Goal: Task Accomplishment & Management: Complete application form

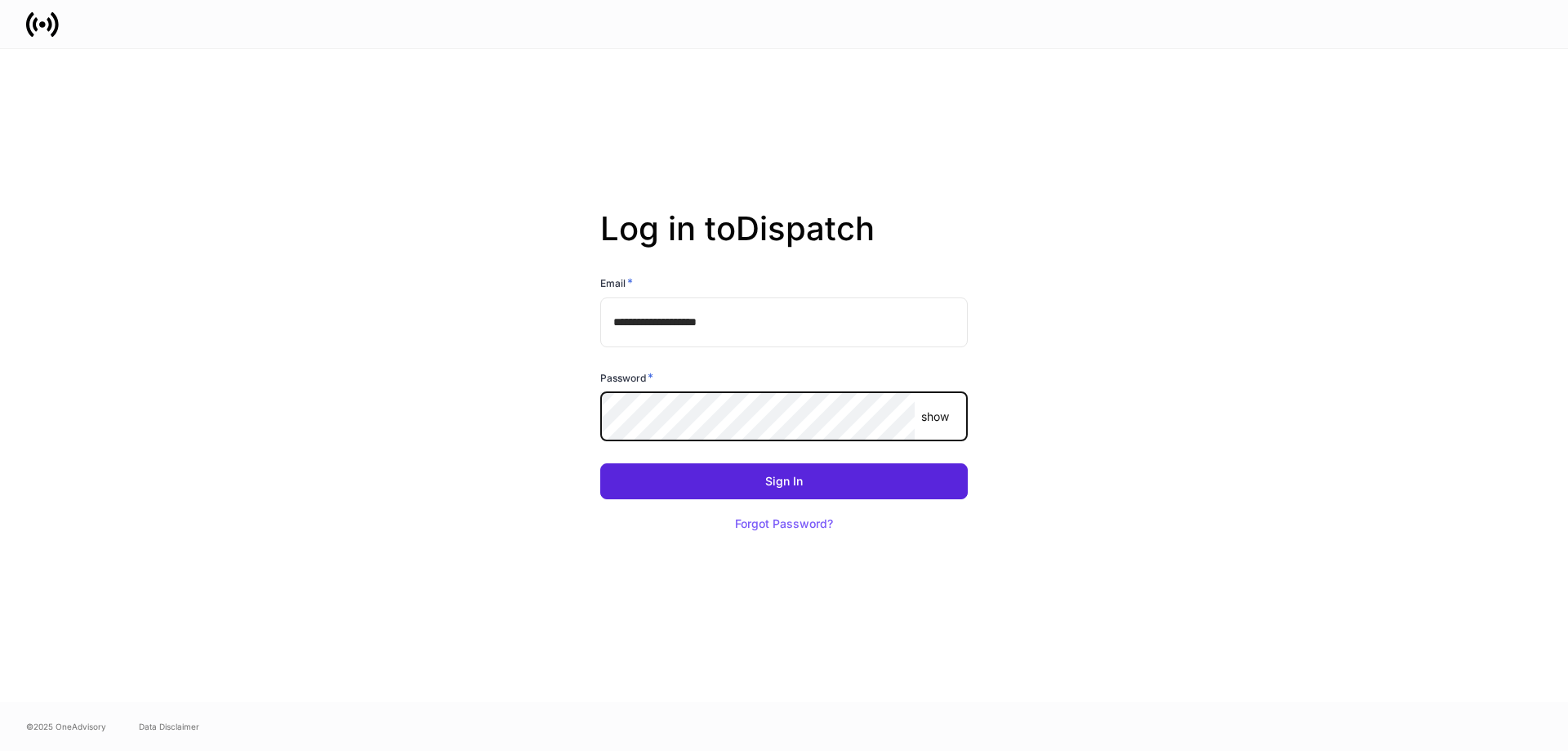
click at [600, 463] on button "Sign In" at bounding box center [783, 481] width 368 height 36
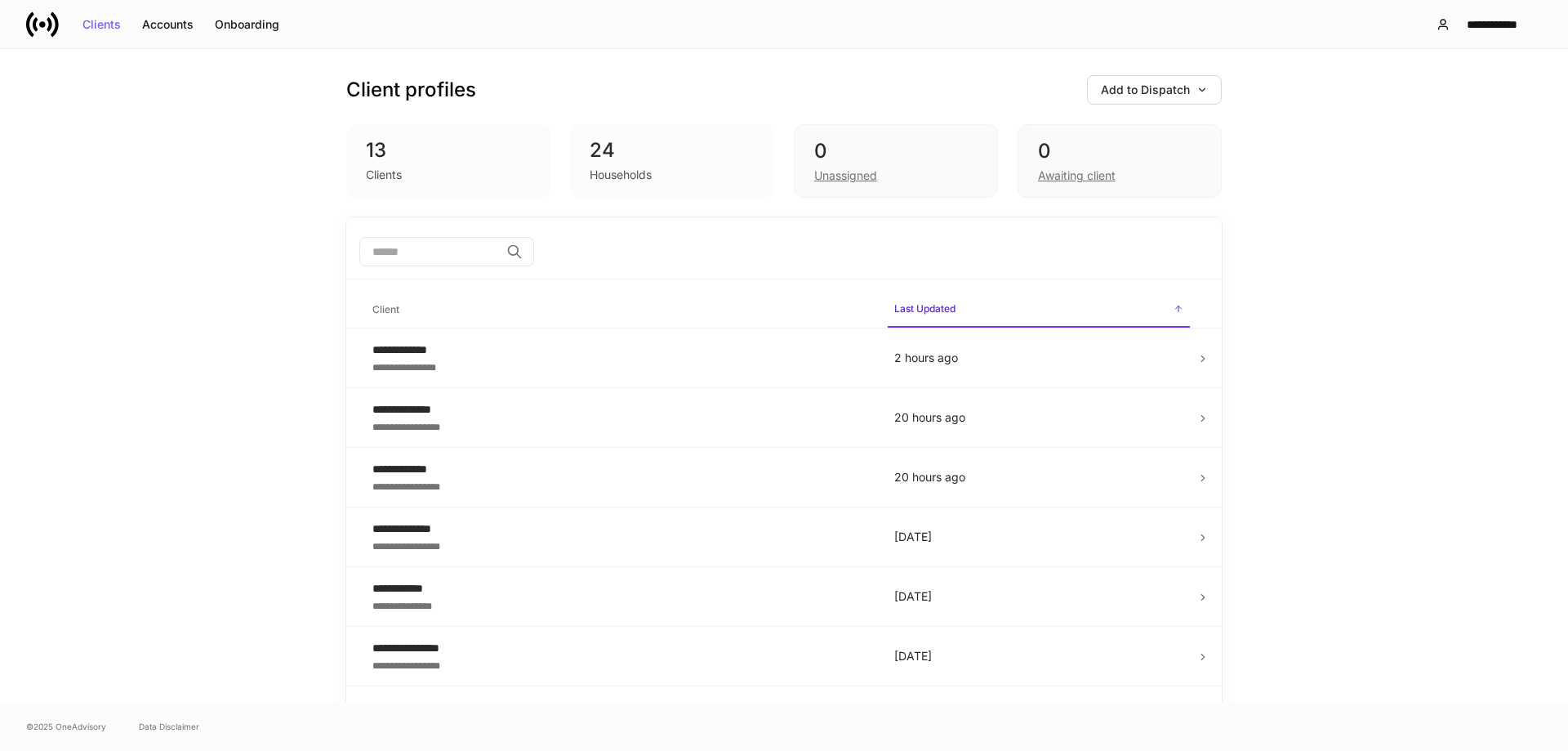
click at [1472, 183] on div "**********" at bounding box center [784, 375] width 1568 height 652
click at [1389, 364] on div "**********" at bounding box center [784, 375] width 1568 height 652
click at [1108, 99] on button "Add to Dispatch" at bounding box center [1155, 90] width 135 height 29
click at [1126, 100] on div at bounding box center [784, 376] width 1568 height 751
click at [1113, 154] on div "0" at bounding box center [1118, 151] width 163 height 26
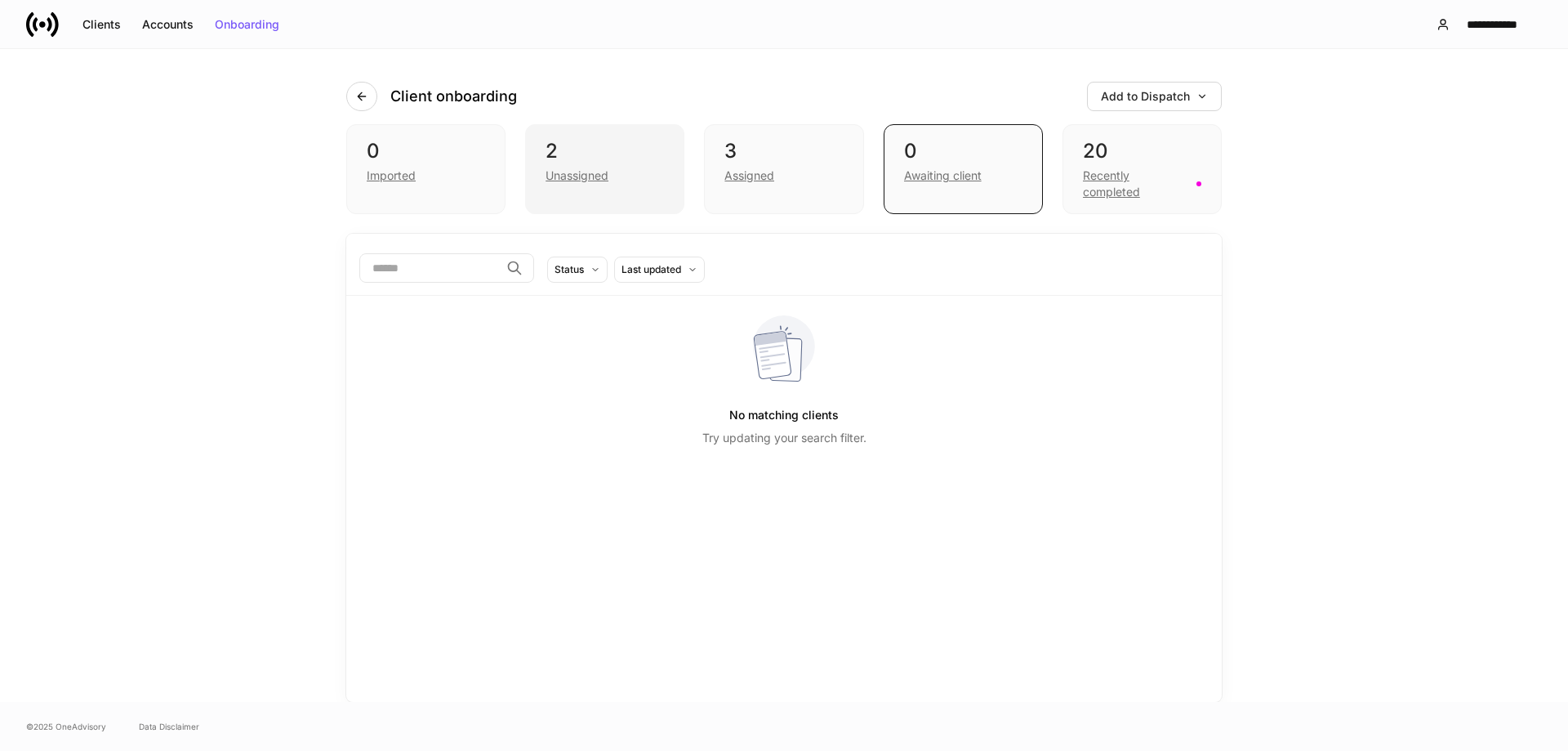
click at [607, 162] on div "2" at bounding box center [604, 151] width 118 height 26
click at [625, 176] on div "Unassigned" at bounding box center [604, 174] width 118 height 20
click at [635, 164] on div "Unassigned" at bounding box center [604, 174] width 118 height 20
click at [822, 178] on div "Assigned" at bounding box center [783, 174] width 118 height 20
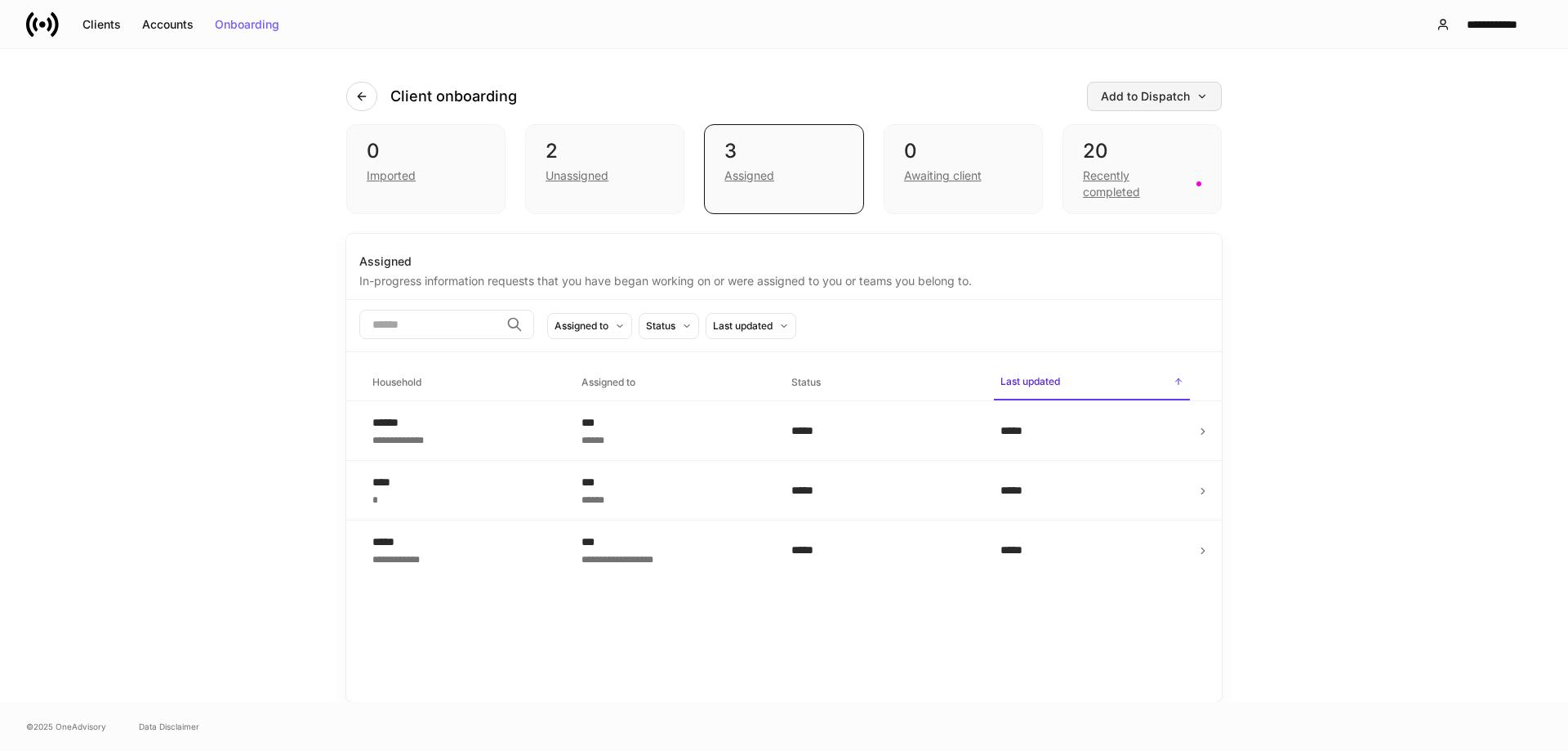
click at [1173, 88] on button "Add to Dispatch" at bounding box center [1155, 97] width 135 height 29
click at [1132, 254] on div "View uploaded accounts" at bounding box center [1116, 262] width 155 height 18
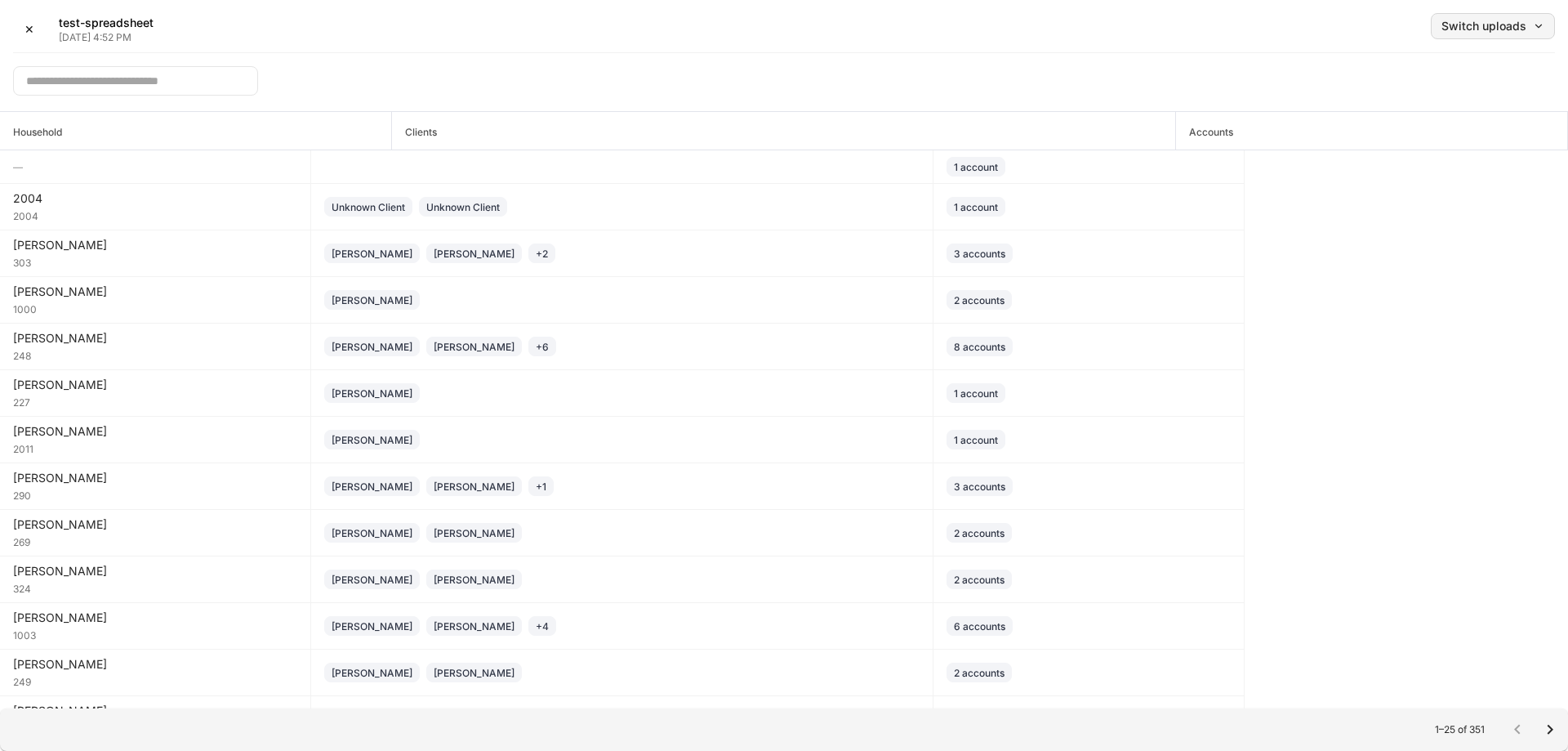
click at [1449, 14] on button "Switch uploads" at bounding box center [1492, 25] width 124 height 26
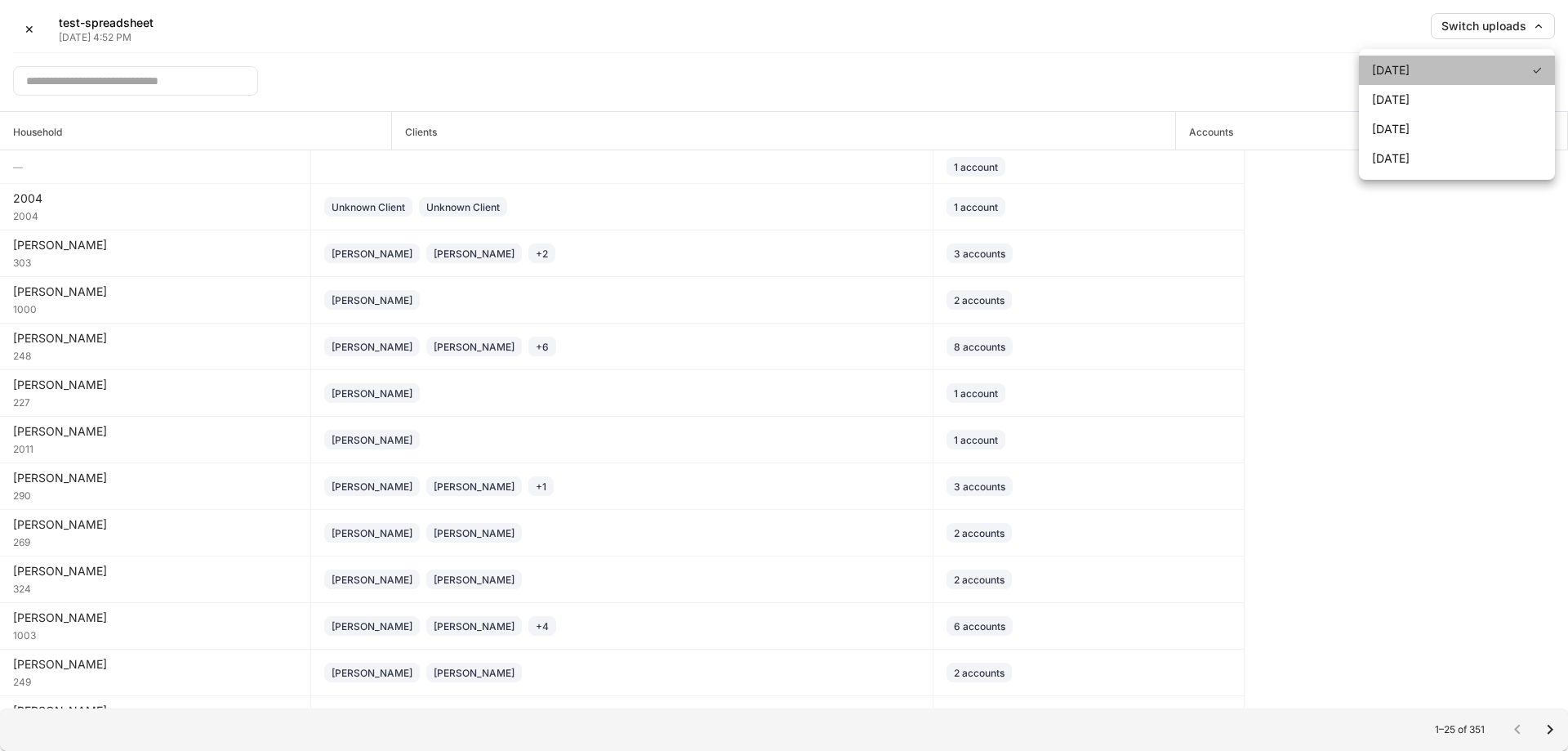
click at [1457, 79] on li "Sep 9, 2025 ✓" at bounding box center [1456, 70] width 196 height 29
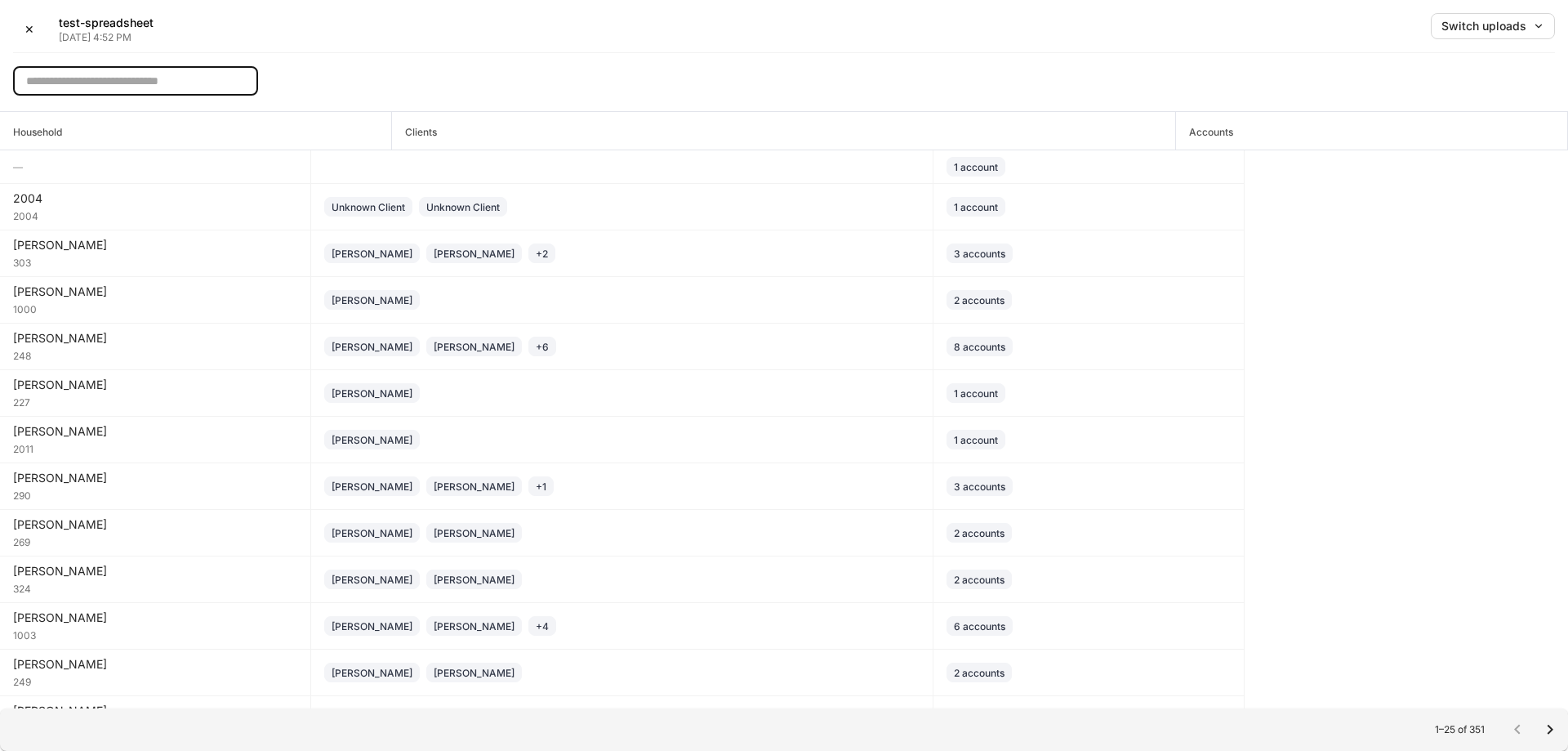
click at [169, 88] on input "text" at bounding box center [135, 81] width 245 height 29
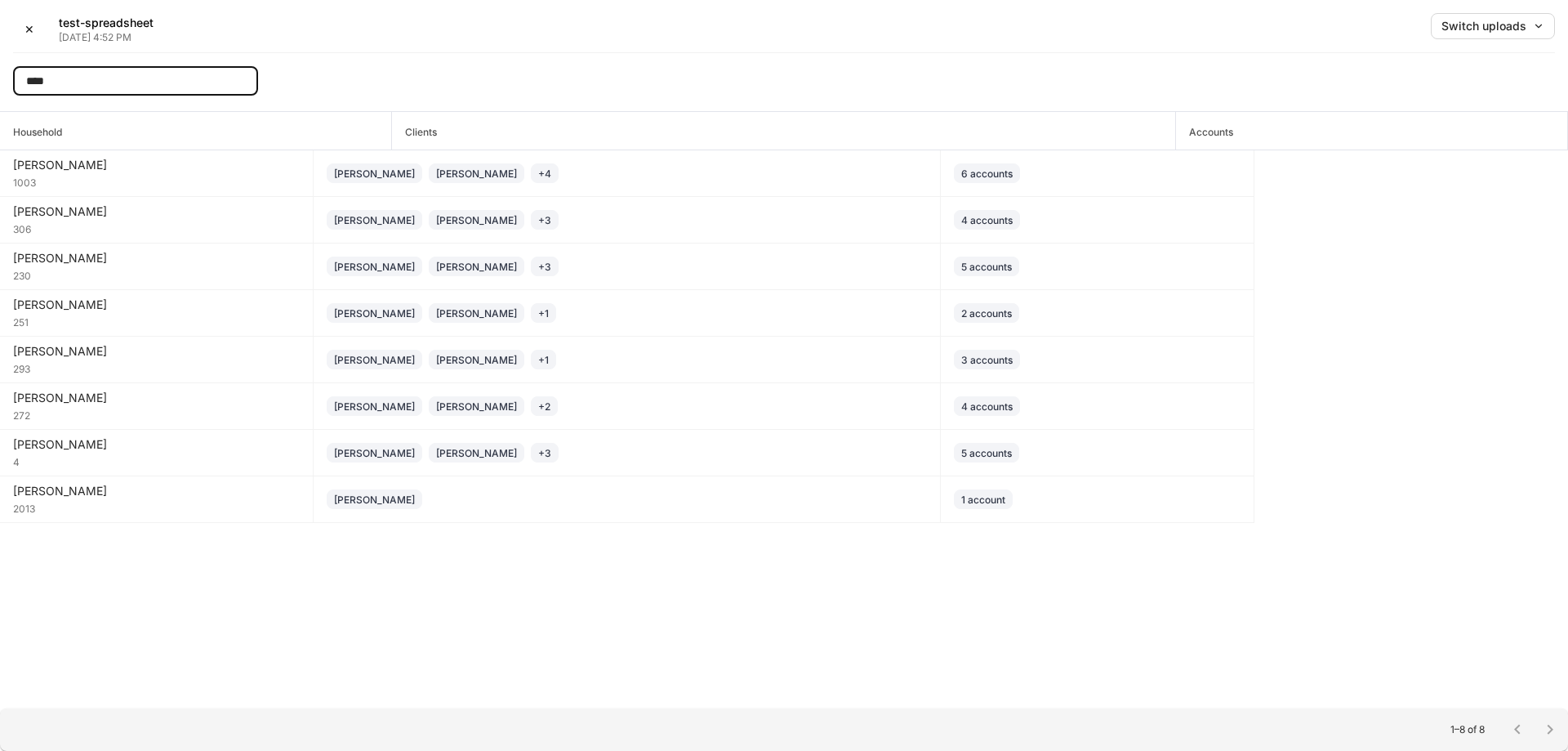
type input "****"
click at [34, 33] on button "✕" at bounding box center [28, 28] width 32 height 32
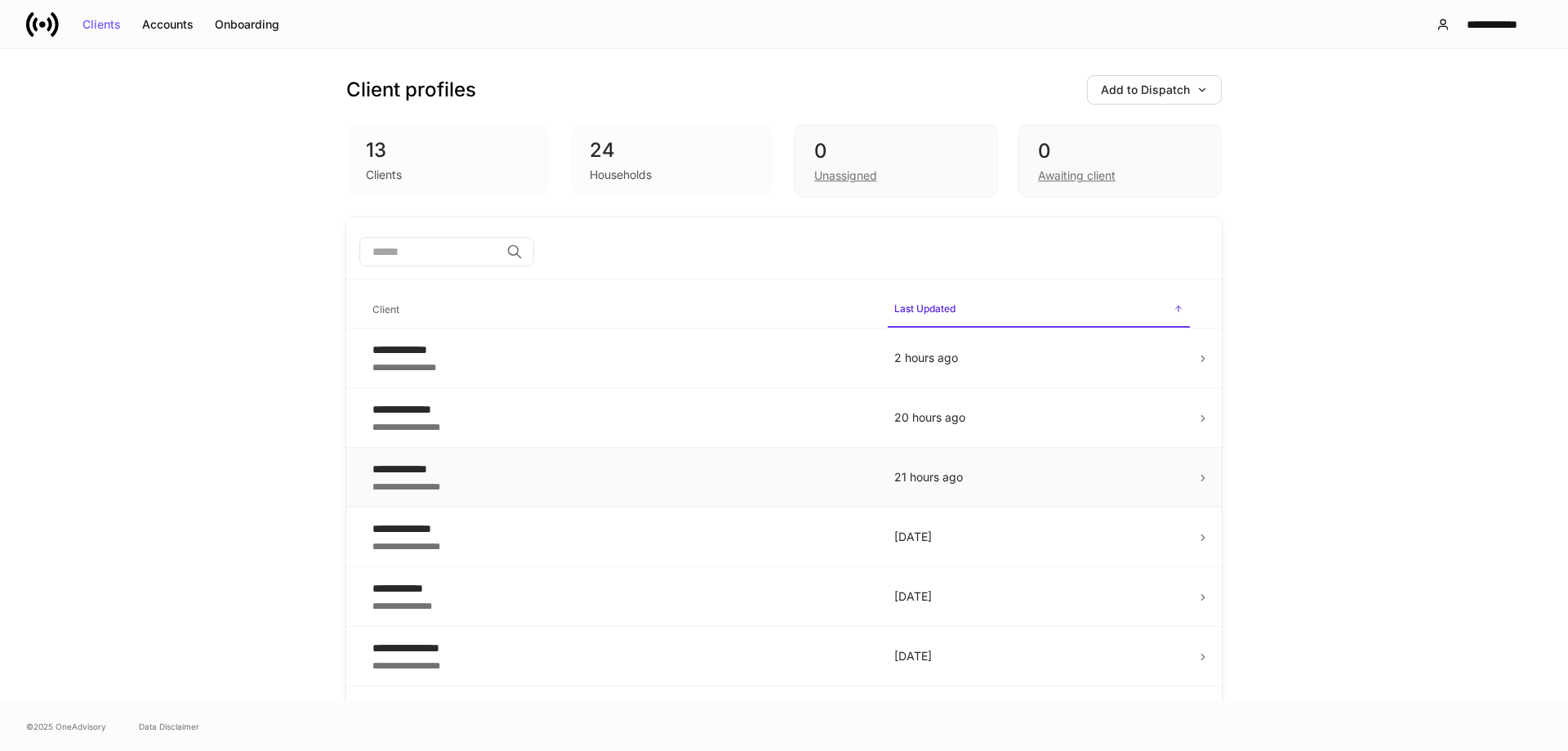
click at [620, 478] on div "**********" at bounding box center [620, 485] width 495 height 17
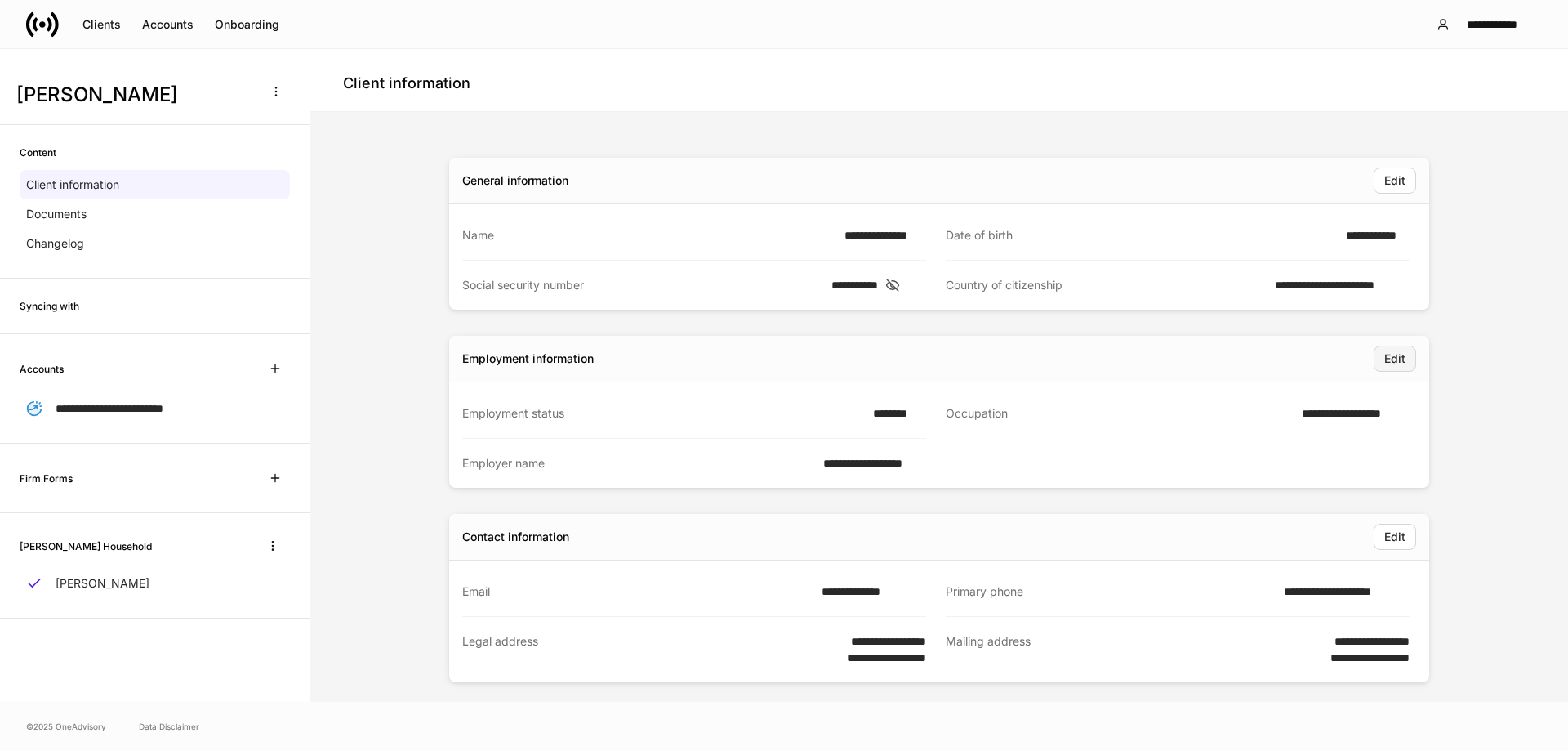
click at [1391, 363] on div "Edit" at bounding box center [1394, 359] width 21 height 12
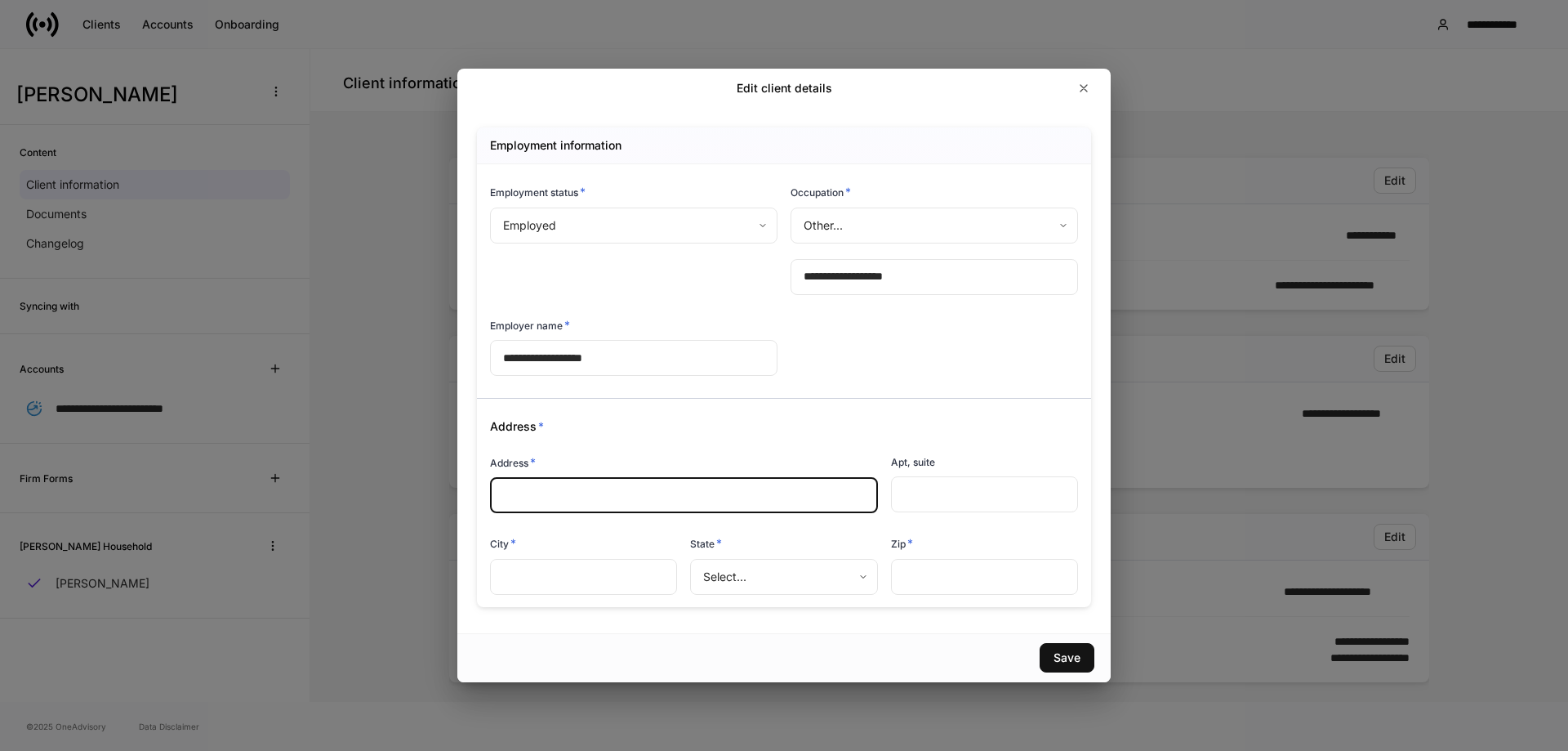
click at [756, 494] on input "text" at bounding box center [684, 494] width 362 height 17
click at [953, 269] on input "**********" at bounding box center [934, 276] width 288 height 36
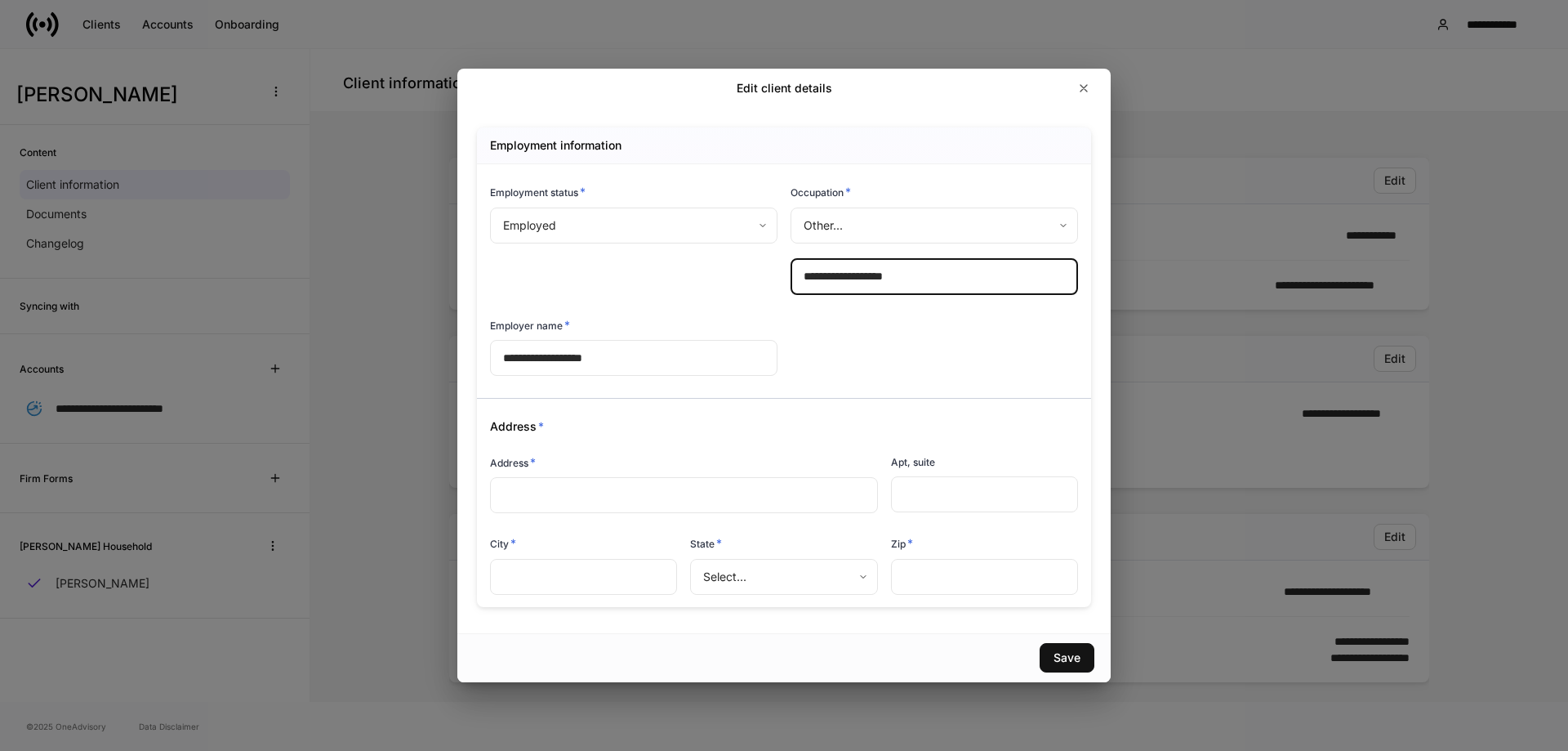
click at [1061, 233] on body "**********" at bounding box center [784, 376] width 1568 height 751
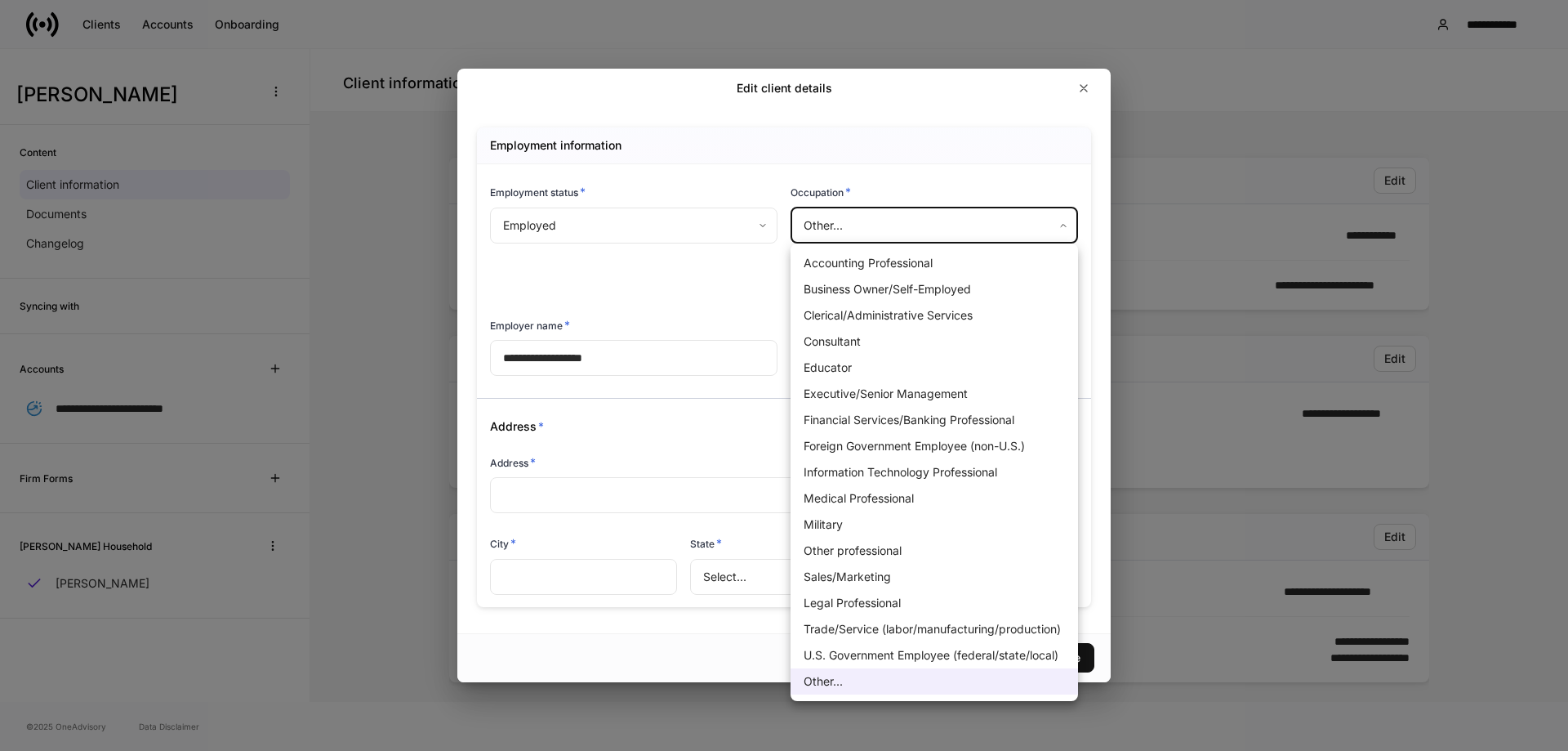
click at [1056, 194] on div at bounding box center [784, 376] width 1568 height 751
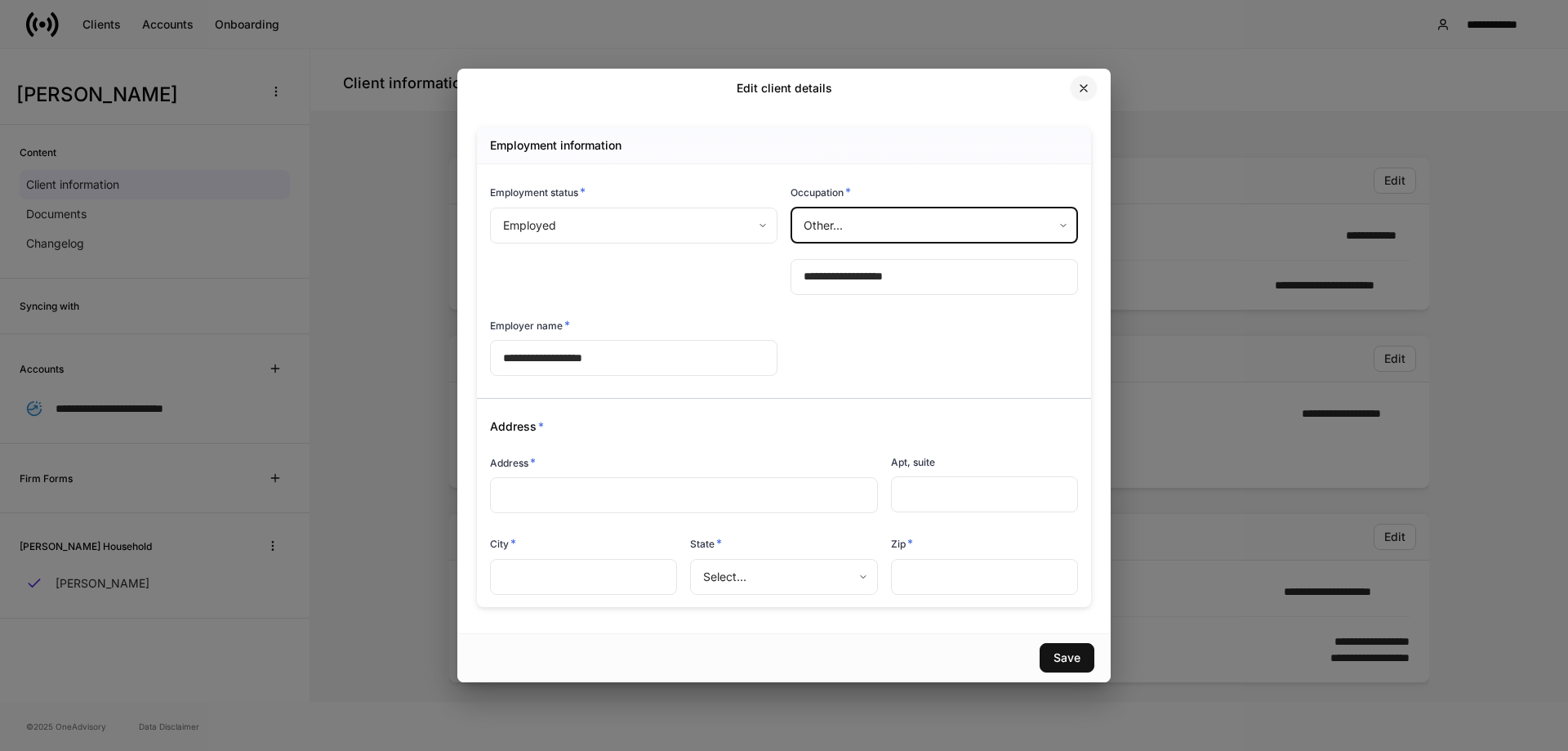
click at [1087, 88] on icon "button" at bounding box center [1083, 88] width 13 height 13
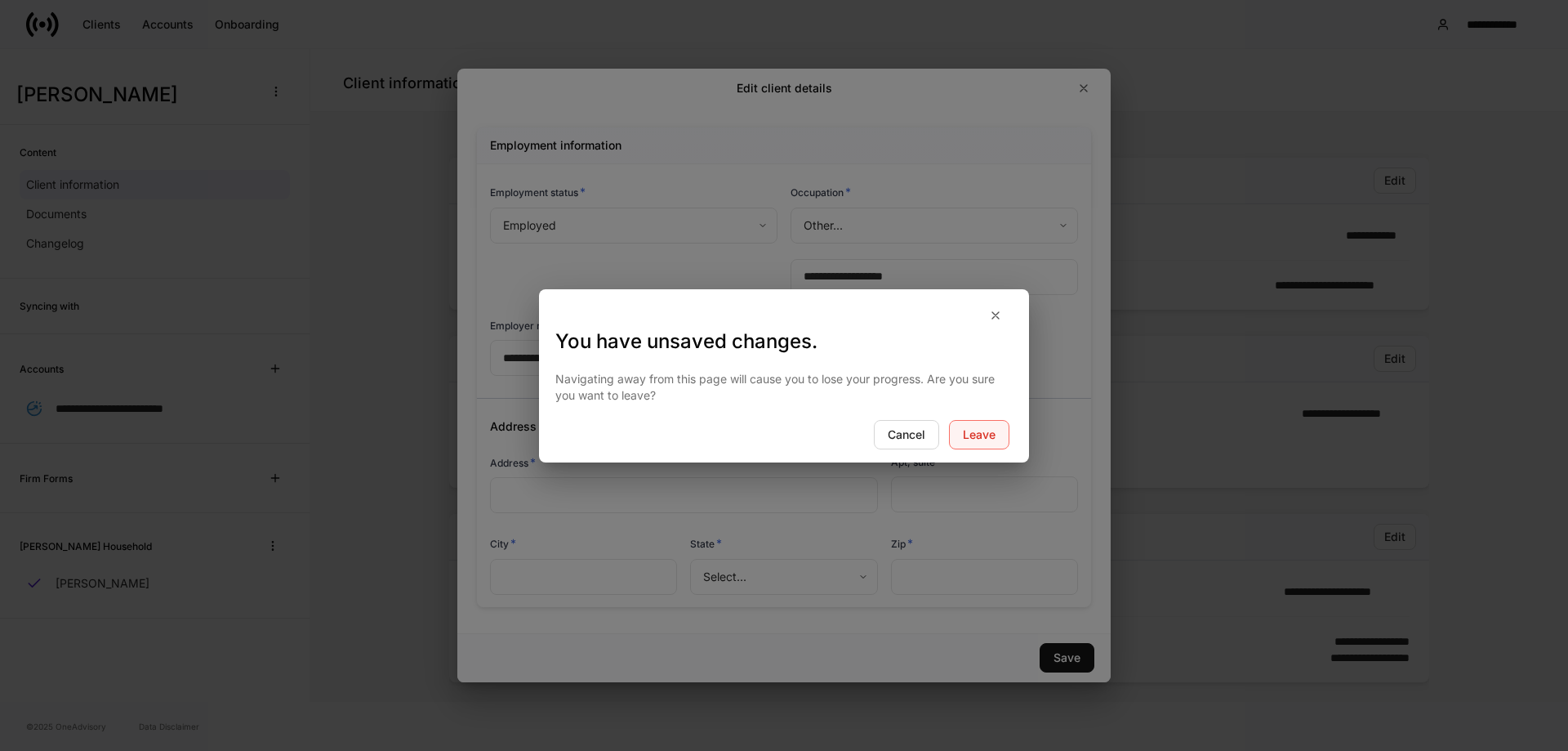
click at [977, 439] on div "Leave" at bounding box center [978, 435] width 32 height 12
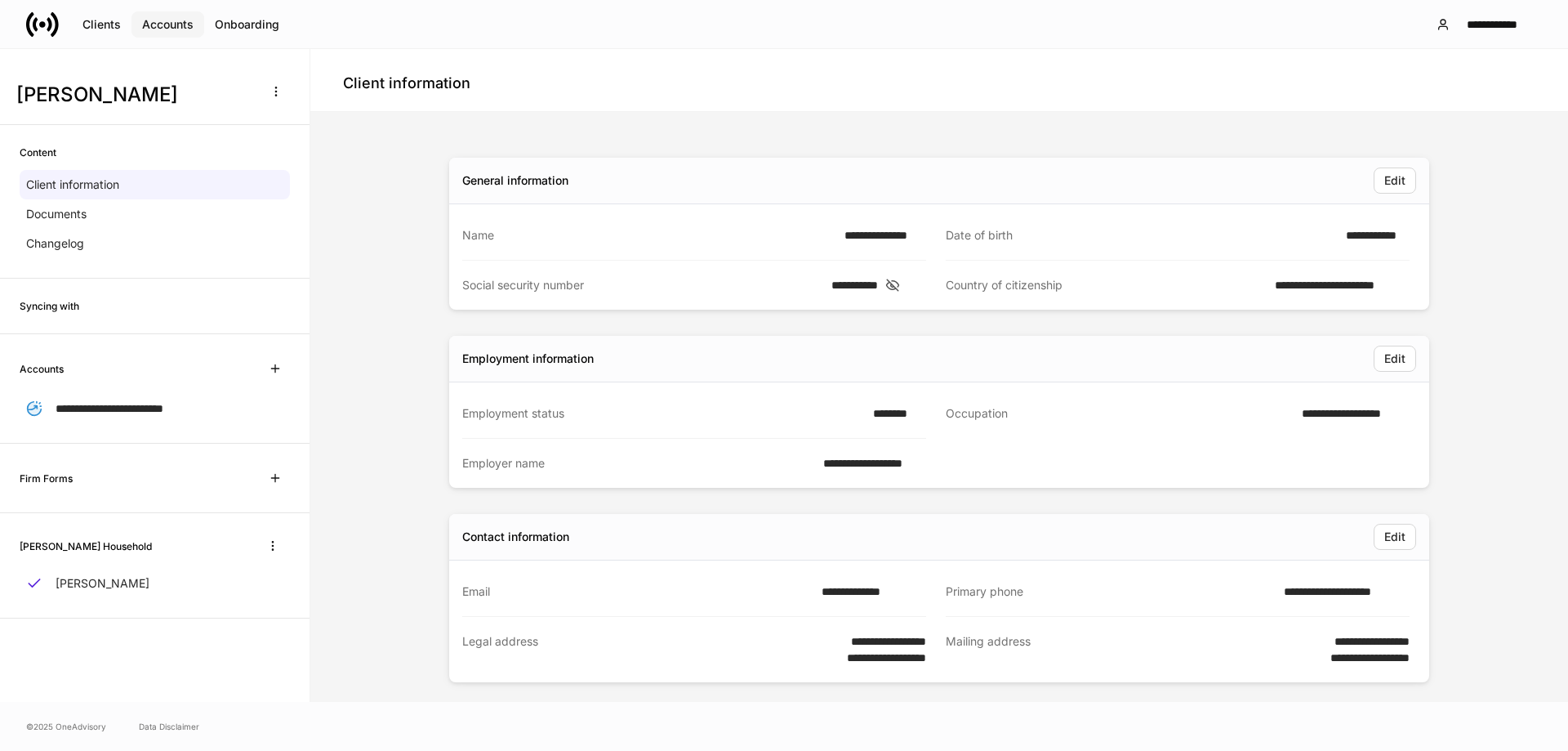
click at [194, 17] on button "Accounts" at bounding box center [168, 24] width 73 height 26
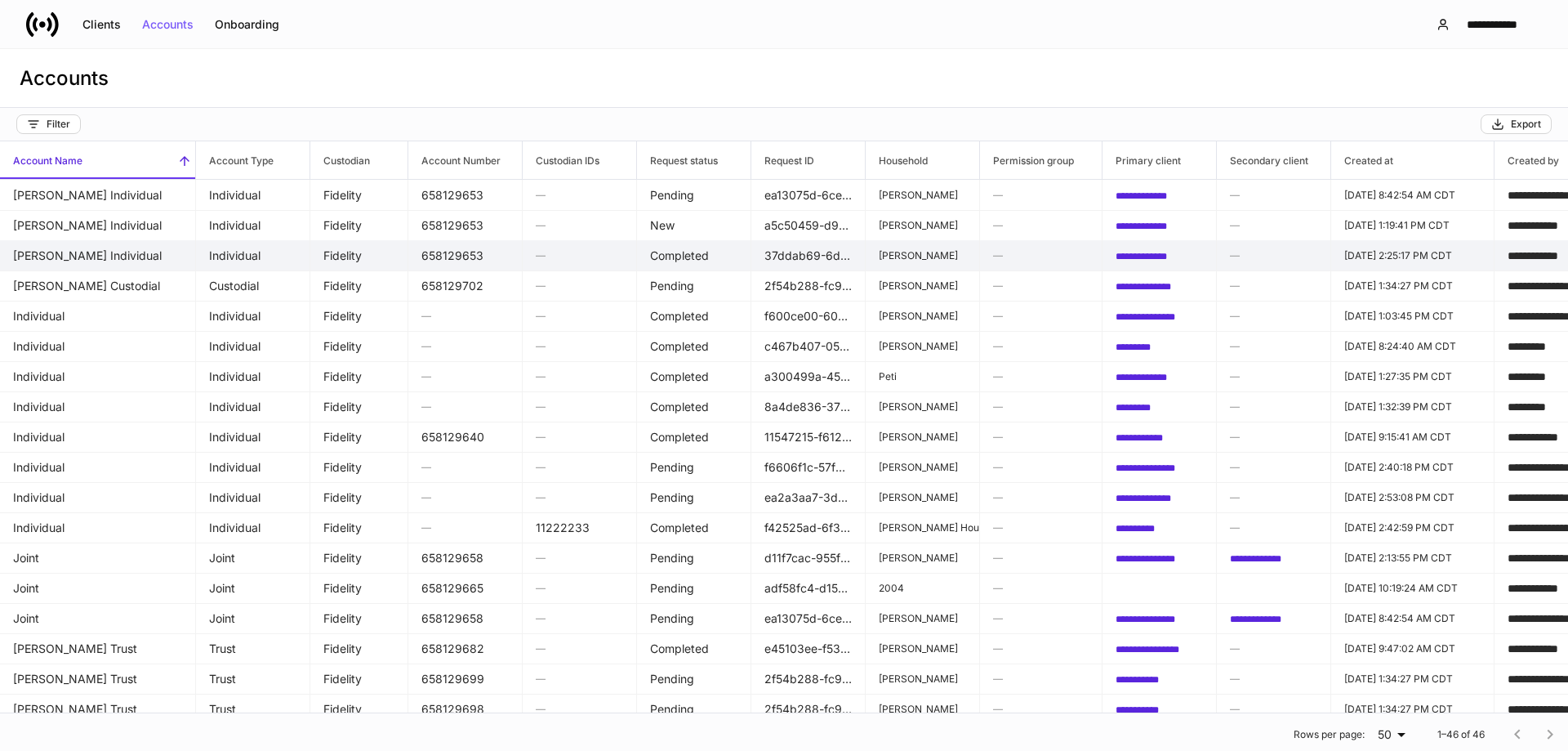
click at [1072, 252] on h6 "—" at bounding box center [1040, 256] width 96 height 16
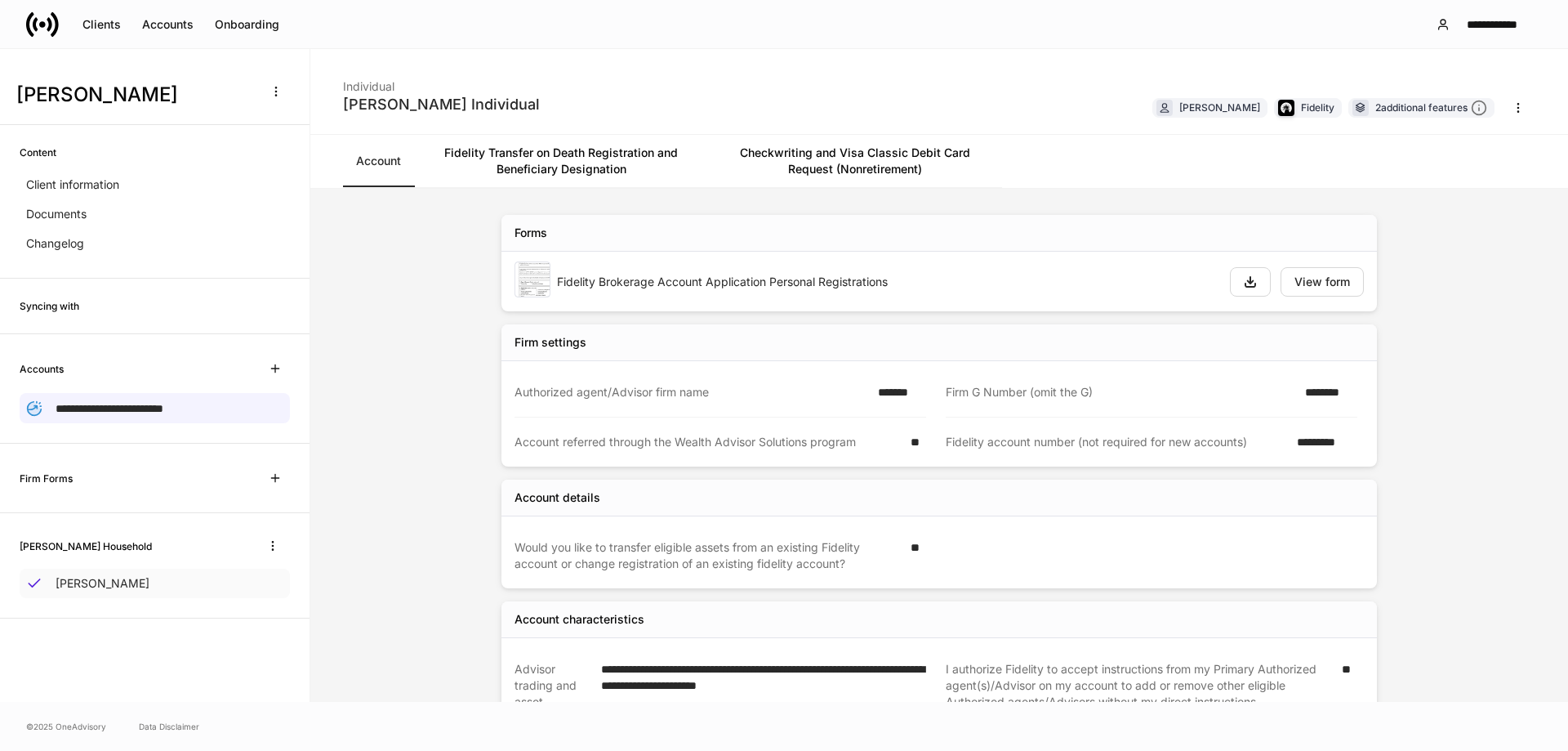
click at [139, 589] on div "Brian Alvarez" at bounding box center [154, 583] width 270 height 29
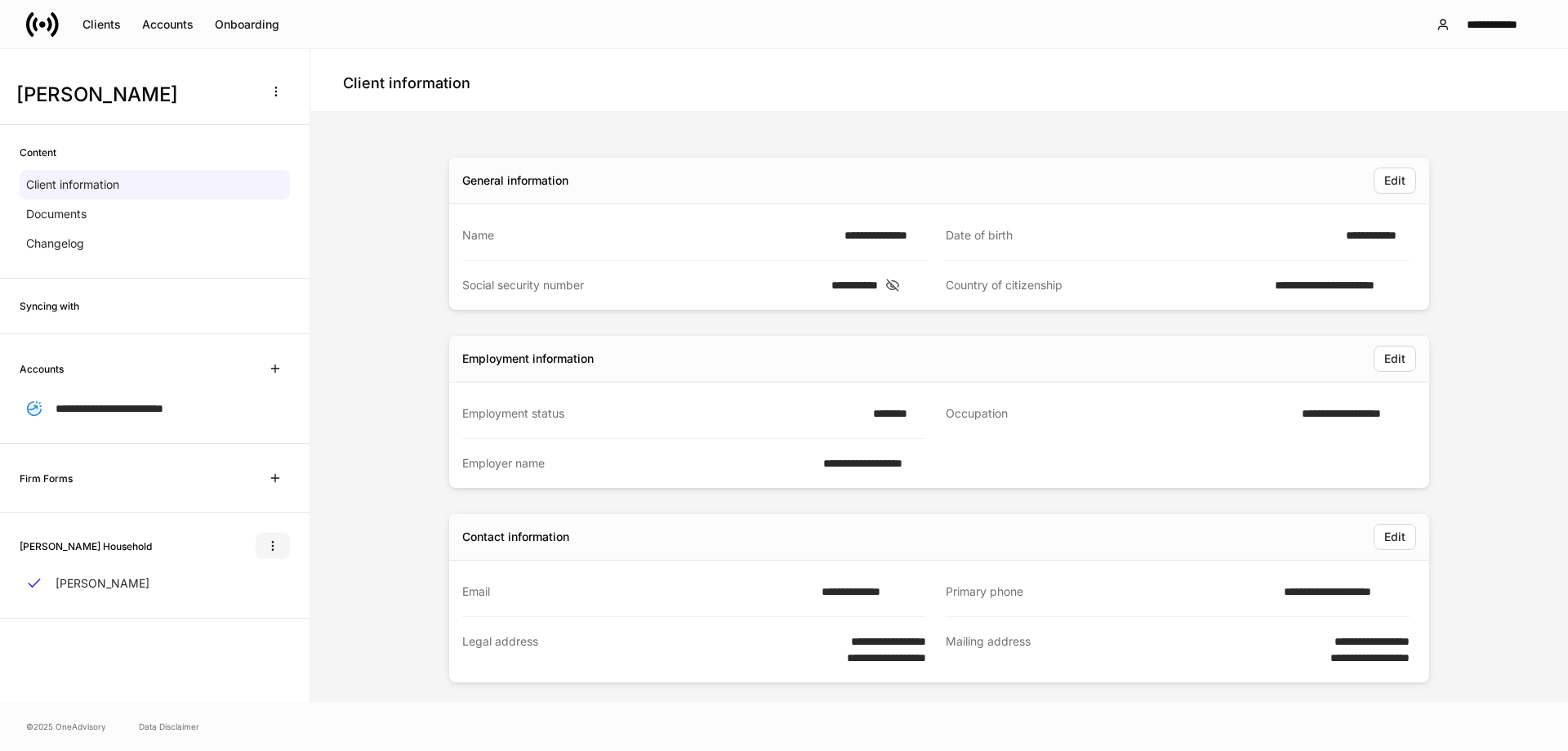
click at [274, 544] on icon "button" at bounding box center [272, 545] width 13 height 13
click at [314, 520] on div at bounding box center [784, 376] width 1568 height 751
drag, startPoint x: 1496, startPoint y: 394, endPoint x: 1564, endPoint y: 372, distance: 71.5
click at [1496, 394] on div "**********" at bounding box center [939, 613] width 1244 height 990
click at [87, 218] on p "Documents" at bounding box center [57, 214] width 60 height 17
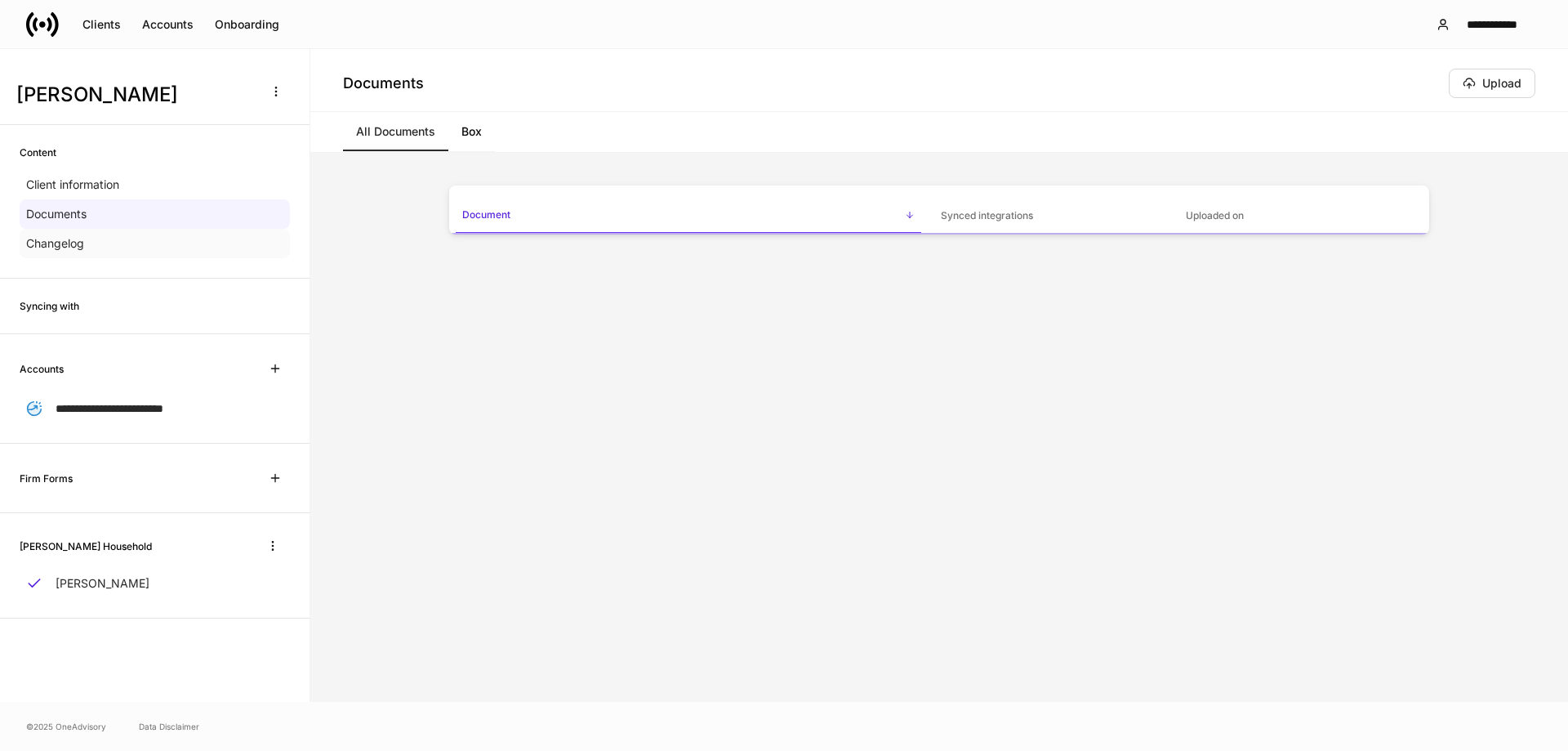
click at [77, 244] on p "Changelog" at bounding box center [55, 243] width 58 height 17
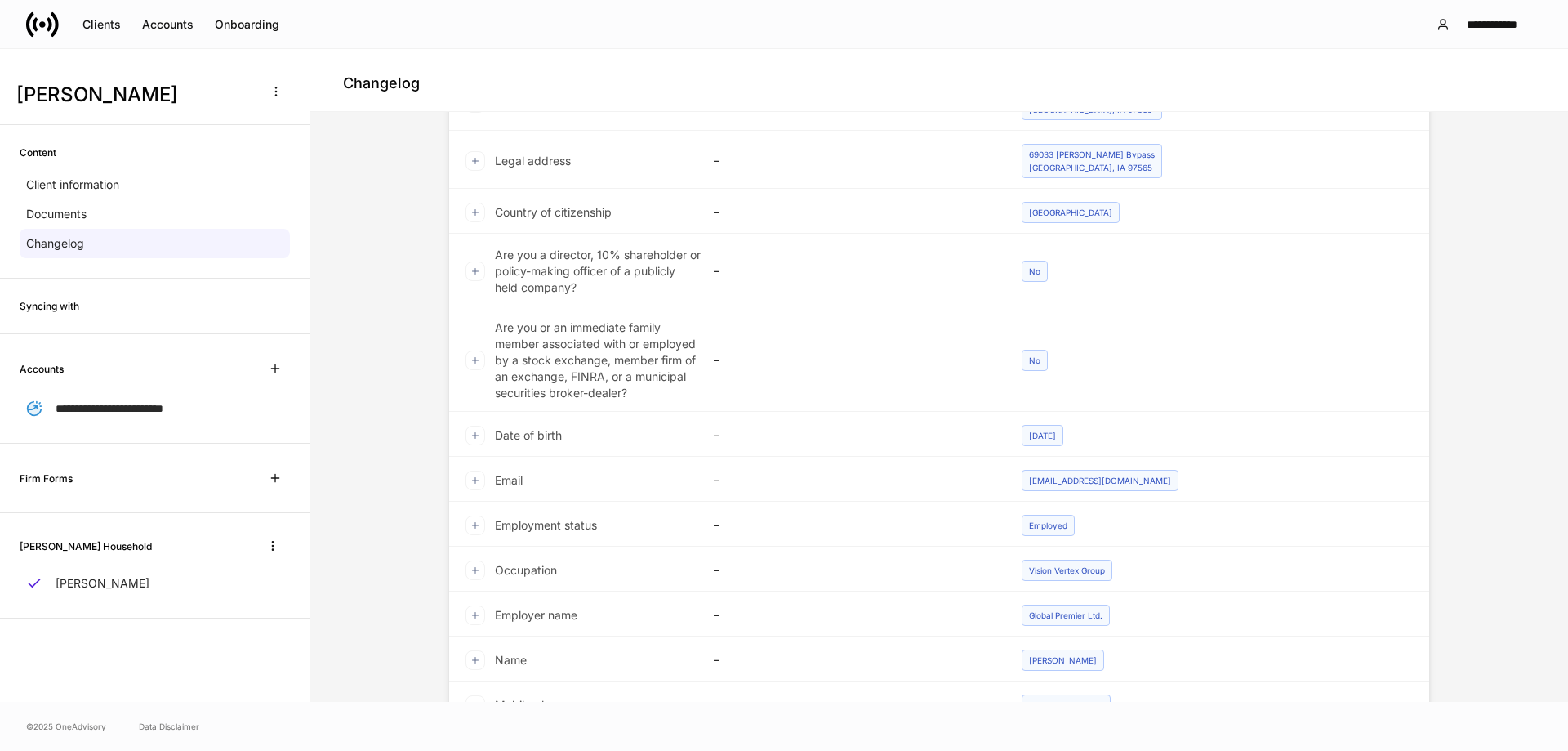
scroll to position [327, 0]
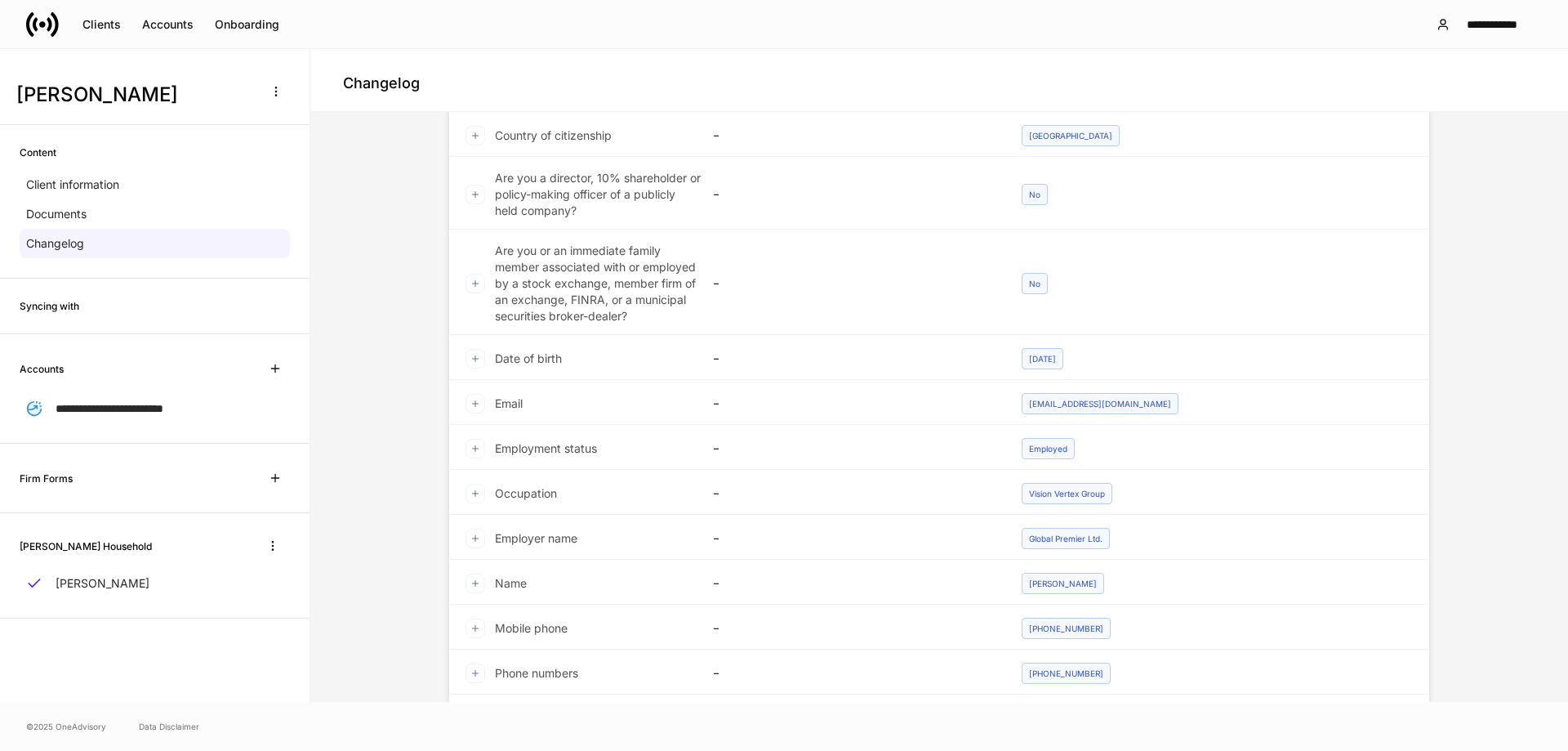
drag, startPoint x: 960, startPoint y: 355, endPoint x: 999, endPoint y: 355, distance: 39.0
click at [960, 355] on div "–" at bounding box center [859, 356] width 318 height 24
click at [1025, 355] on div "Jan 14, 1971" at bounding box center [1042, 359] width 42 height 21
click at [1032, 359] on div "Jan 14, 1971" at bounding box center [1042, 359] width 42 height 21
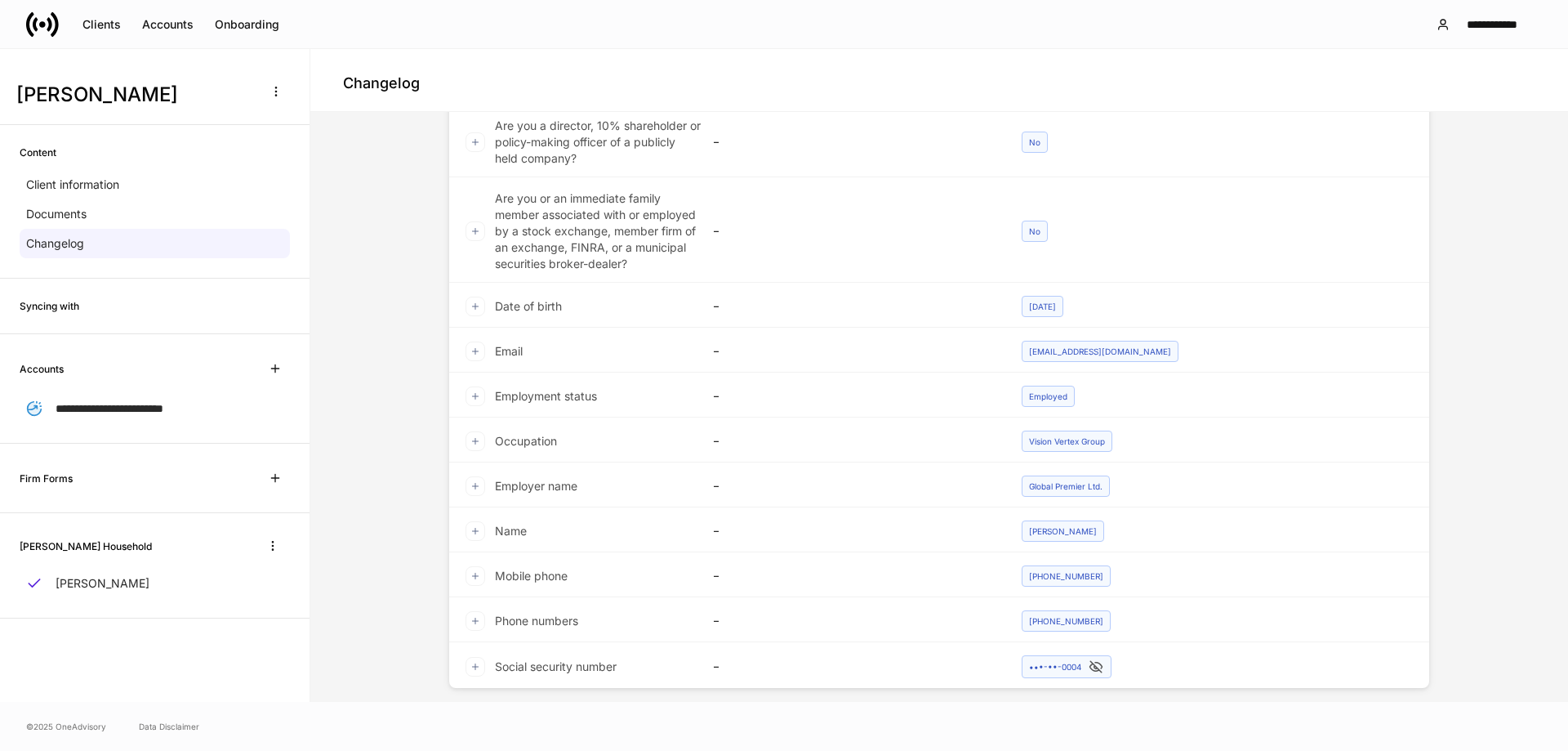
scroll to position [398, 0]
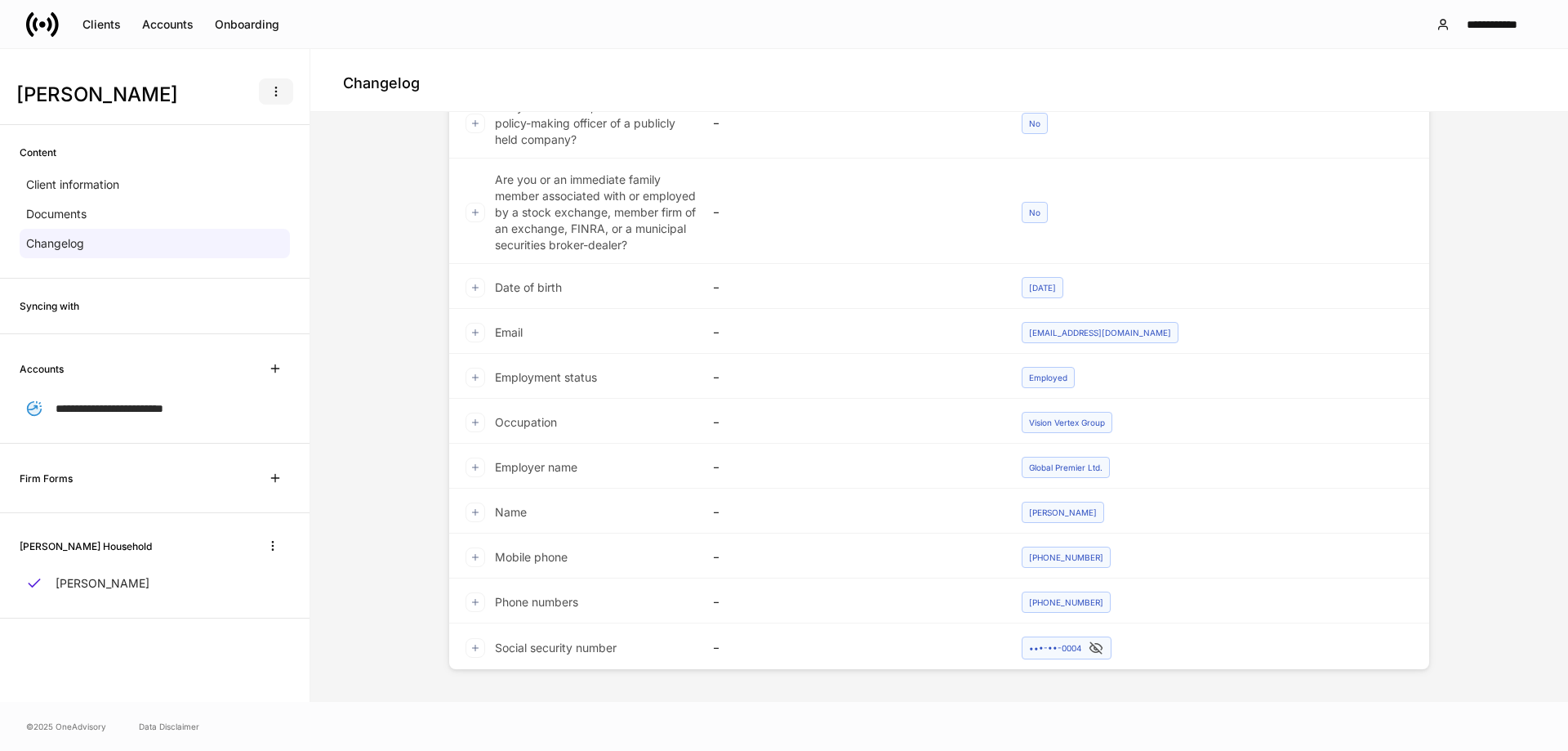
click at [269, 88] on button "button" at bounding box center [275, 91] width 34 height 26
drag, startPoint x: 367, startPoint y: 33, endPoint x: 292, endPoint y: 38, distance: 75.2
click at [367, 33] on div at bounding box center [784, 376] width 1568 height 751
click at [244, 22] on div "Onboarding" at bounding box center [247, 24] width 64 height 12
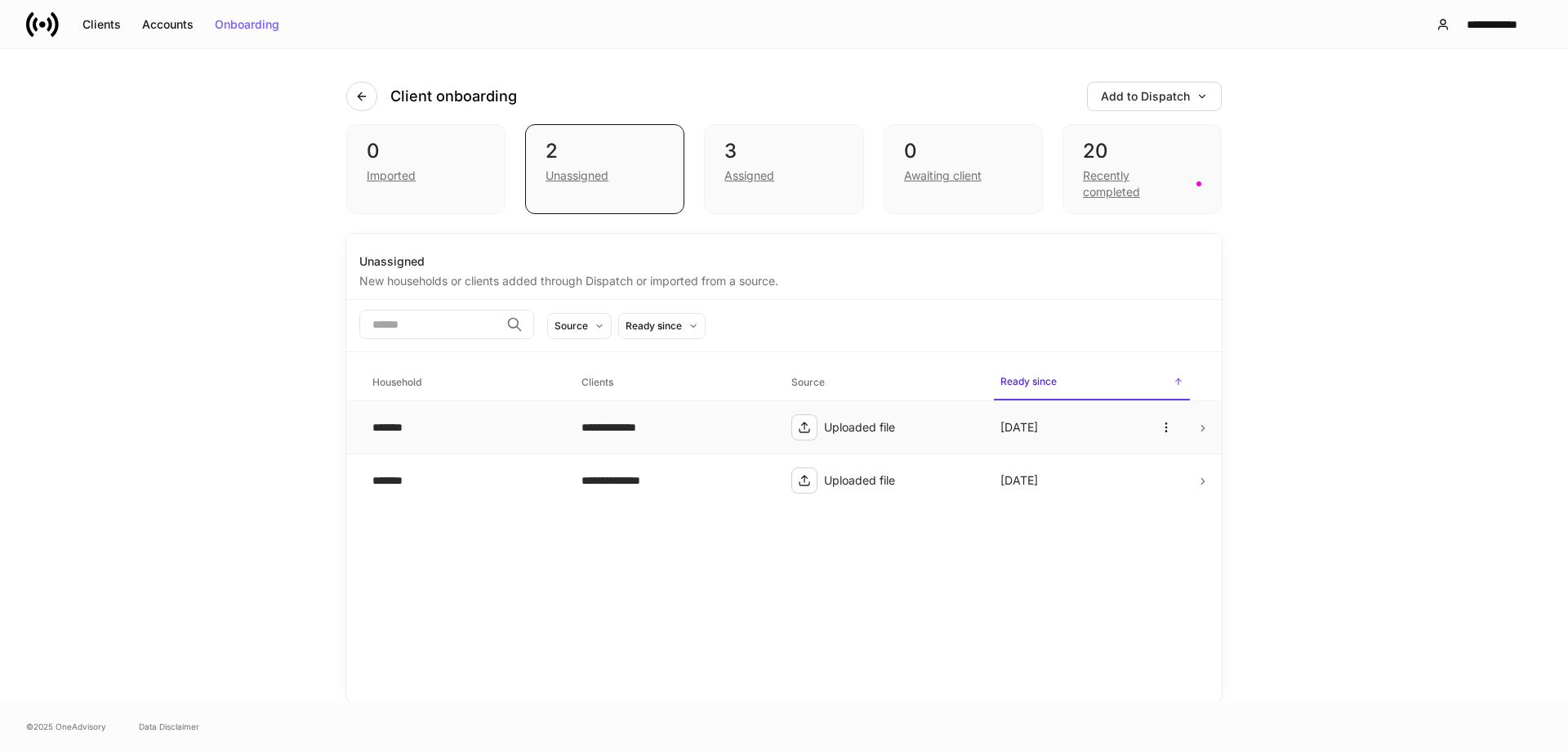
click at [671, 419] on div "**********" at bounding box center [673, 427] width 183 height 17
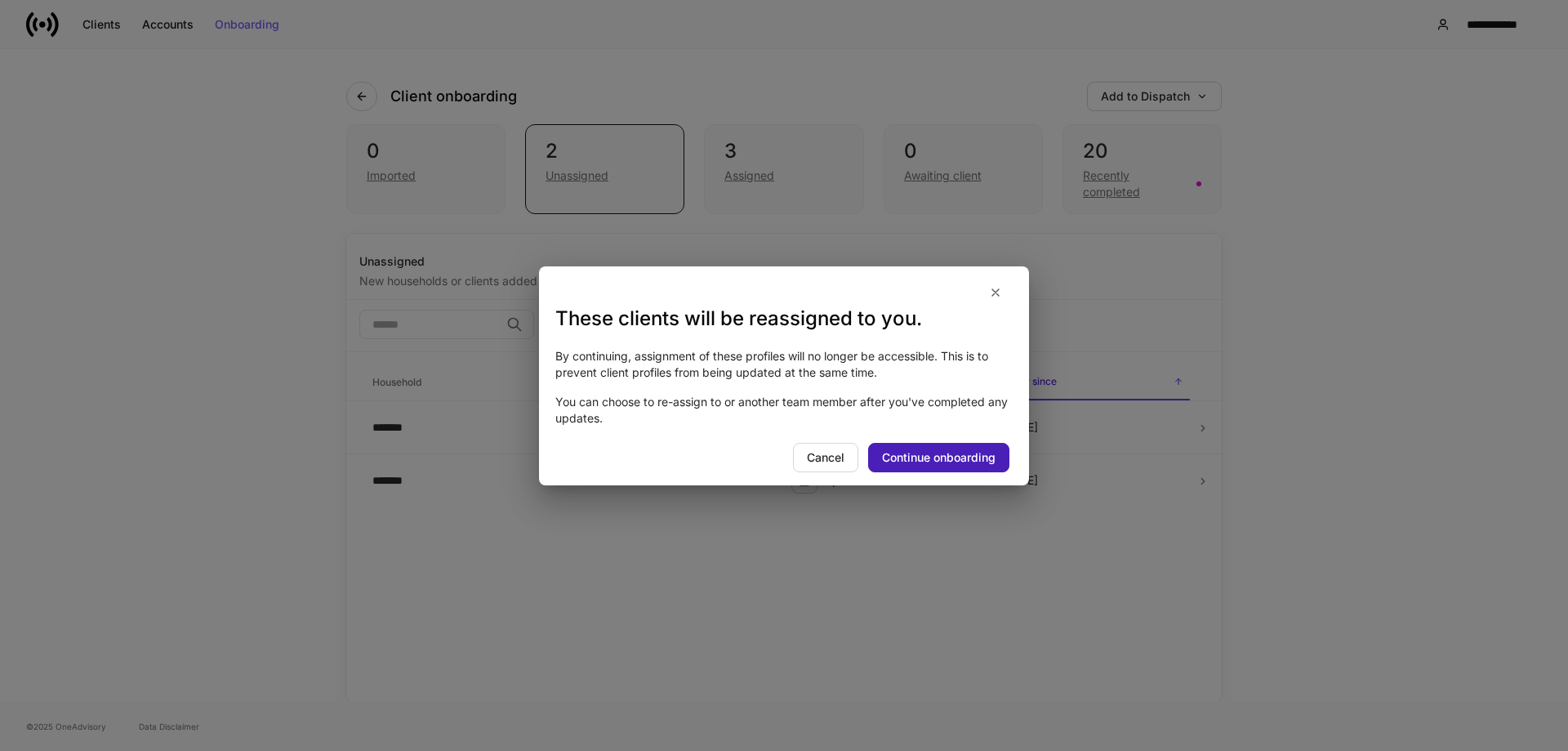
click at [908, 459] on div "Continue onboarding" at bounding box center [938, 457] width 113 height 12
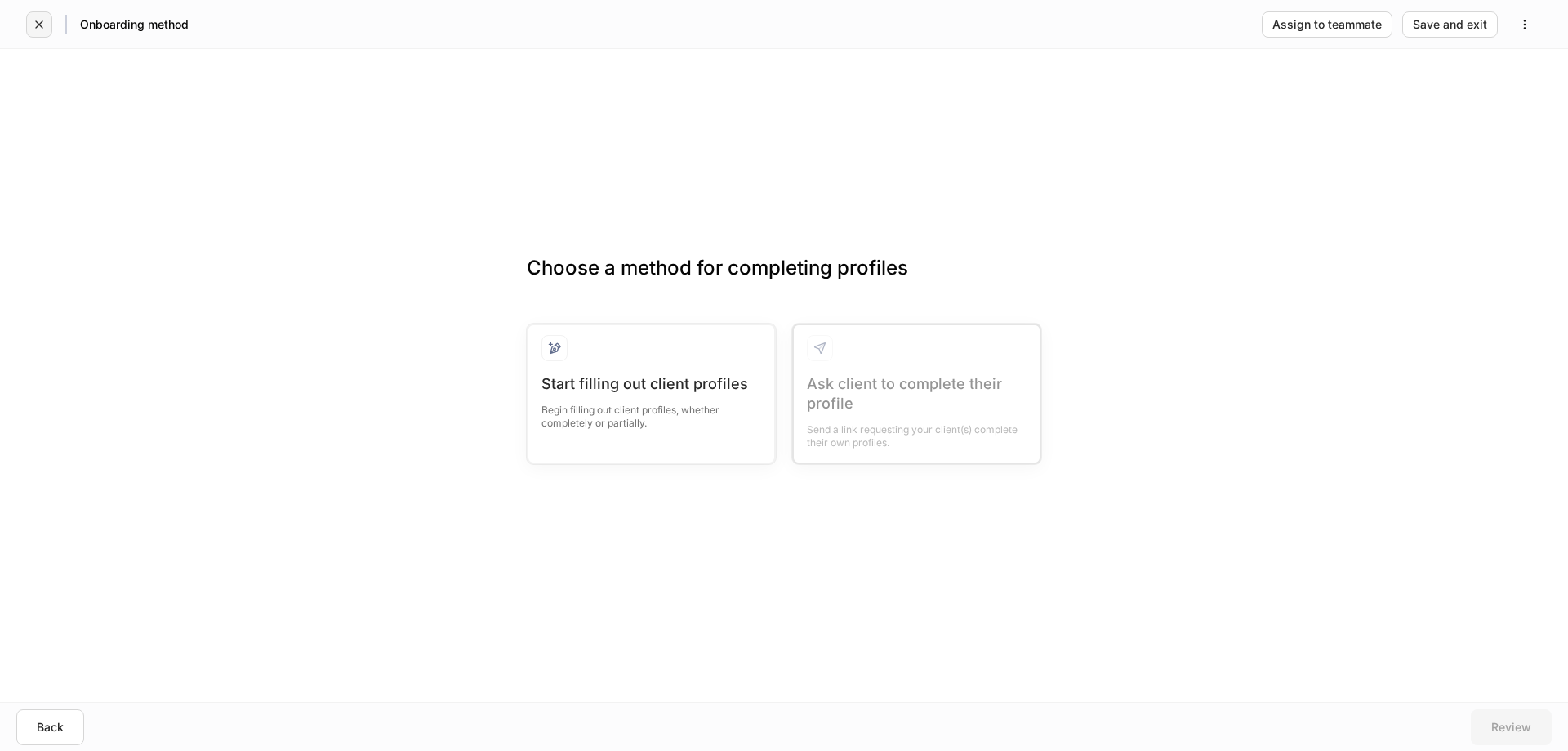
click at [47, 20] on button "button" at bounding box center [39, 24] width 26 height 26
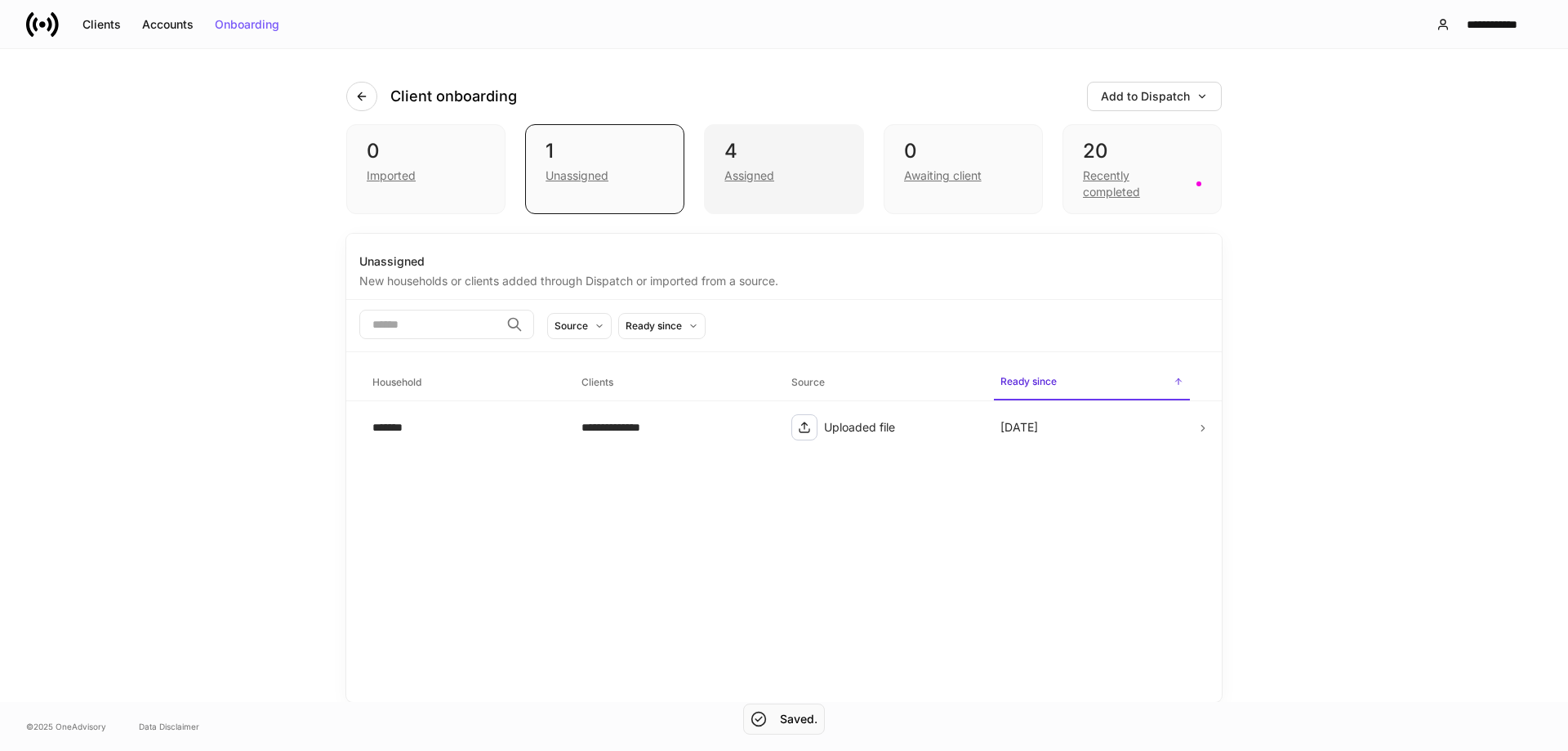
click at [800, 173] on div "Assigned" at bounding box center [783, 174] width 118 height 20
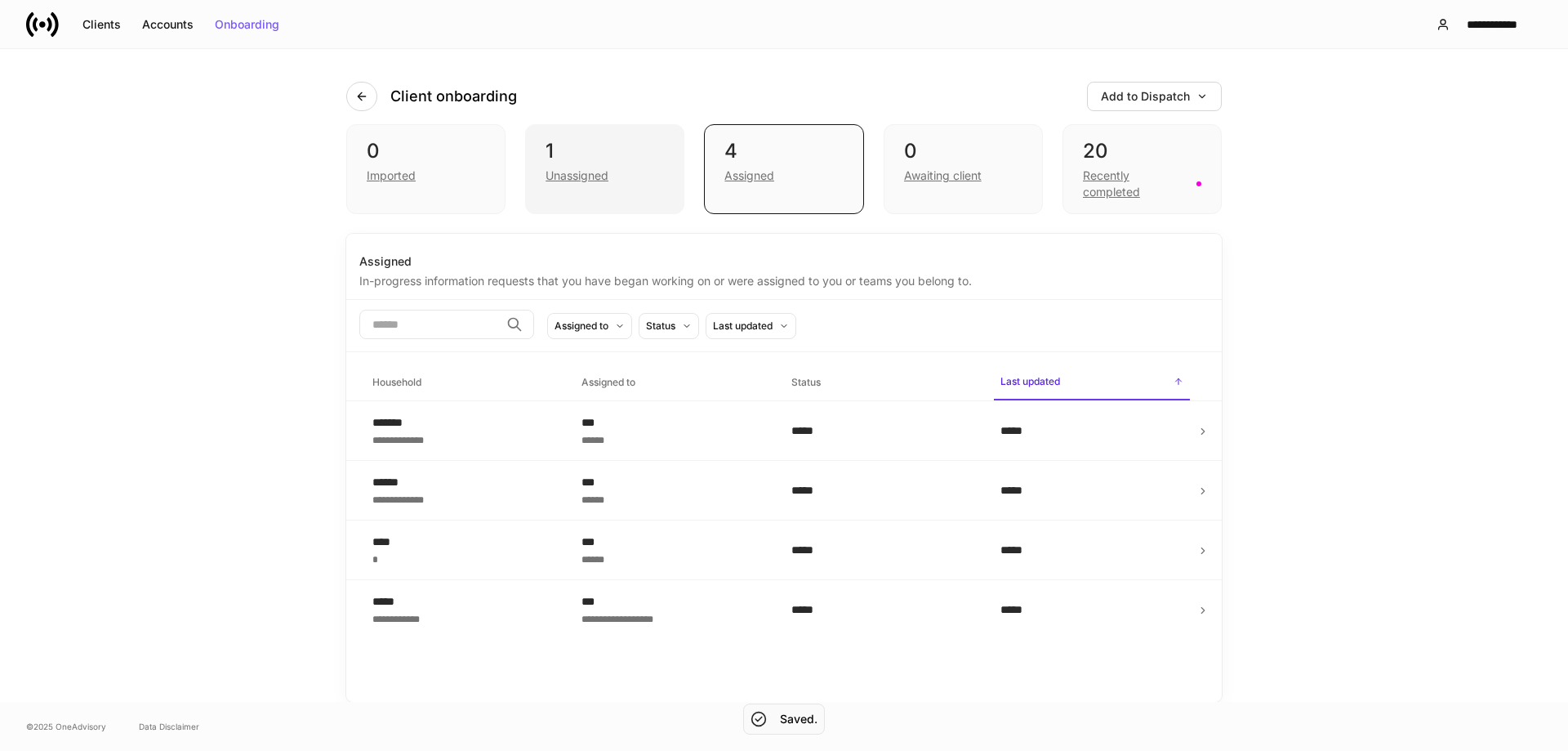
click at [641, 171] on div "Unassigned" at bounding box center [604, 174] width 118 height 20
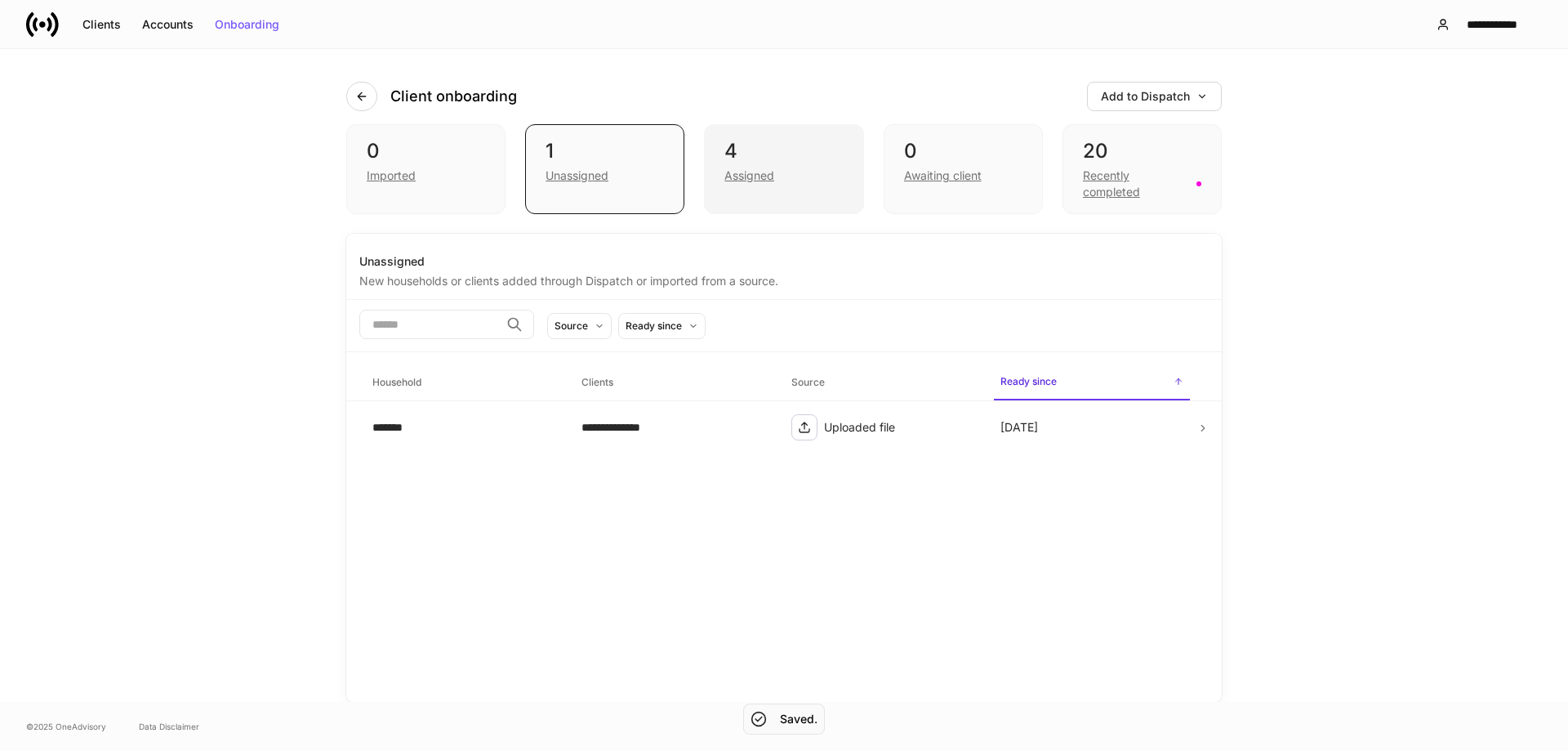
click at [772, 176] on div "Assigned" at bounding box center [749, 176] width 50 height 17
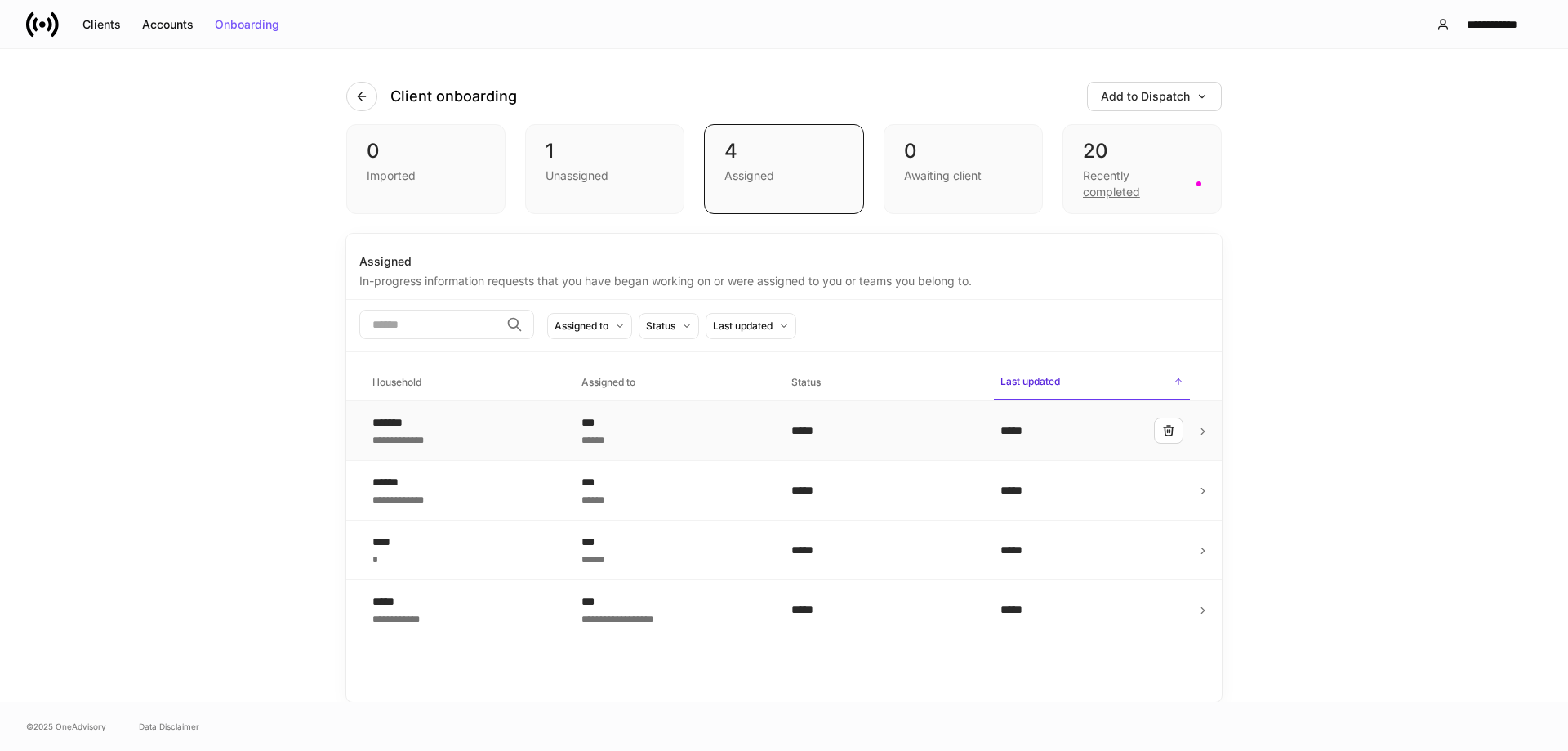
click at [786, 437] on td "*****" at bounding box center [882, 430] width 209 height 59
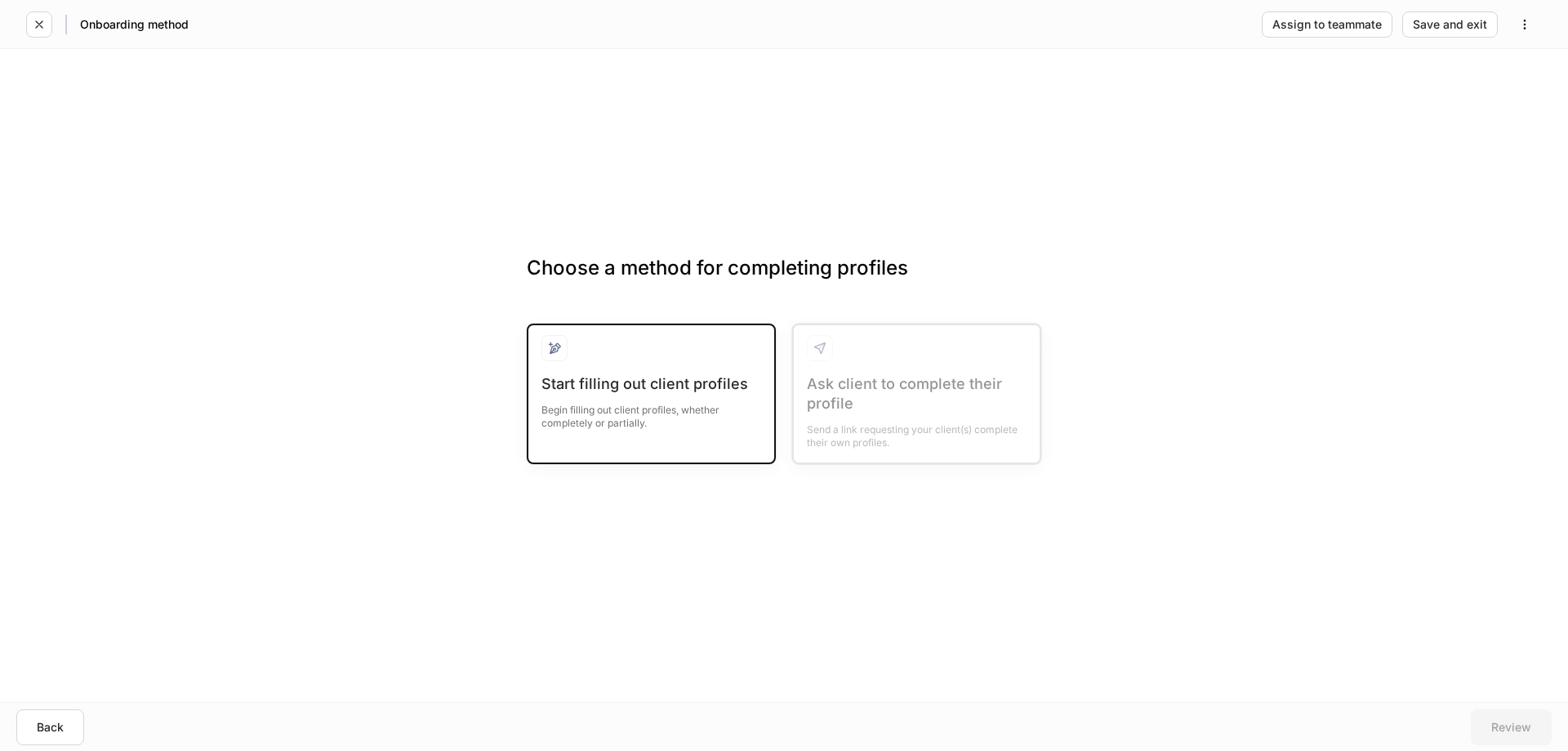
click at [627, 368] on div at bounding box center [650, 354] width 219 height 39
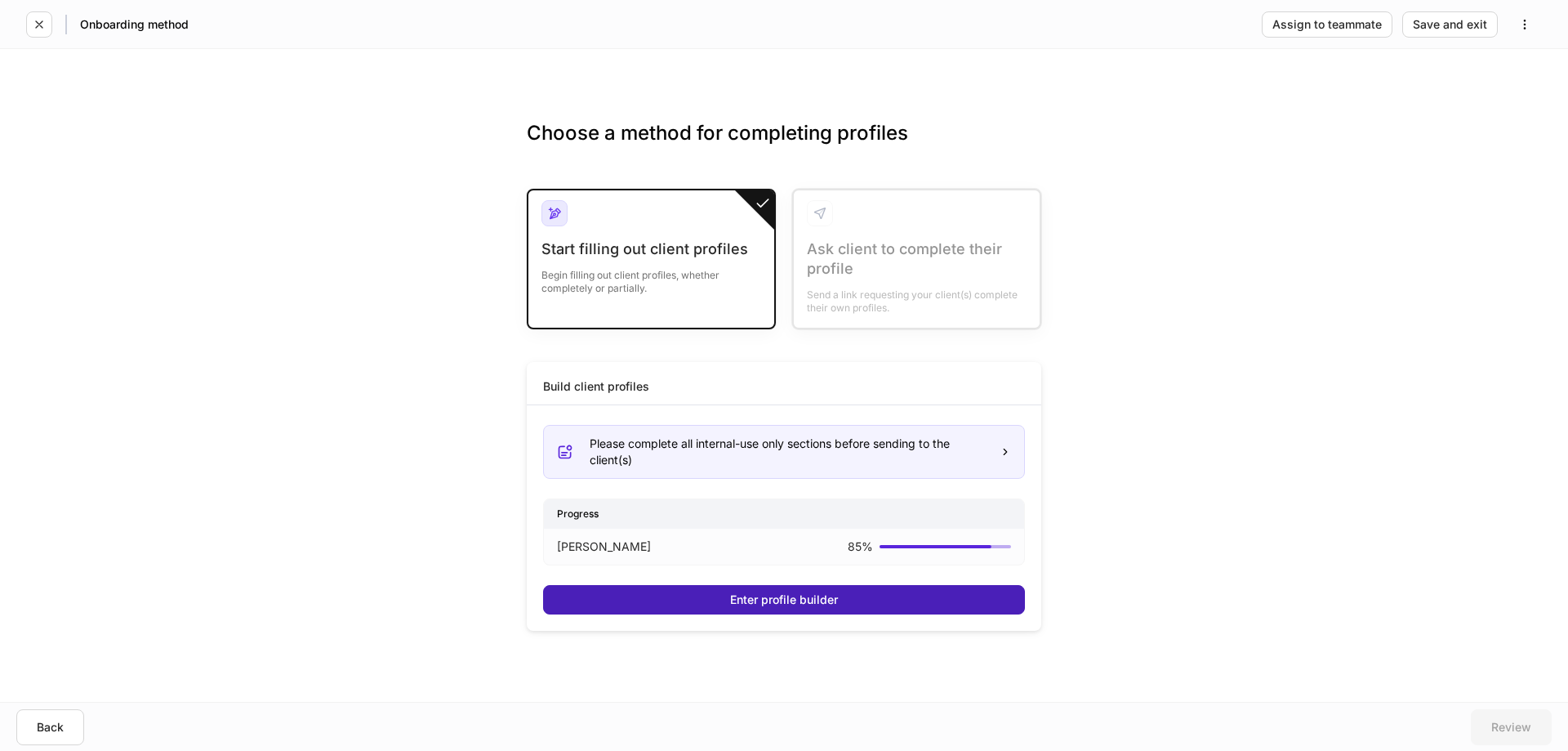
click at [782, 595] on div "Enter profile builder" at bounding box center [784, 600] width 108 height 12
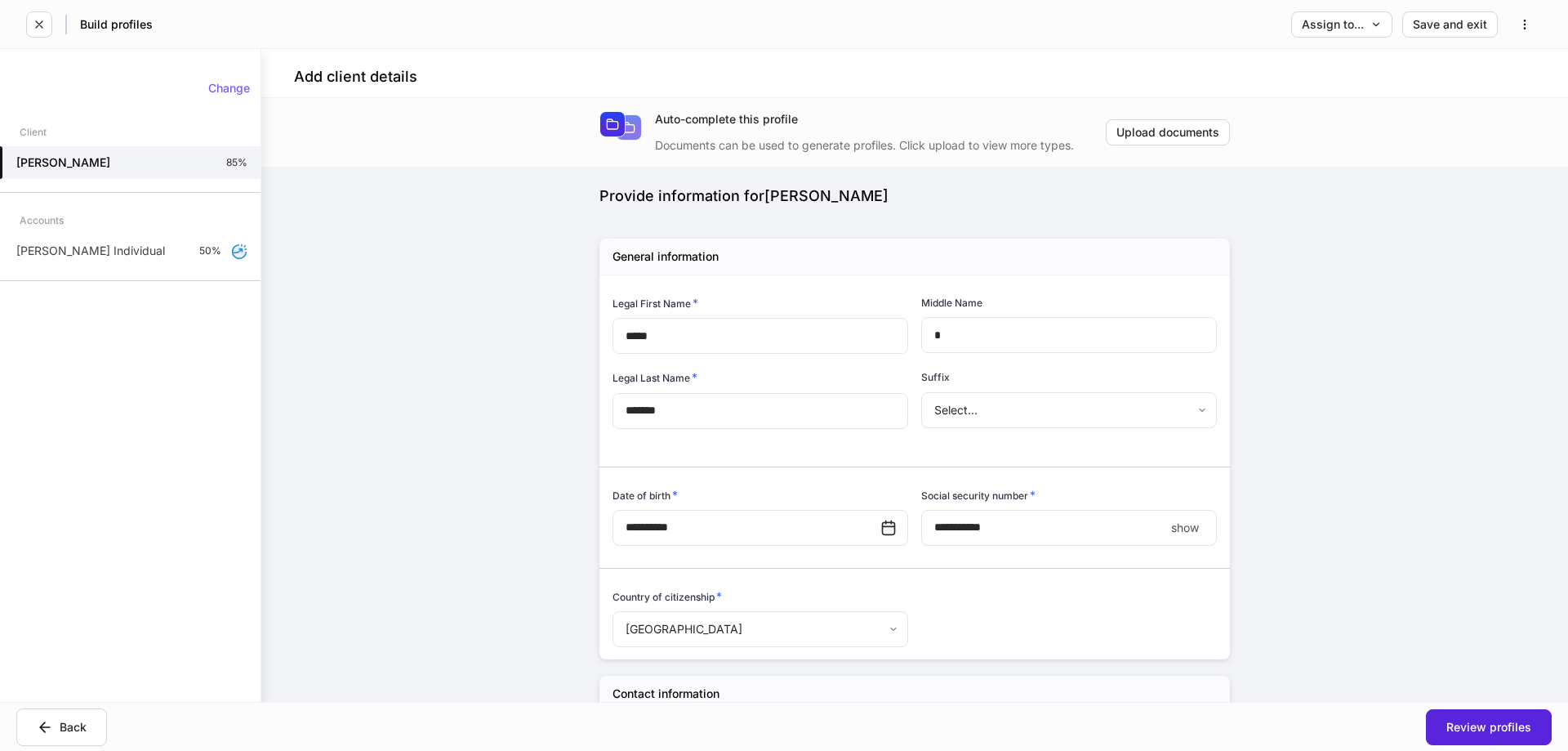
type input "**********"
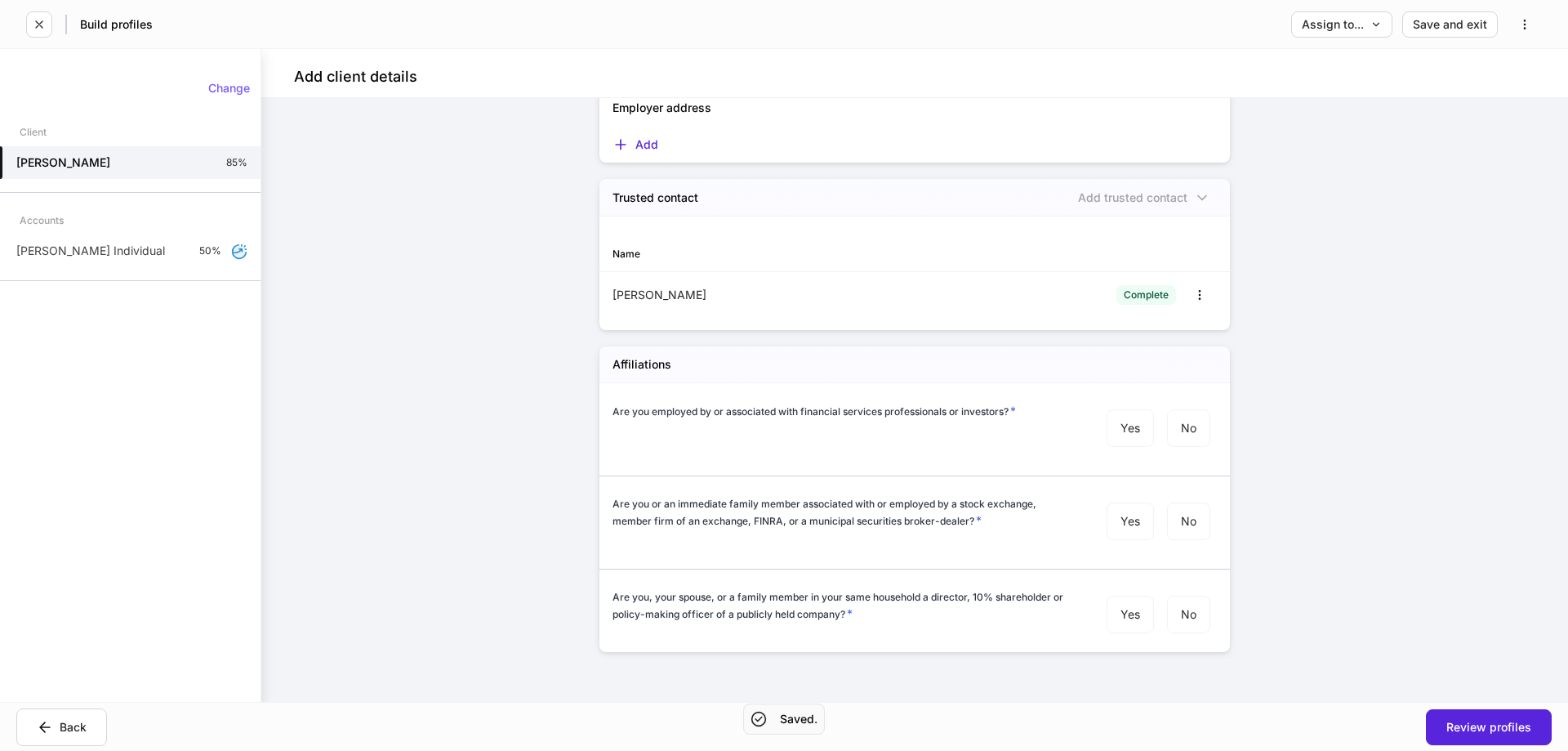
scroll to position [1658, 0]
click at [1278, 317] on div "**********" at bounding box center [915, 399] width 1307 height 604
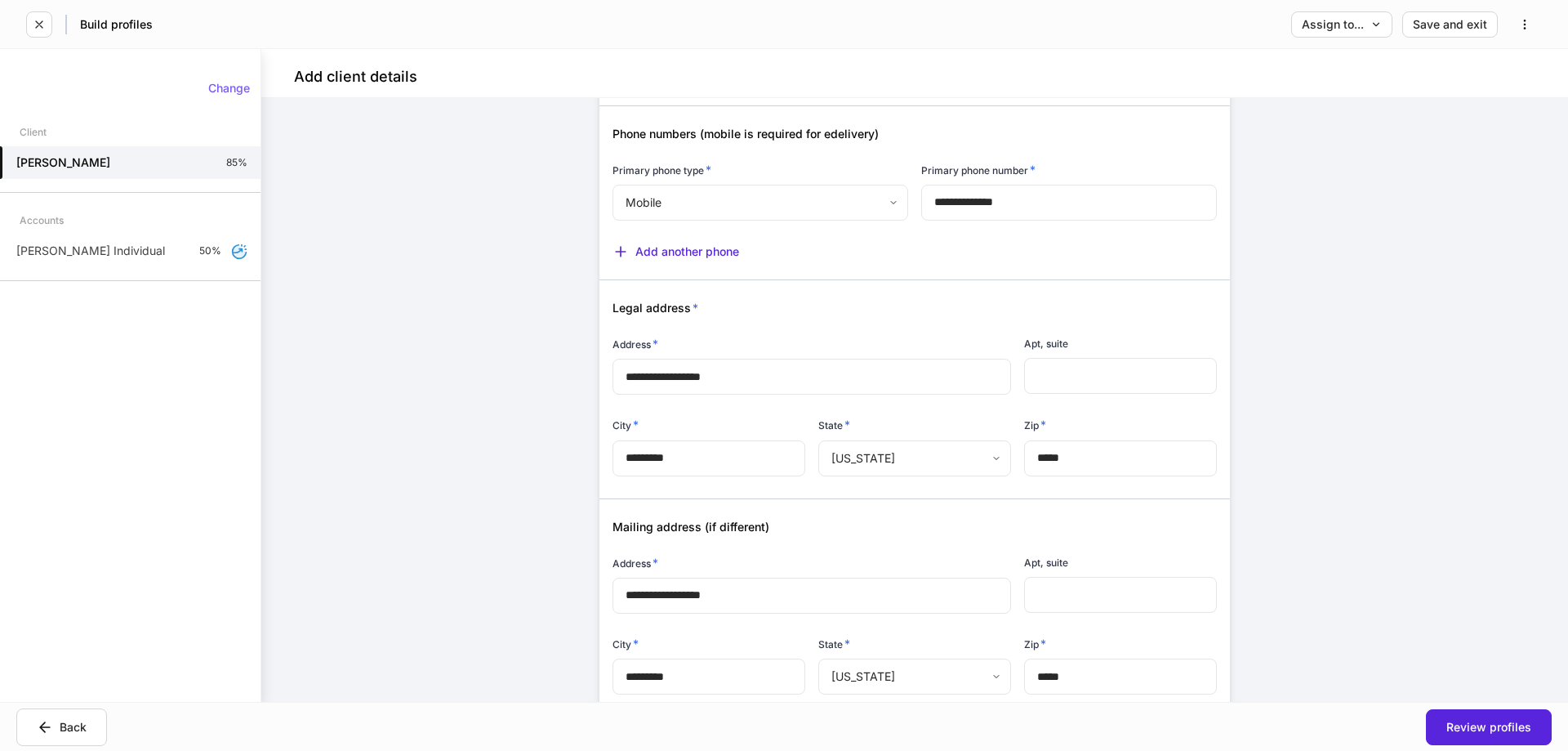
scroll to position [760, 0]
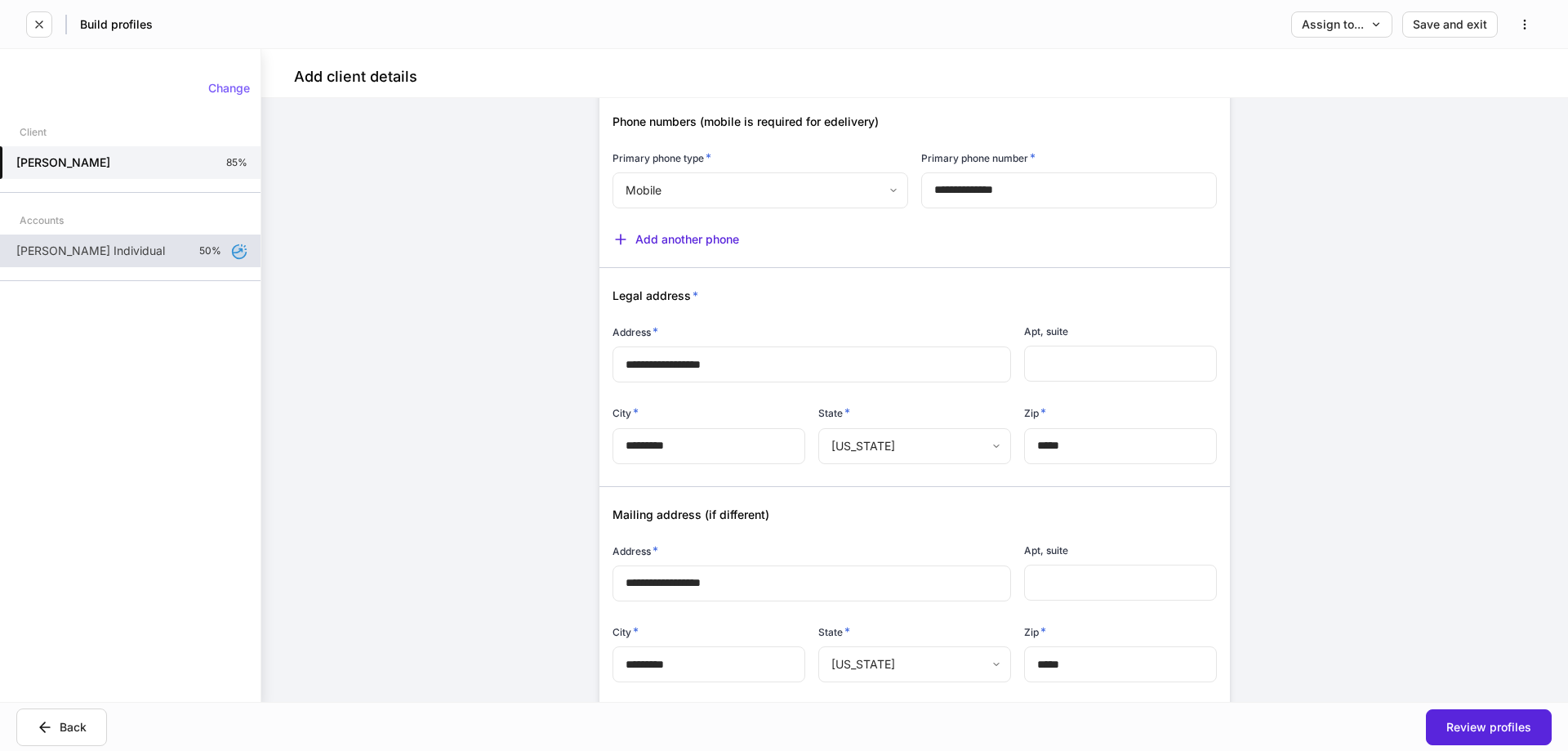
click at [90, 244] on p "Brian Alvarez's Individual" at bounding box center [91, 251] width 148 height 17
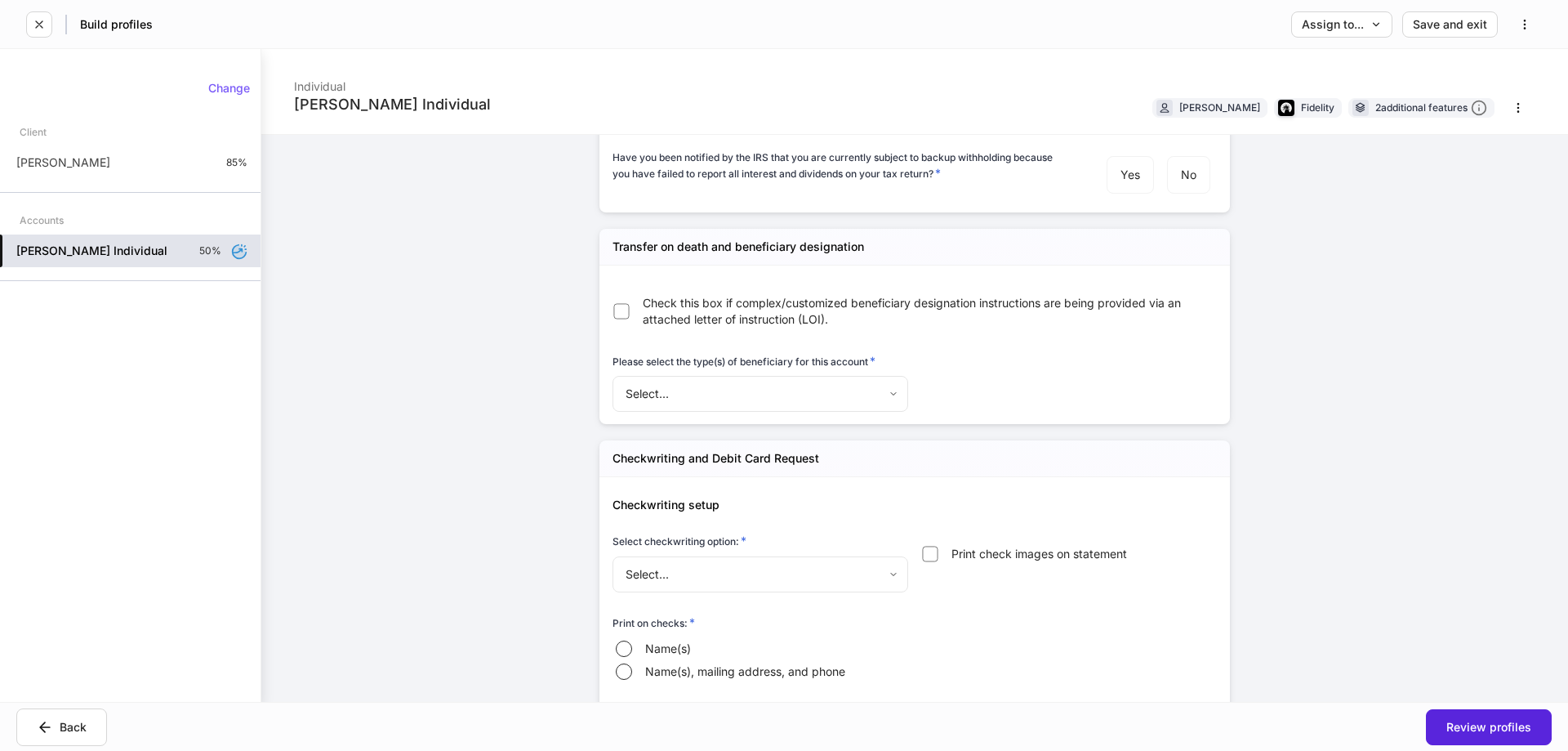
scroll to position [1797, 0]
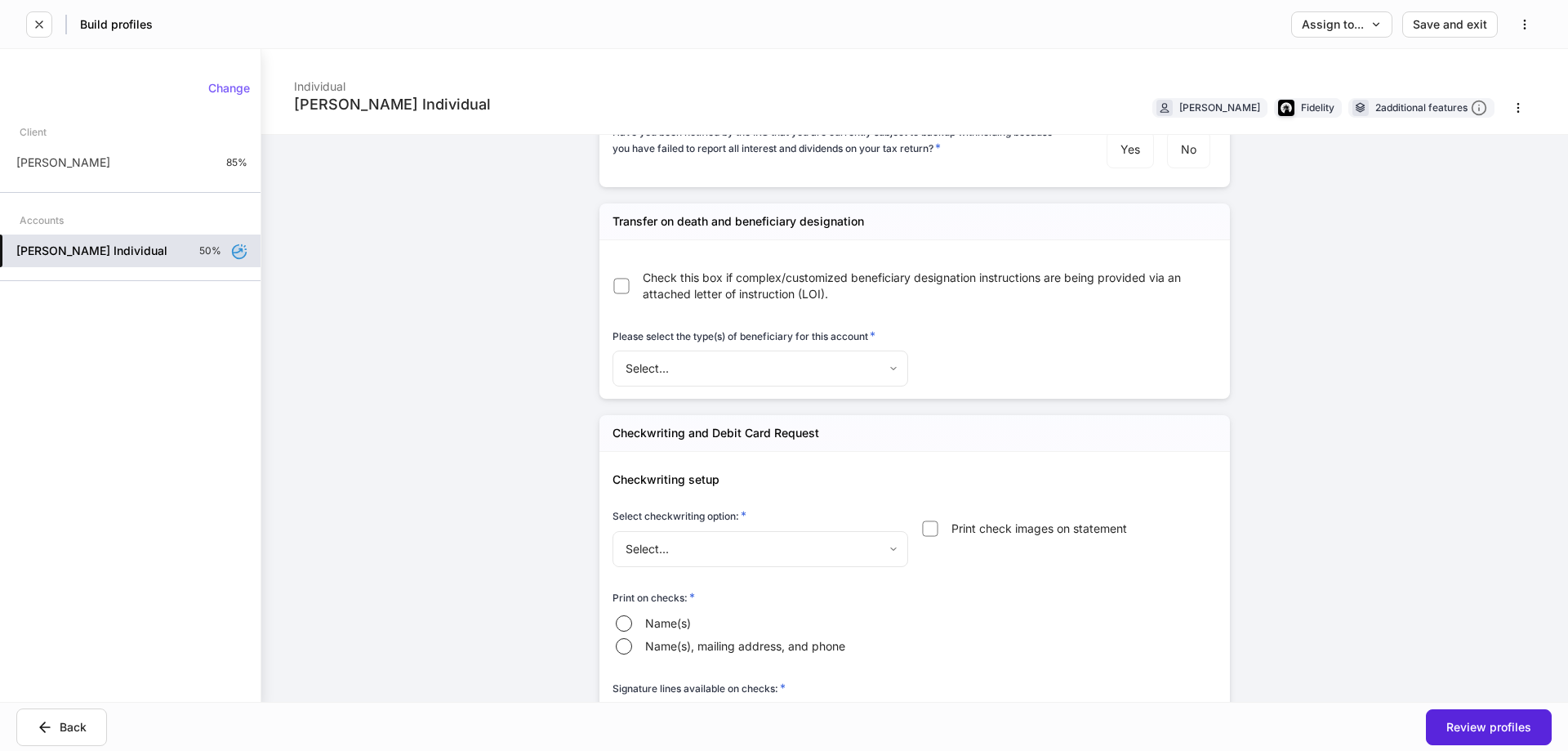
drag, startPoint x: 842, startPoint y: 419, endPoint x: 849, endPoint y: 411, distance: 10.6
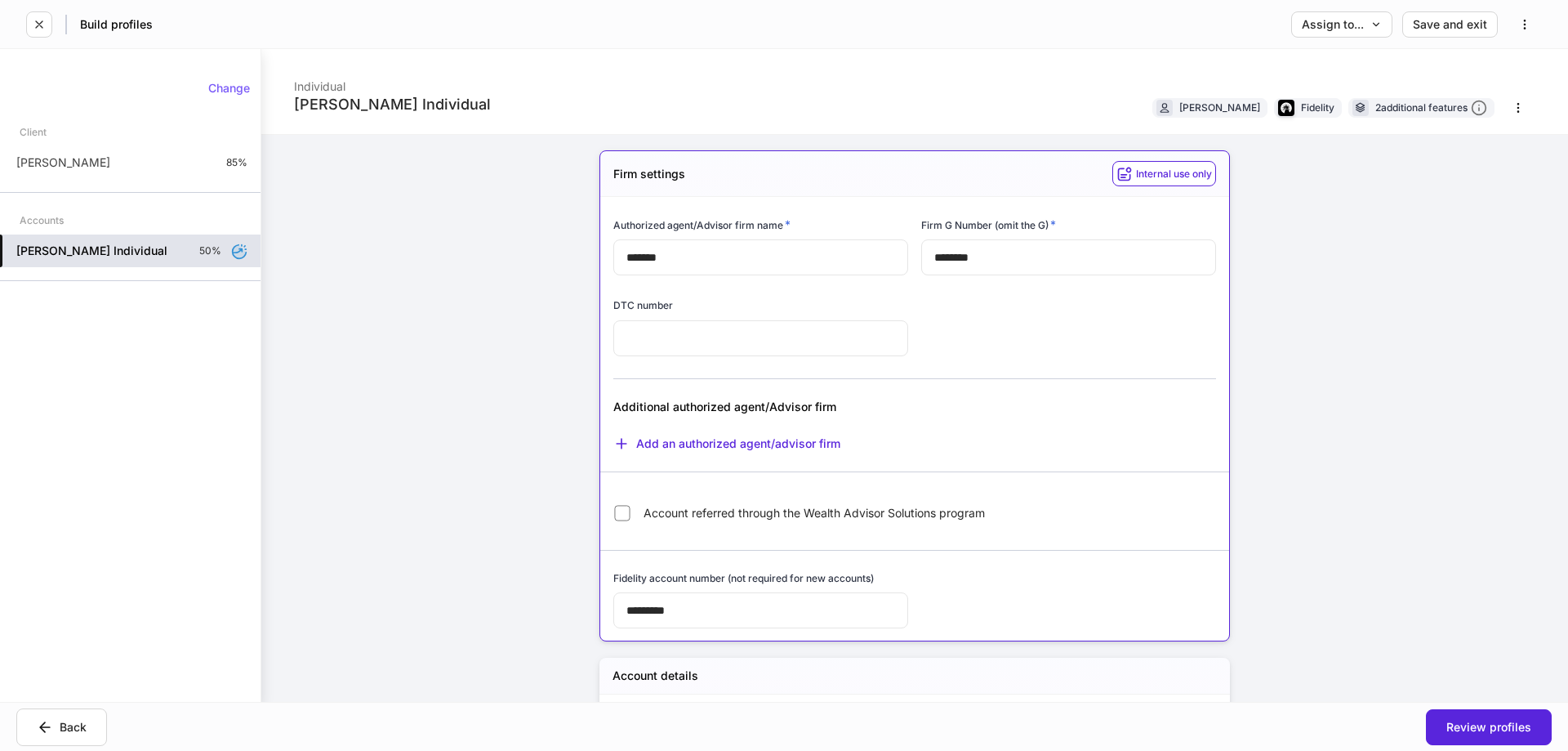
scroll to position [0, 0]
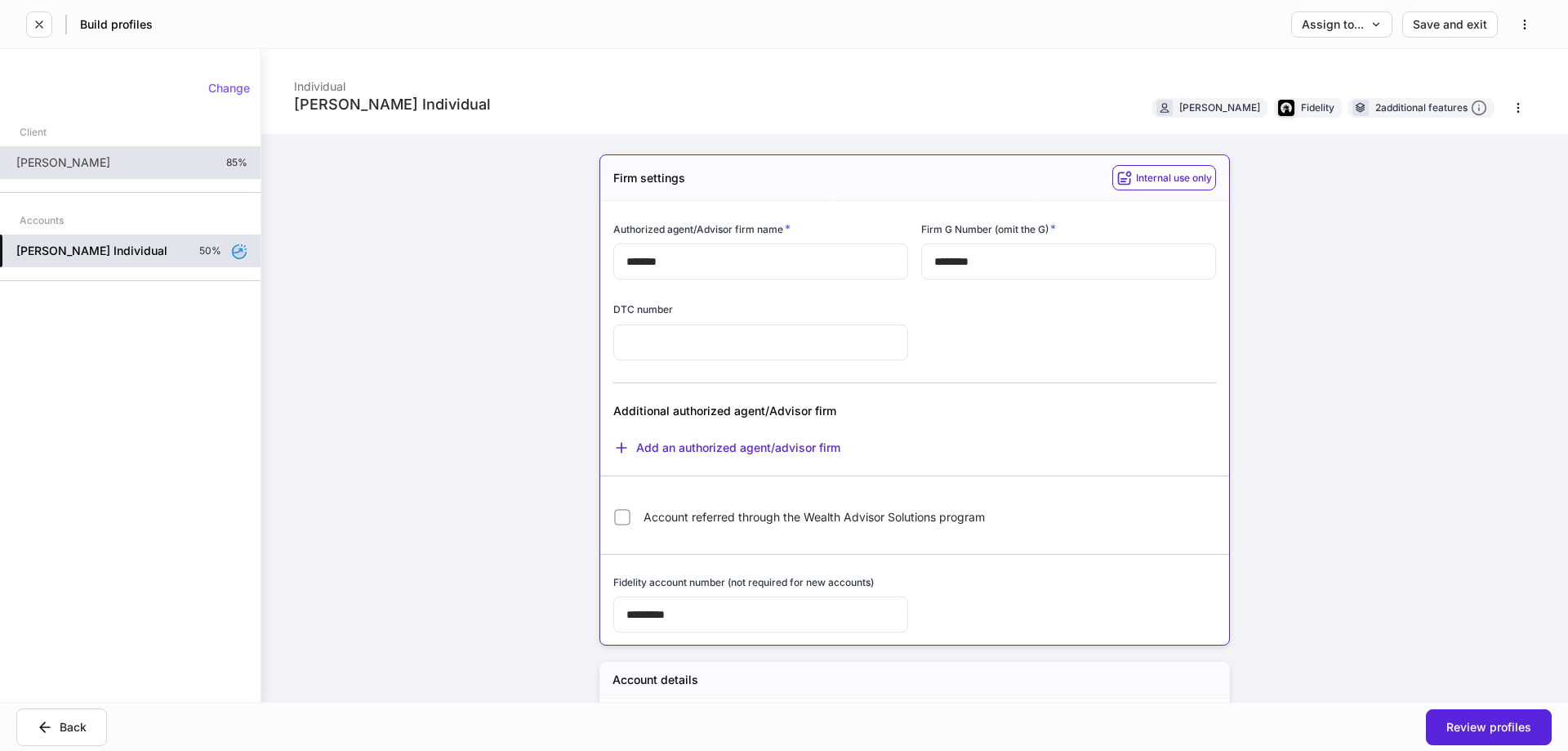
click at [58, 172] on div "Brian Alvarez 85%" at bounding box center [130, 162] width 260 height 32
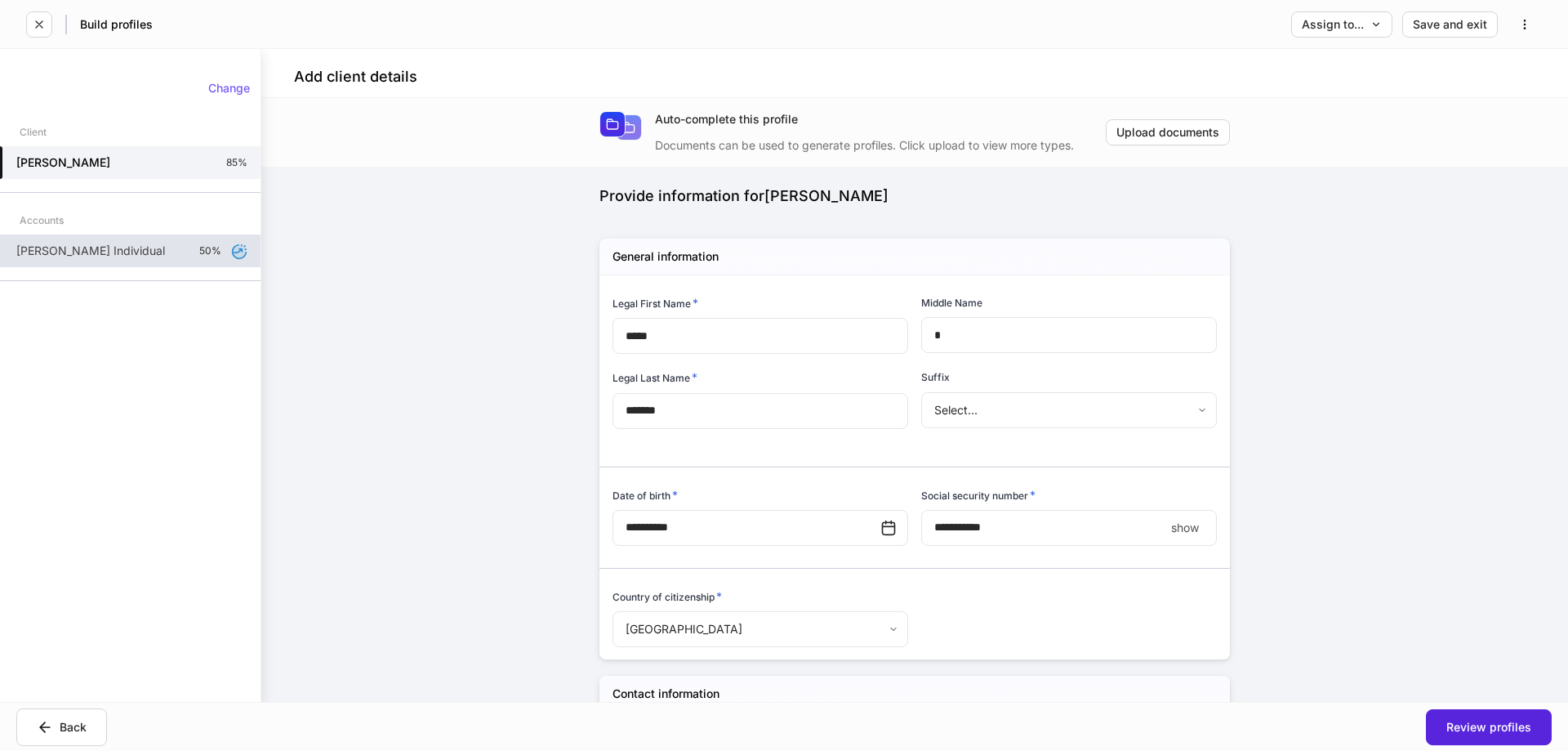
type input "**********"
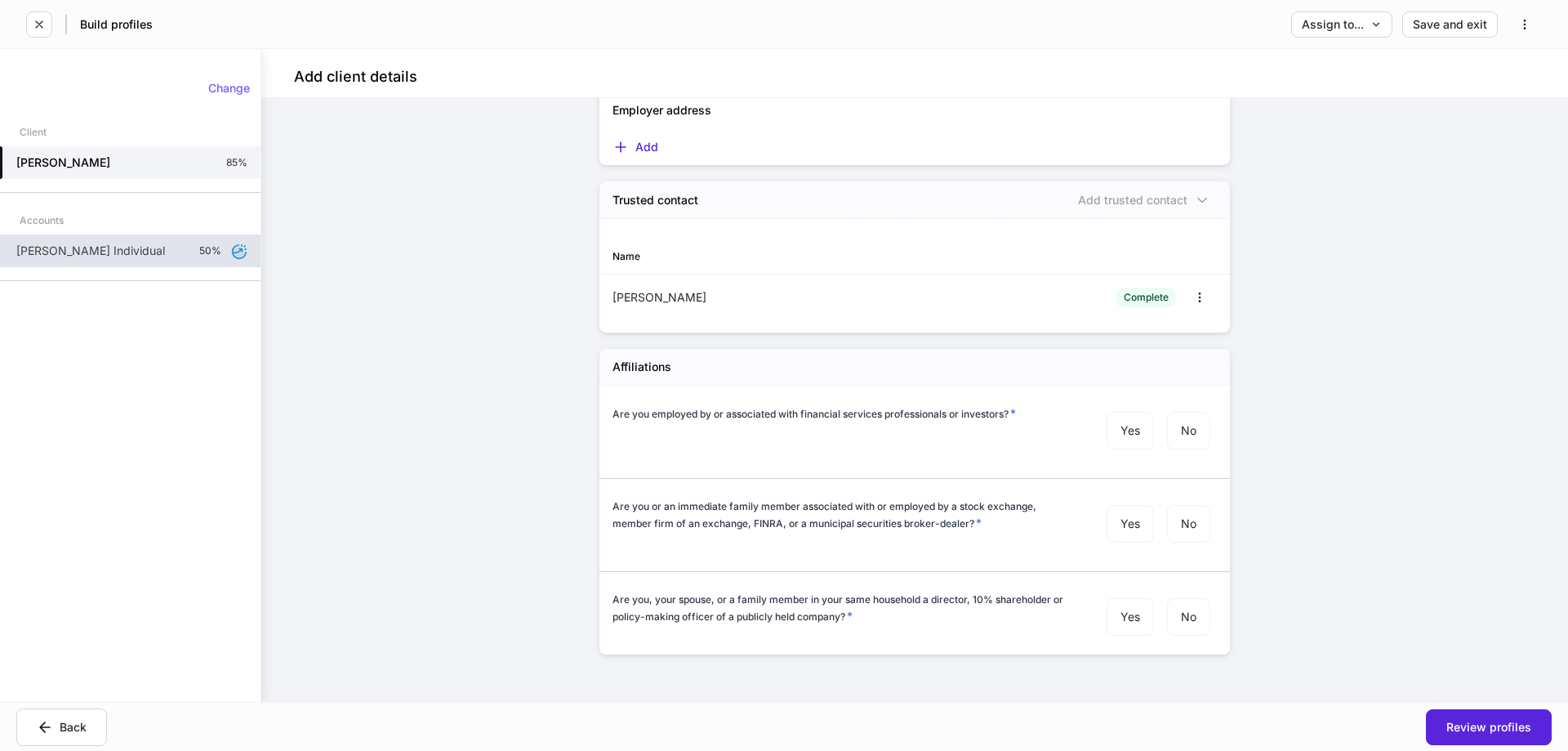
scroll to position [1658, 0]
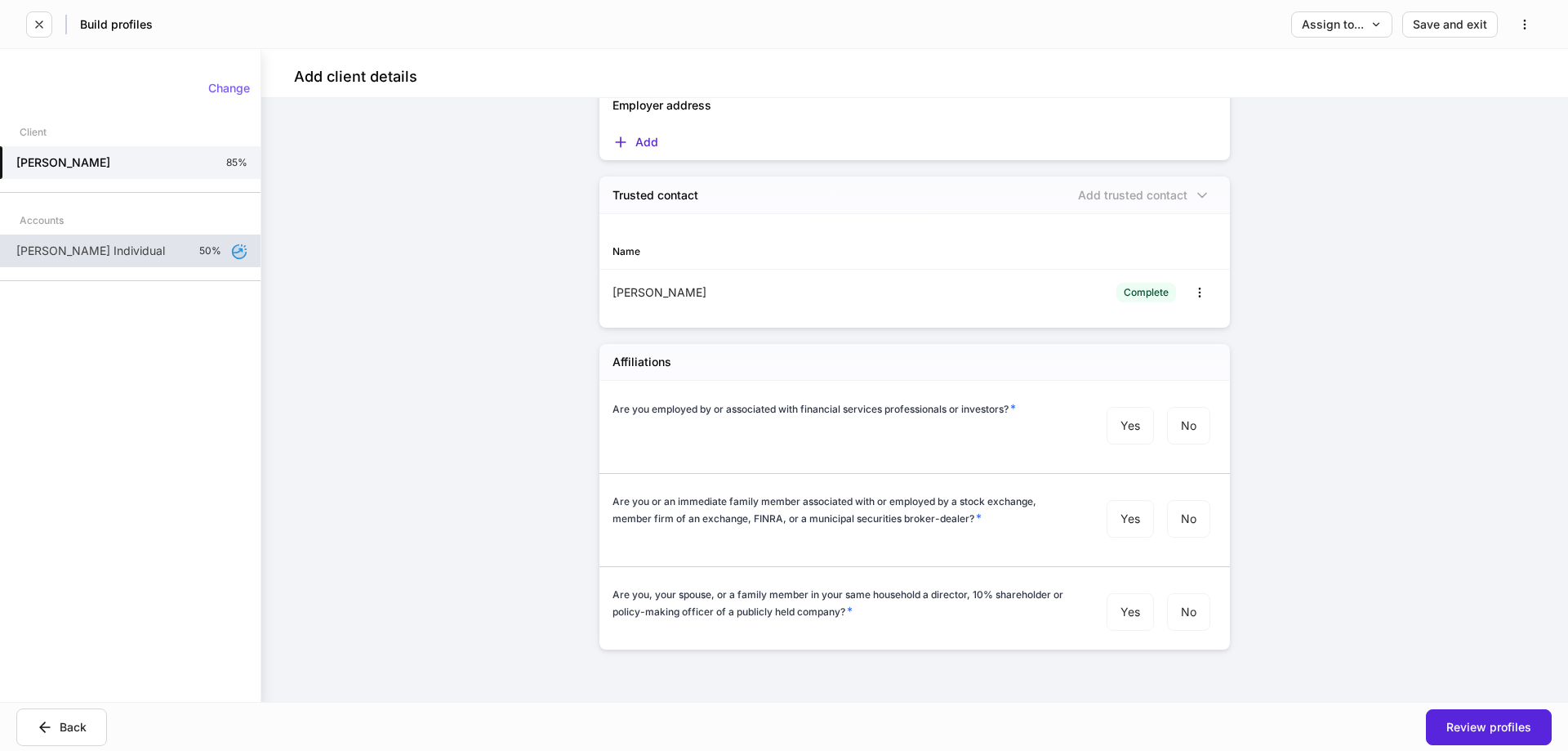
click at [94, 238] on div "Brian Alvarez's Individual 50%" at bounding box center [130, 250] width 260 height 32
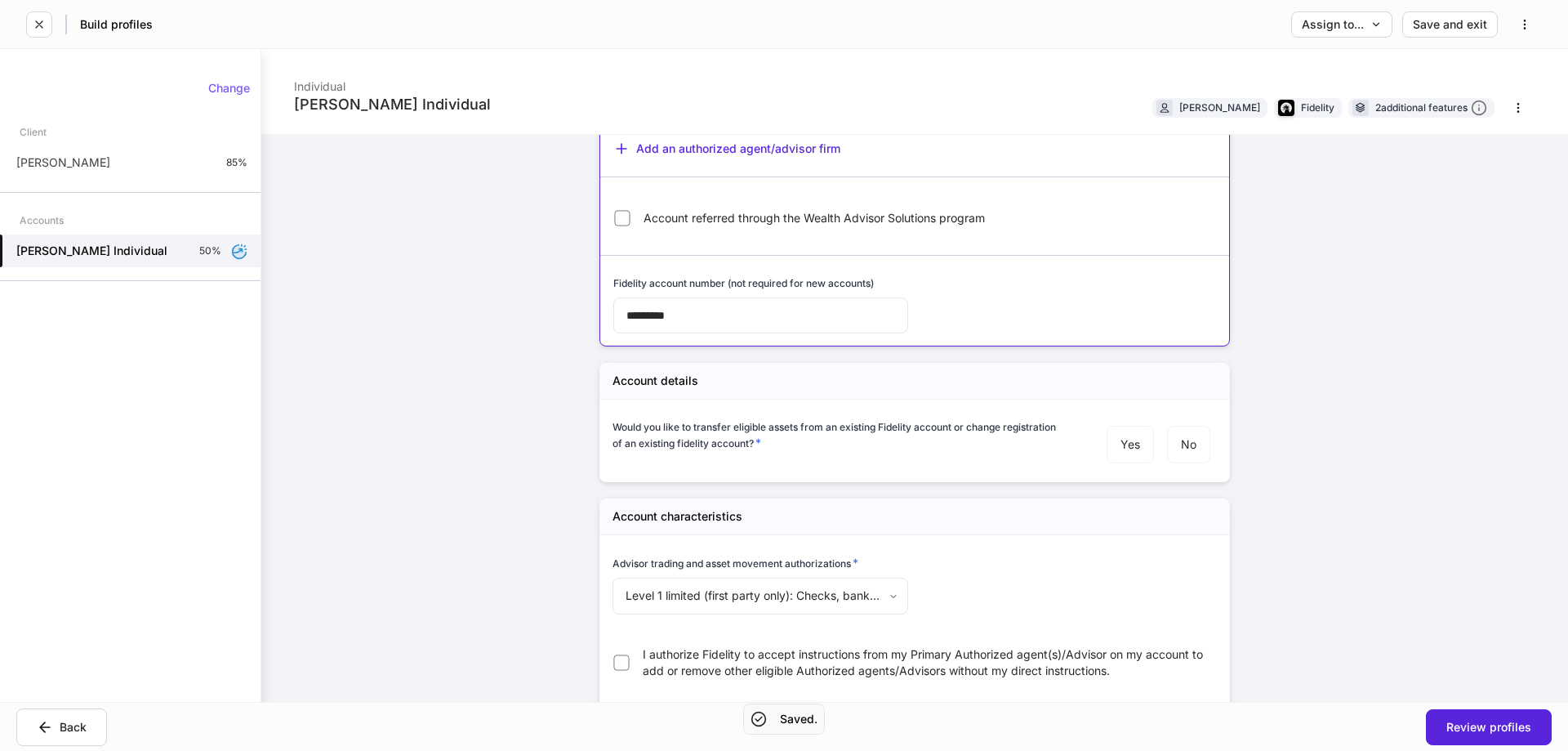
scroll to position [327, 0]
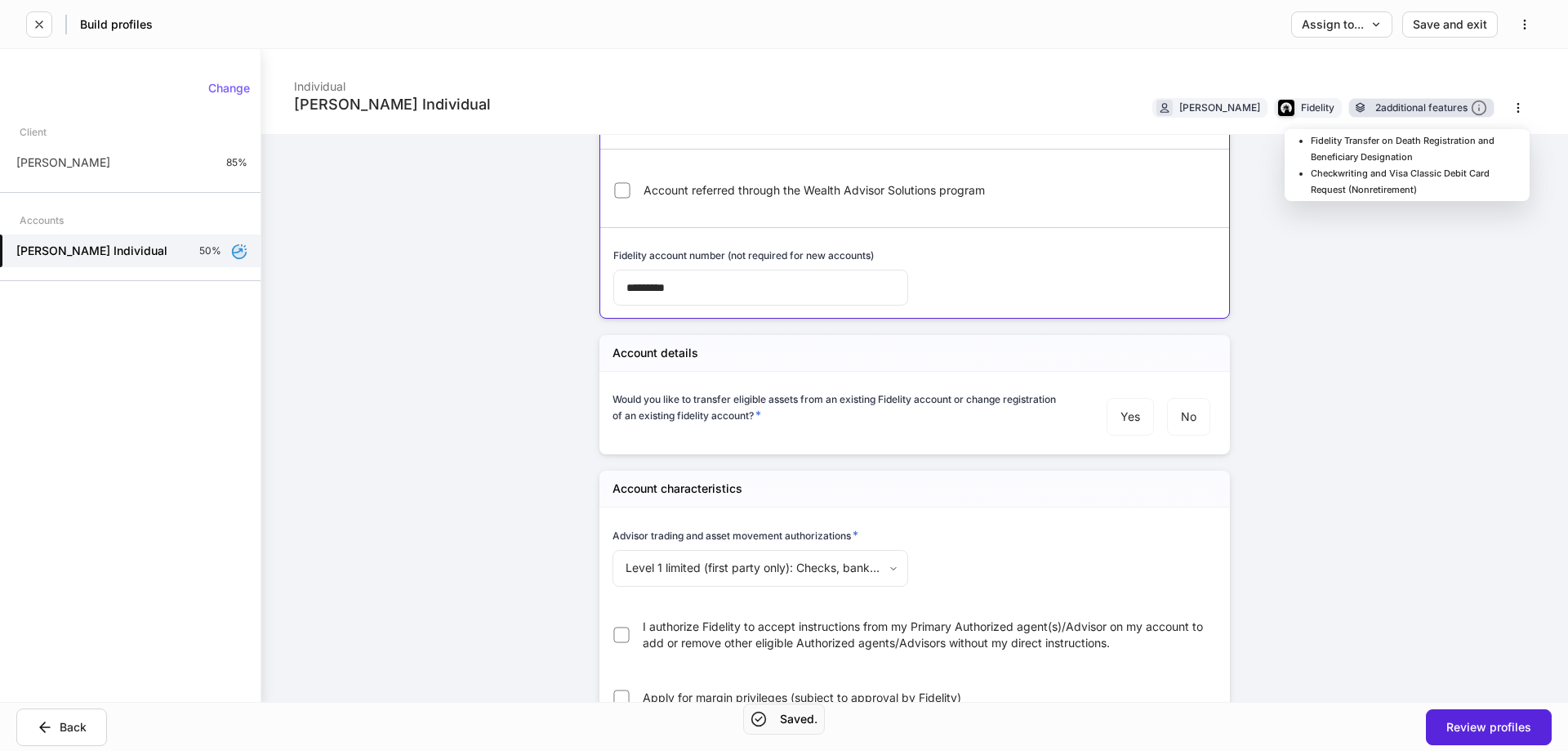
click at [1386, 106] on div "2 additional features" at bounding box center [1431, 108] width 112 height 18
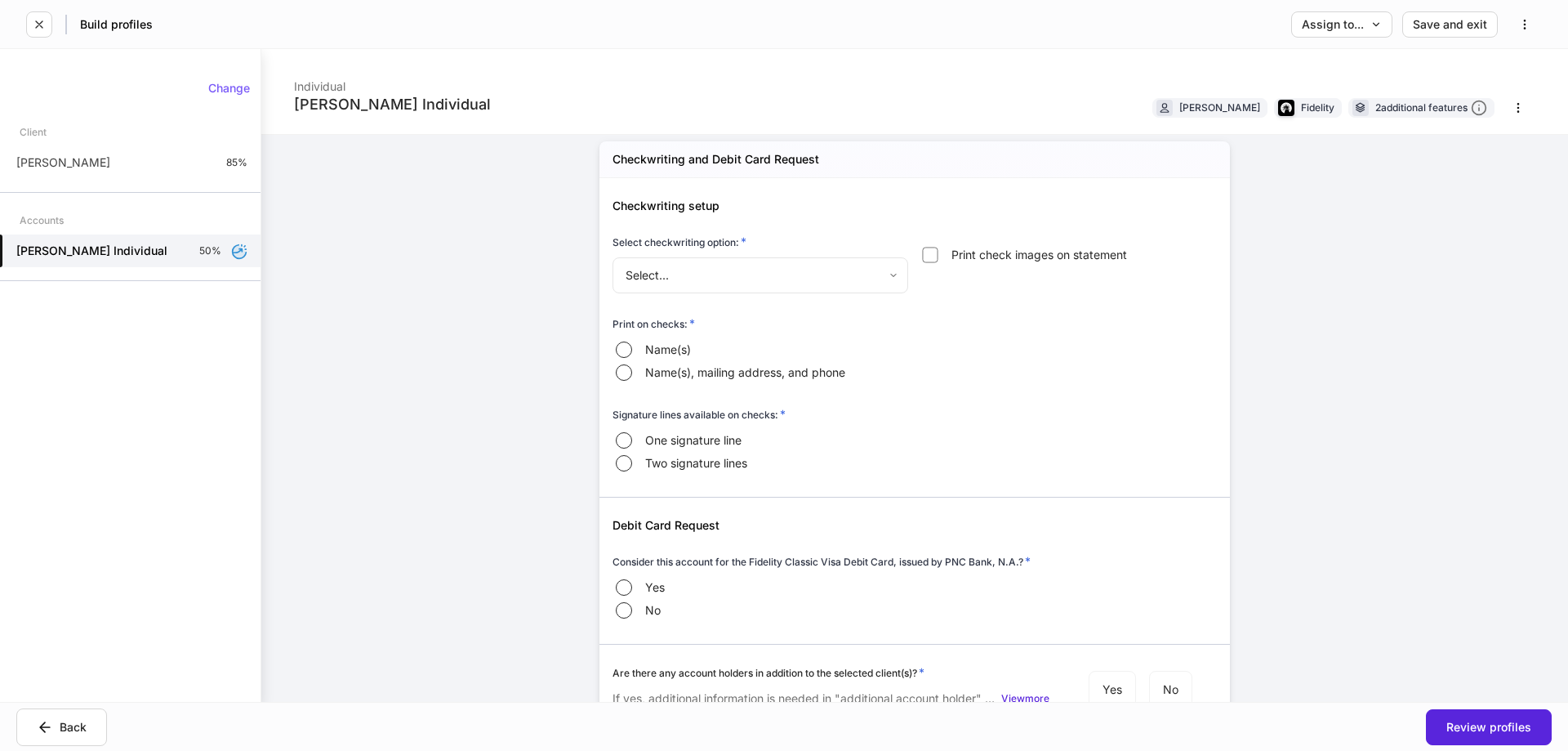
scroll to position [2042, 0]
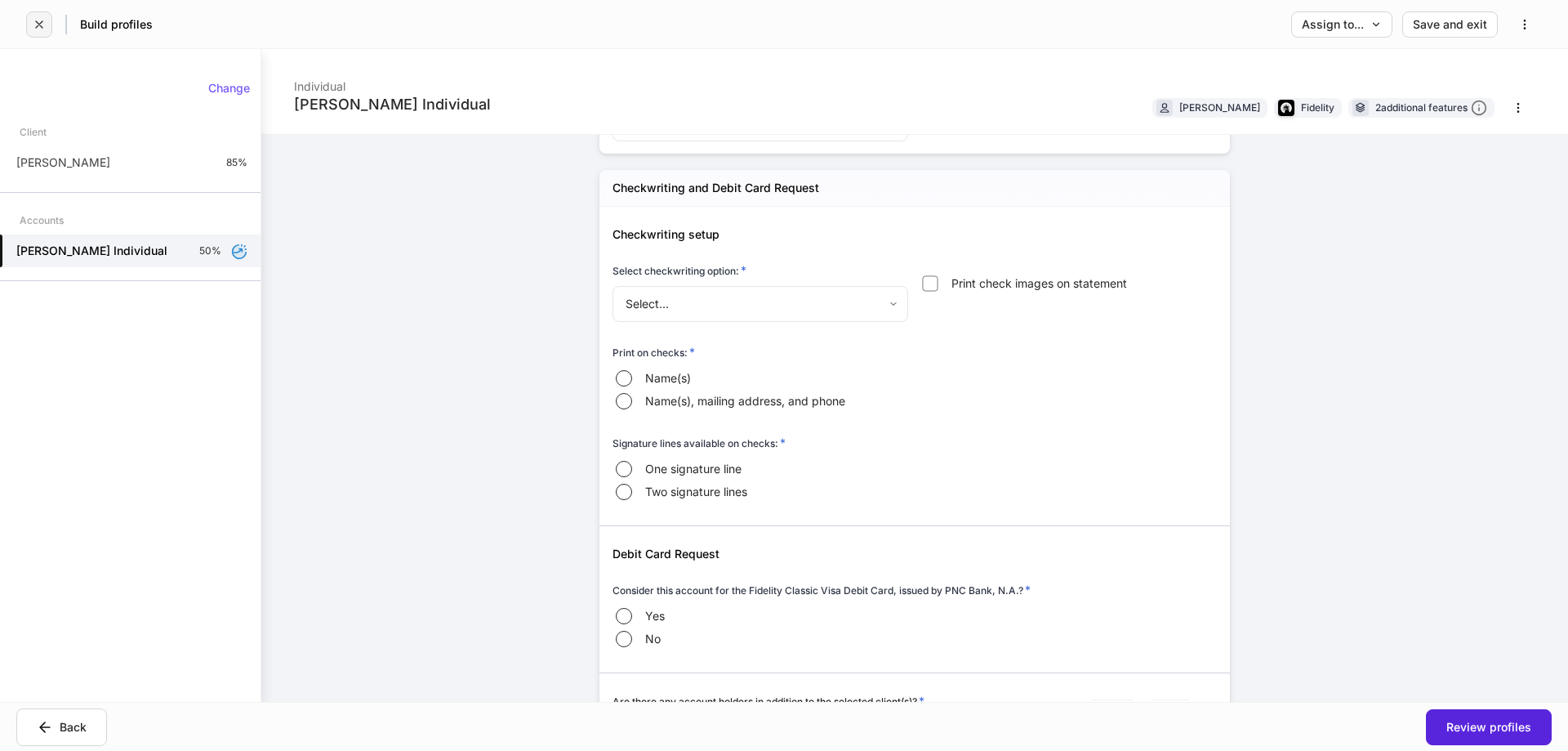
click at [43, 22] on icon "button" at bounding box center [38, 23] width 13 height 13
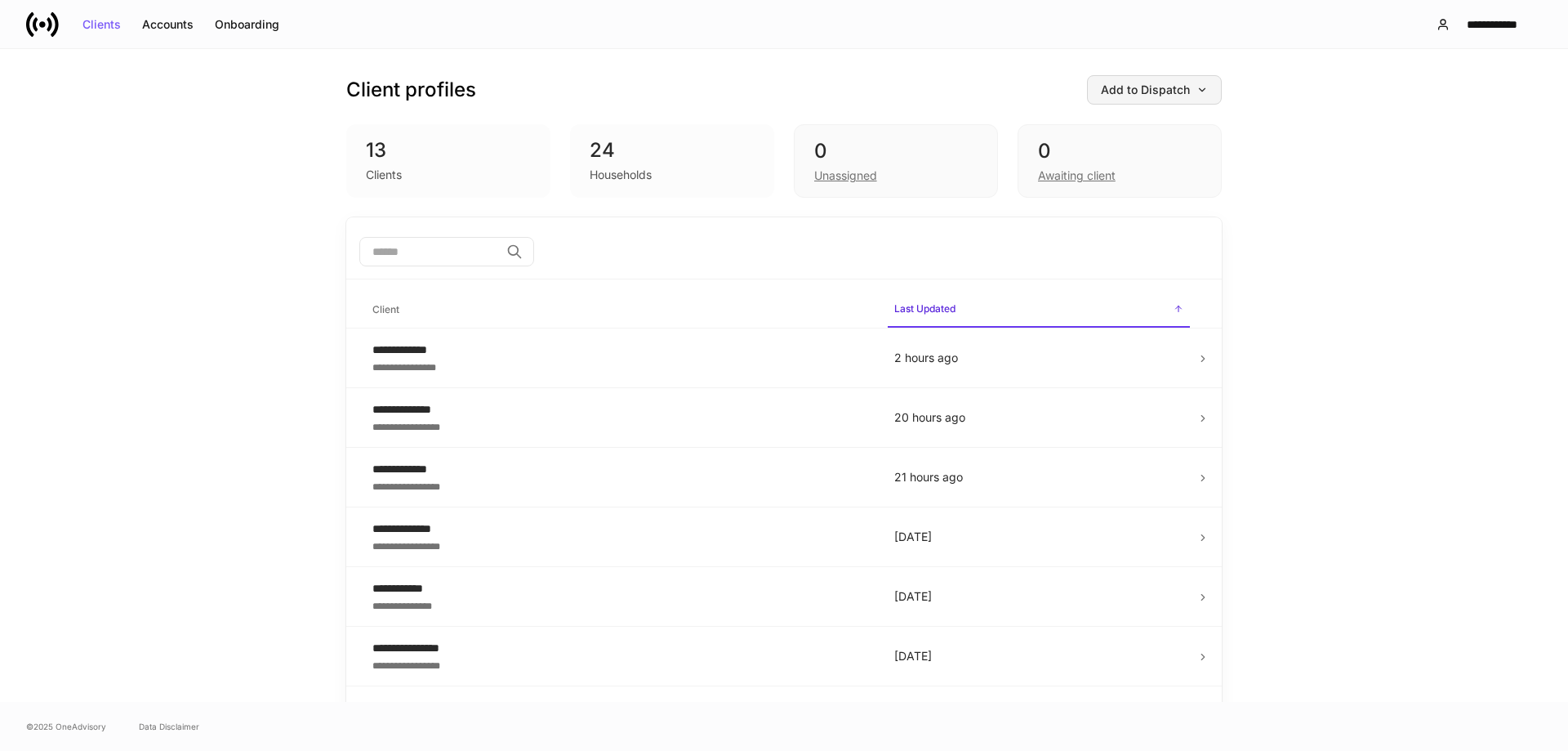
click at [1153, 97] on button "Add to Dispatch" at bounding box center [1155, 90] width 135 height 29
click at [1127, 263] on div "View uploaded accounts" at bounding box center [1122, 255] width 133 height 17
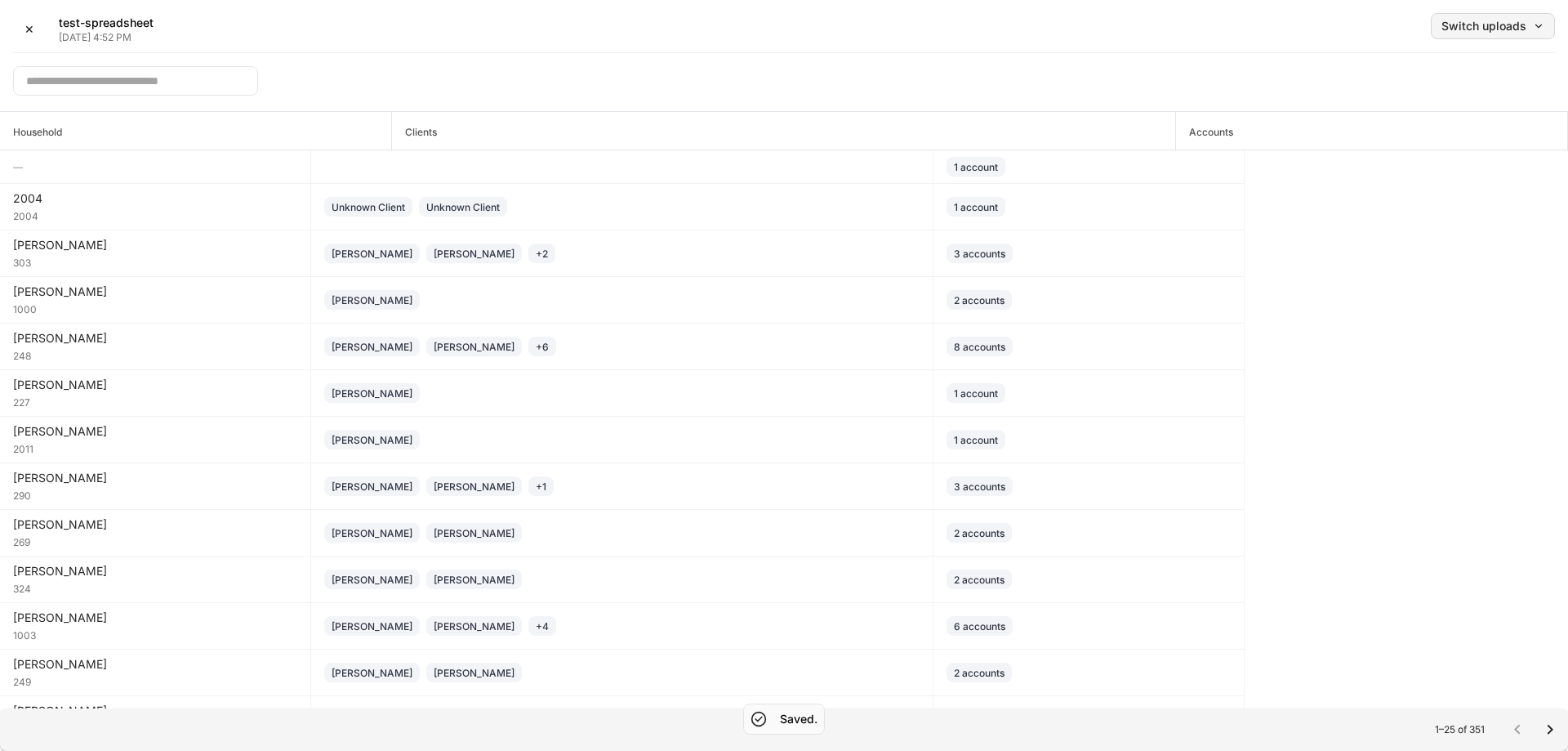
click at [1474, 31] on div "Switch uploads" at bounding box center [1493, 26] width 103 height 12
click at [1409, 95] on div "Sep 9, 2025" at bounding box center [1391, 99] width 38 height 17
click at [1517, 20] on div "Switch uploads" at bounding box center [1493, 26] width 103 height 12
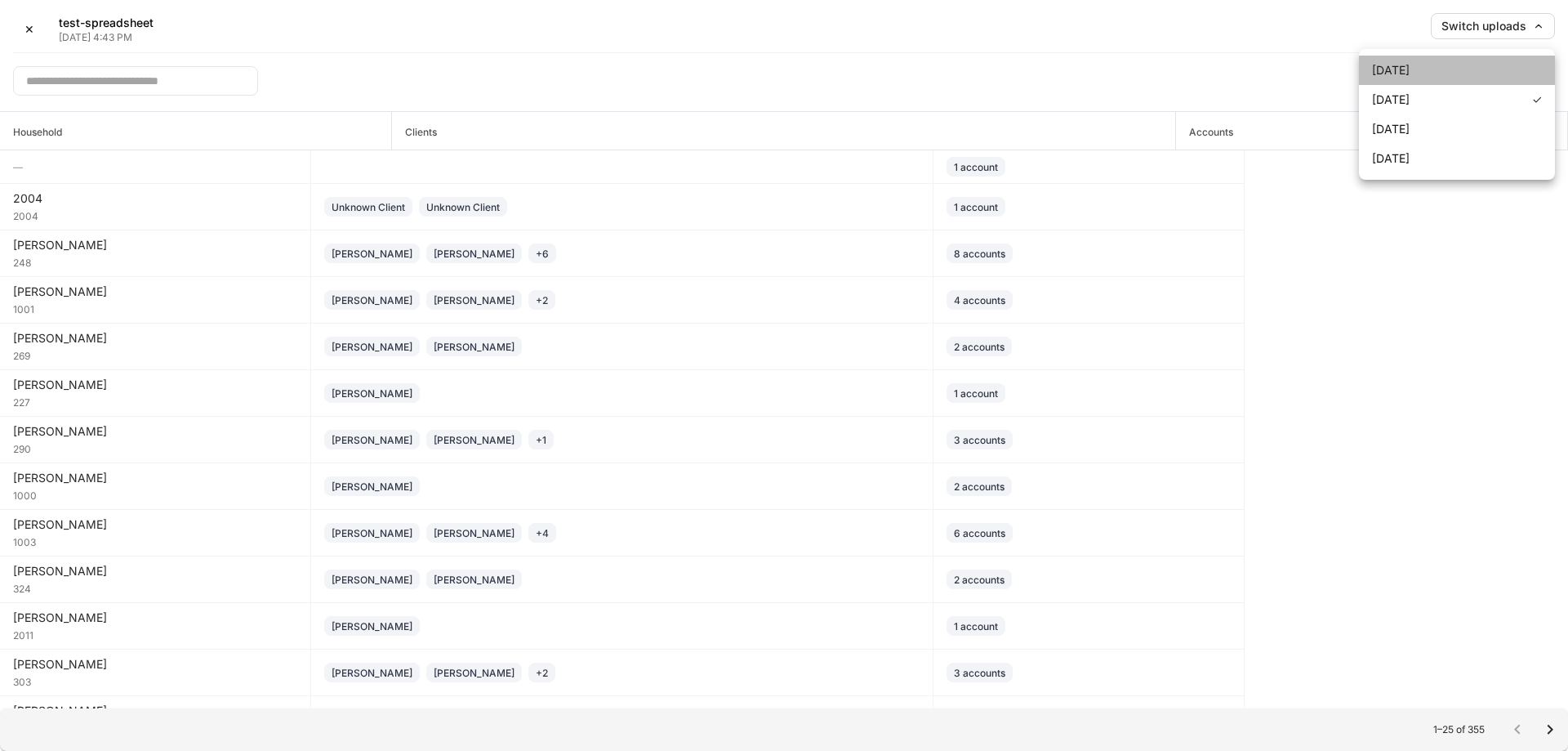
click at [1465, 75] on li "Sep 9, 2025" at bounding box center [1456, 70] width 196 height 29
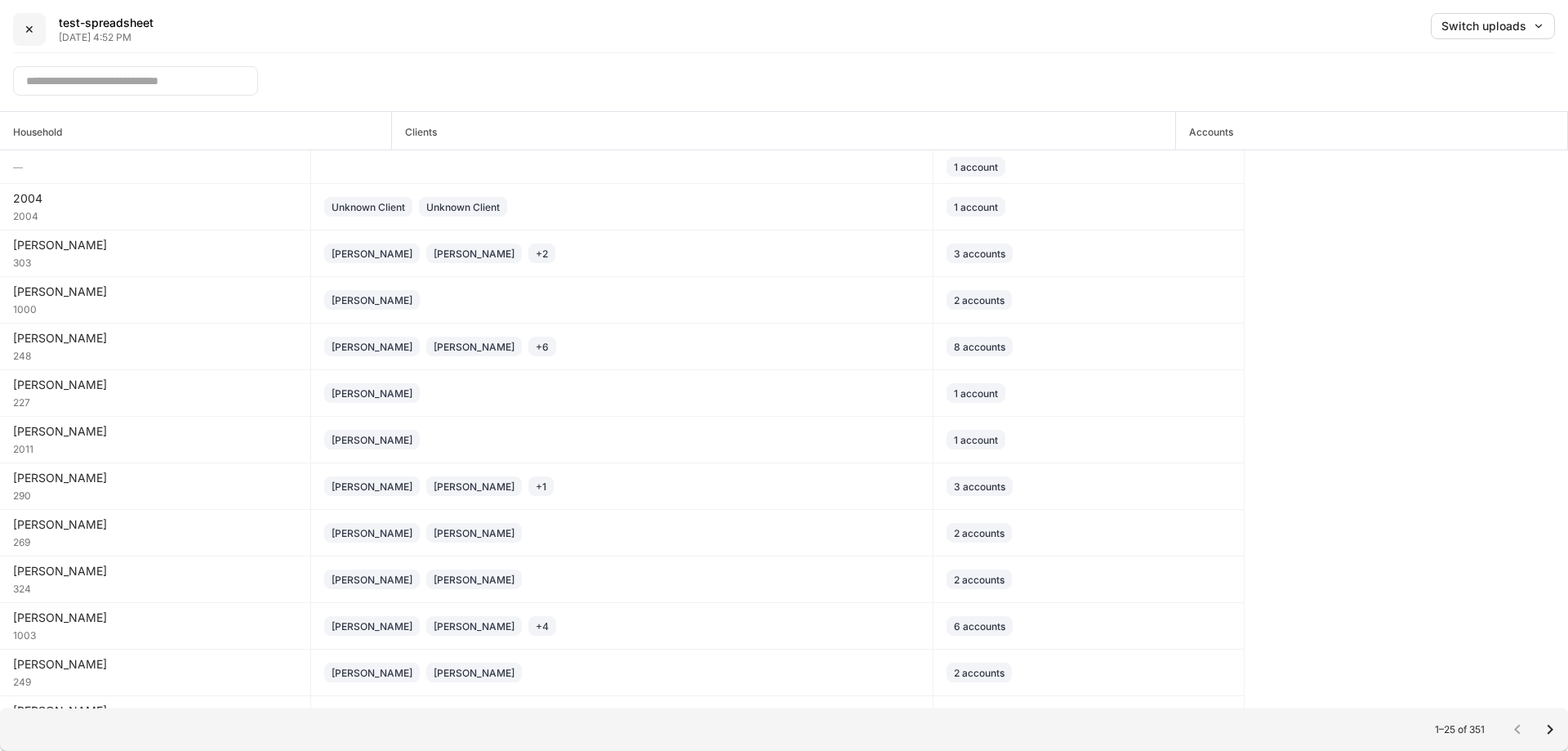
click at [37, 32] on button "✕" at bounding box center [28, 28] width 32 height 32
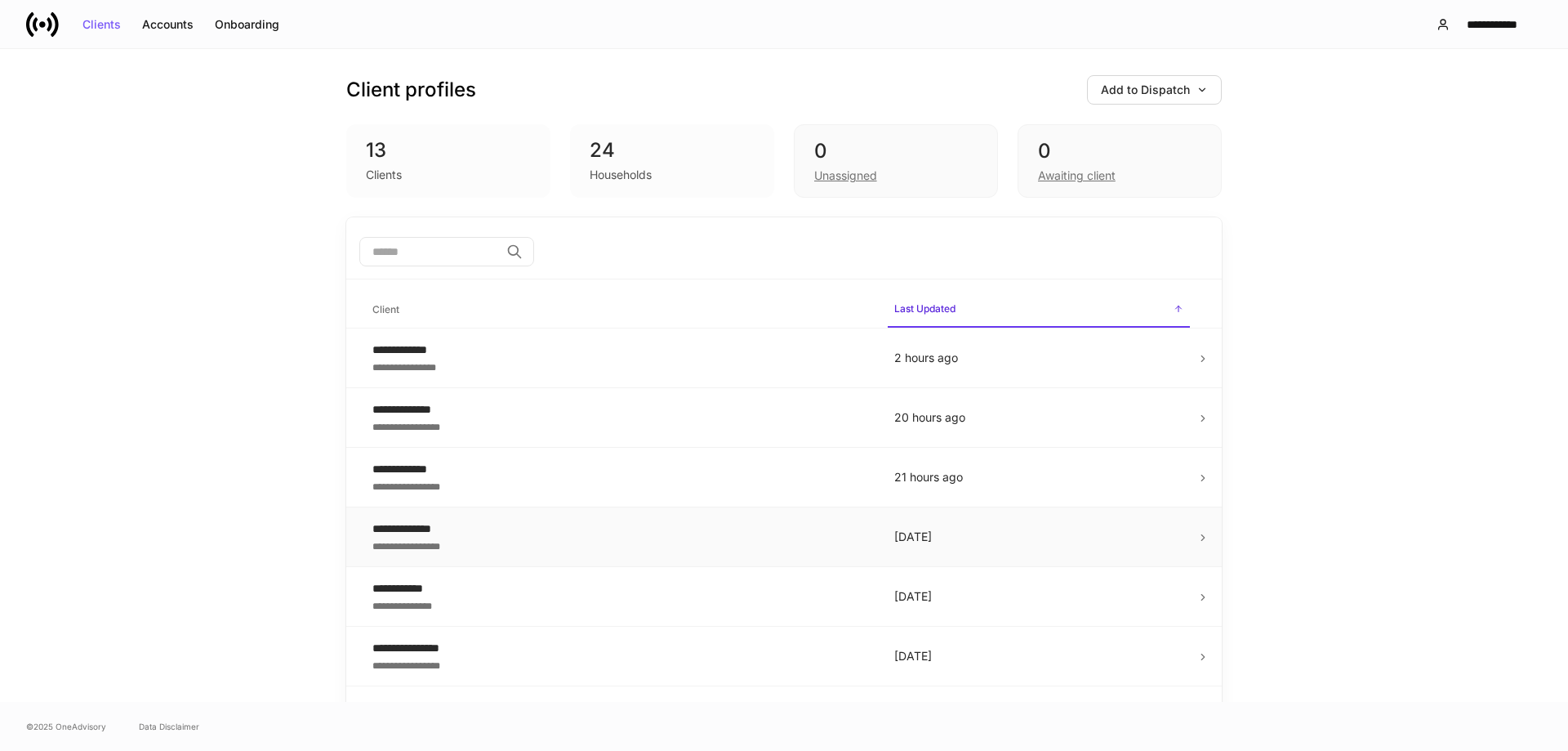
click at [728, 528] on div "**********" at bounding box center [620, 528] width 495 height 17
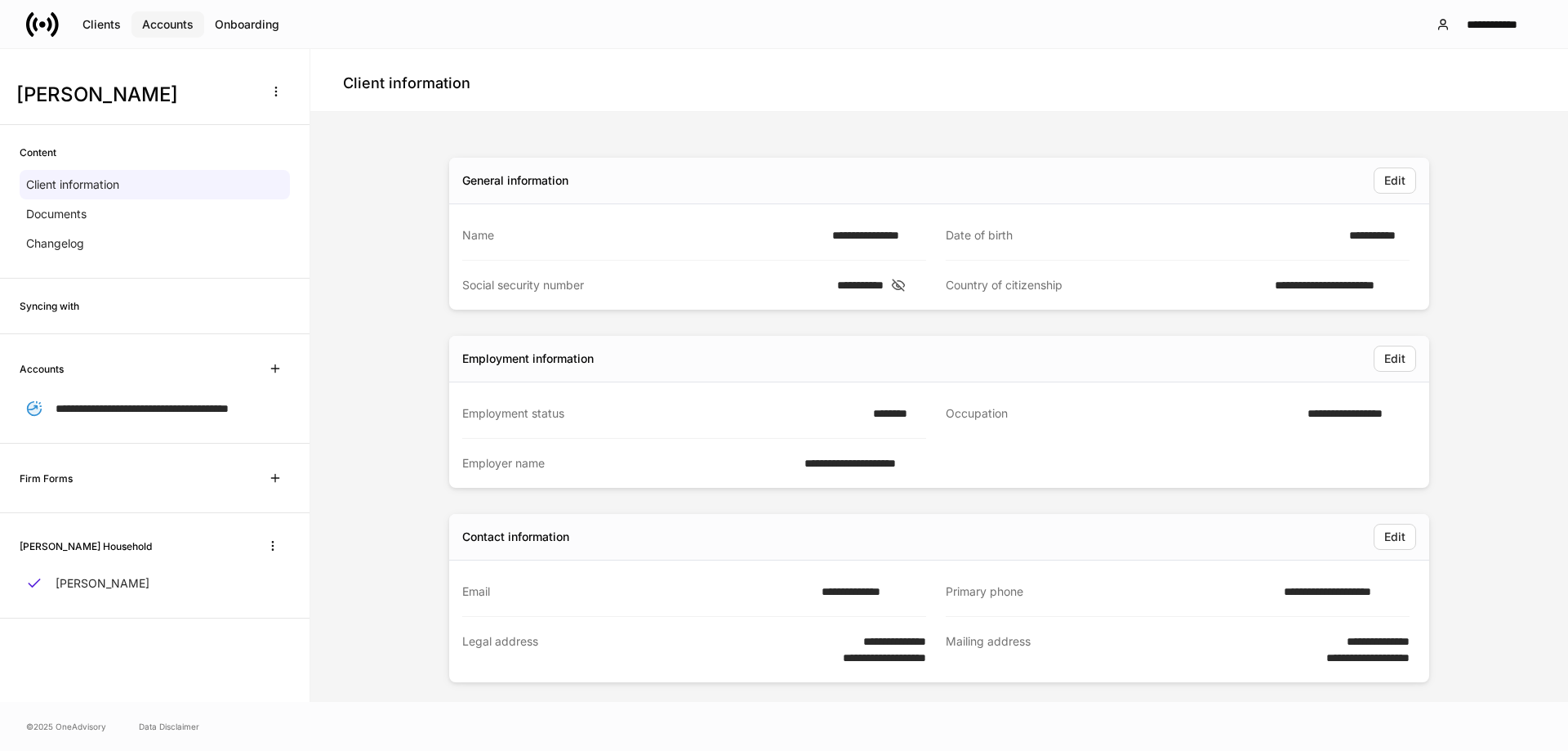
click at [193, 24] on button "Accounts" at bounding box center [168, 24] width 73 height 26
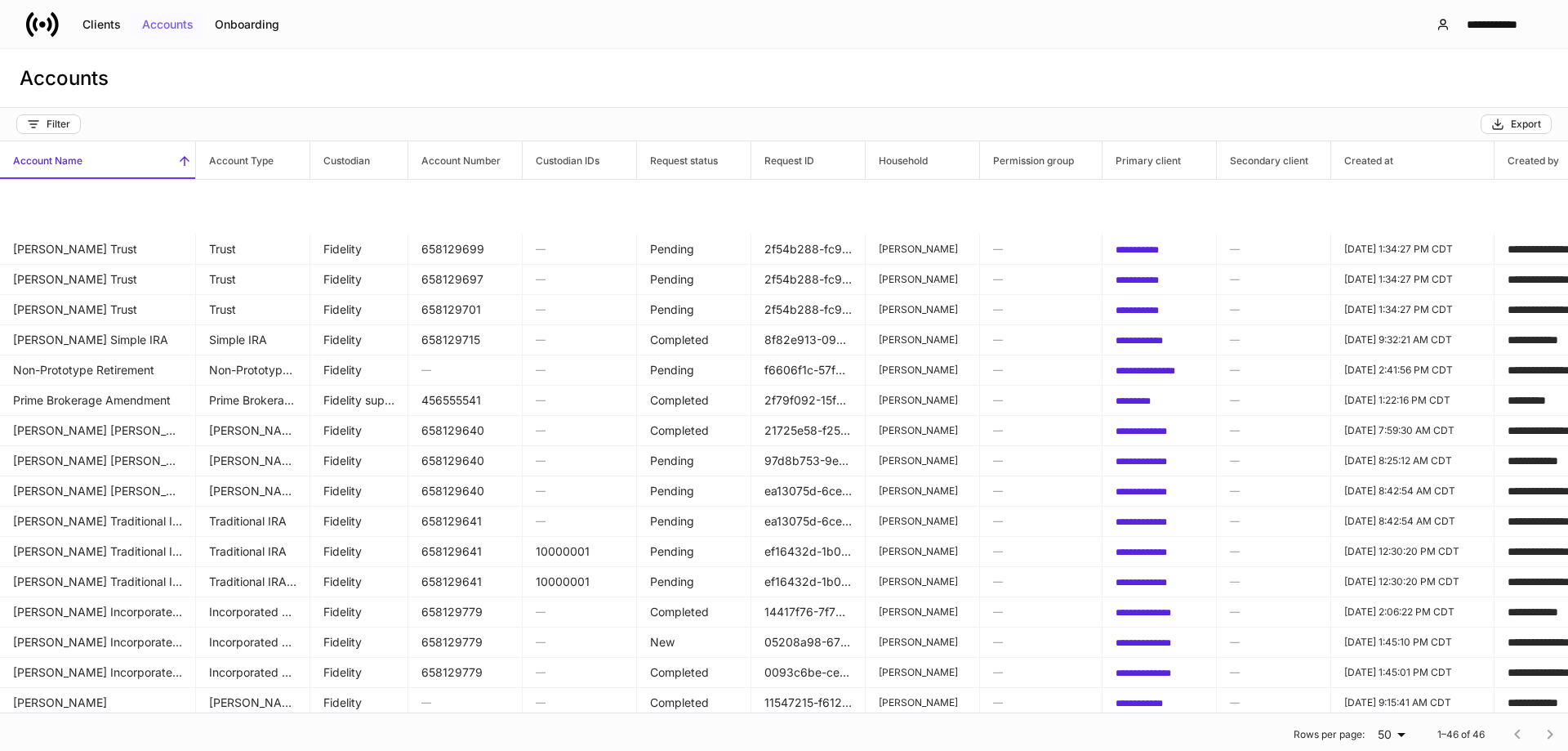
scroll to position [816, 0]
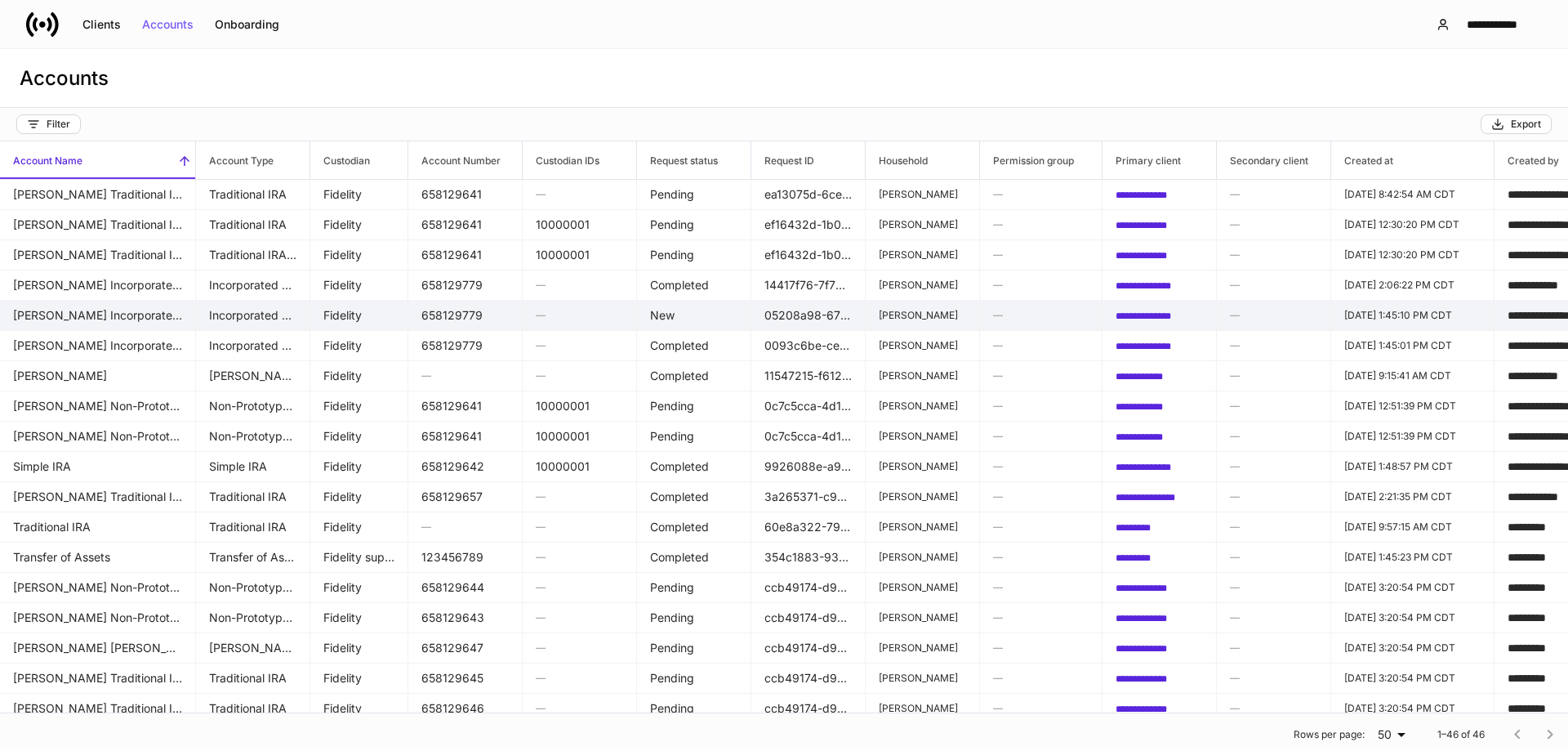
click at [450, 314] on td "658129779" at bounding box center [465, 315] width 114 height 31
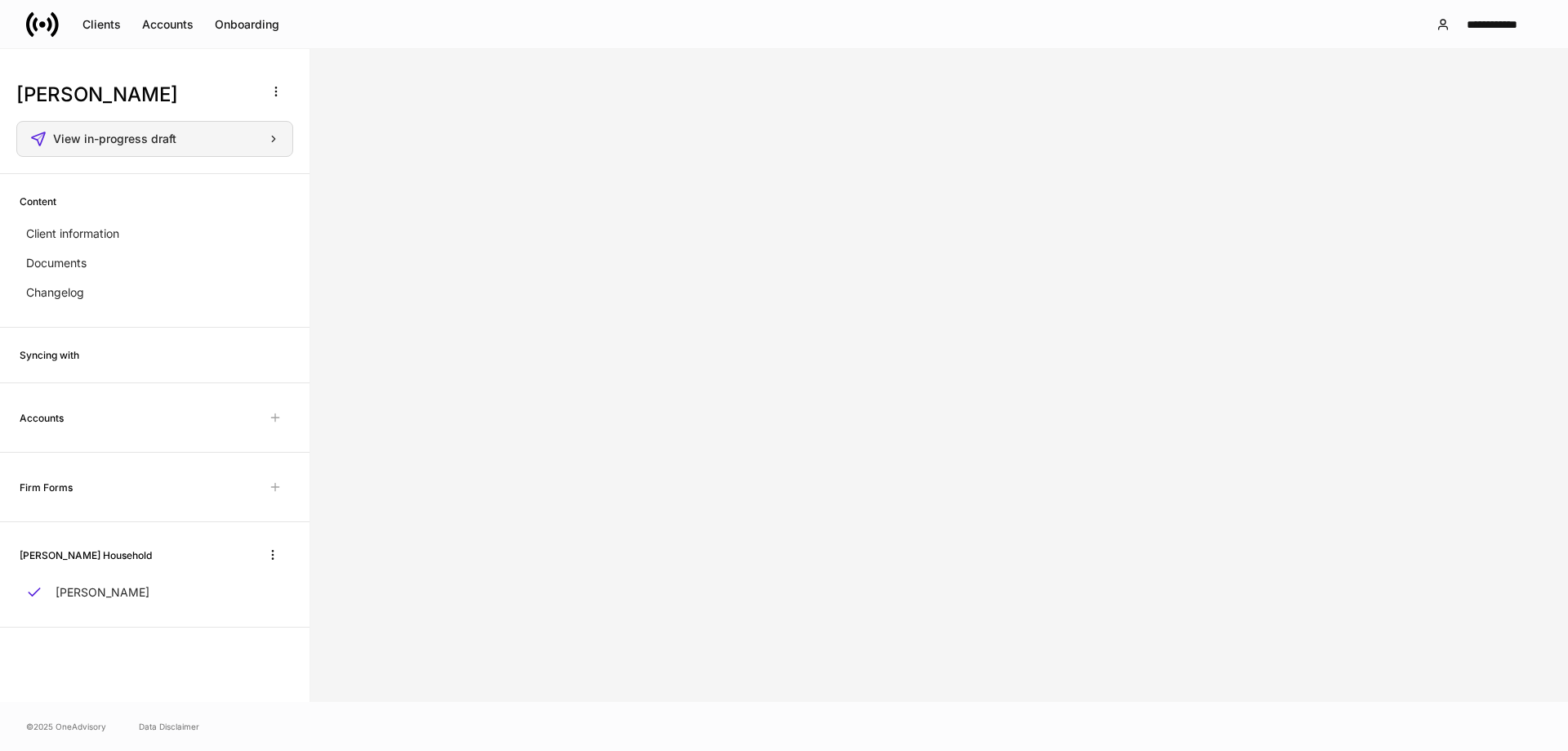
click at [209, 133] on div "View in-progress draft" at bounding box center [154, 138] width 249 height 17
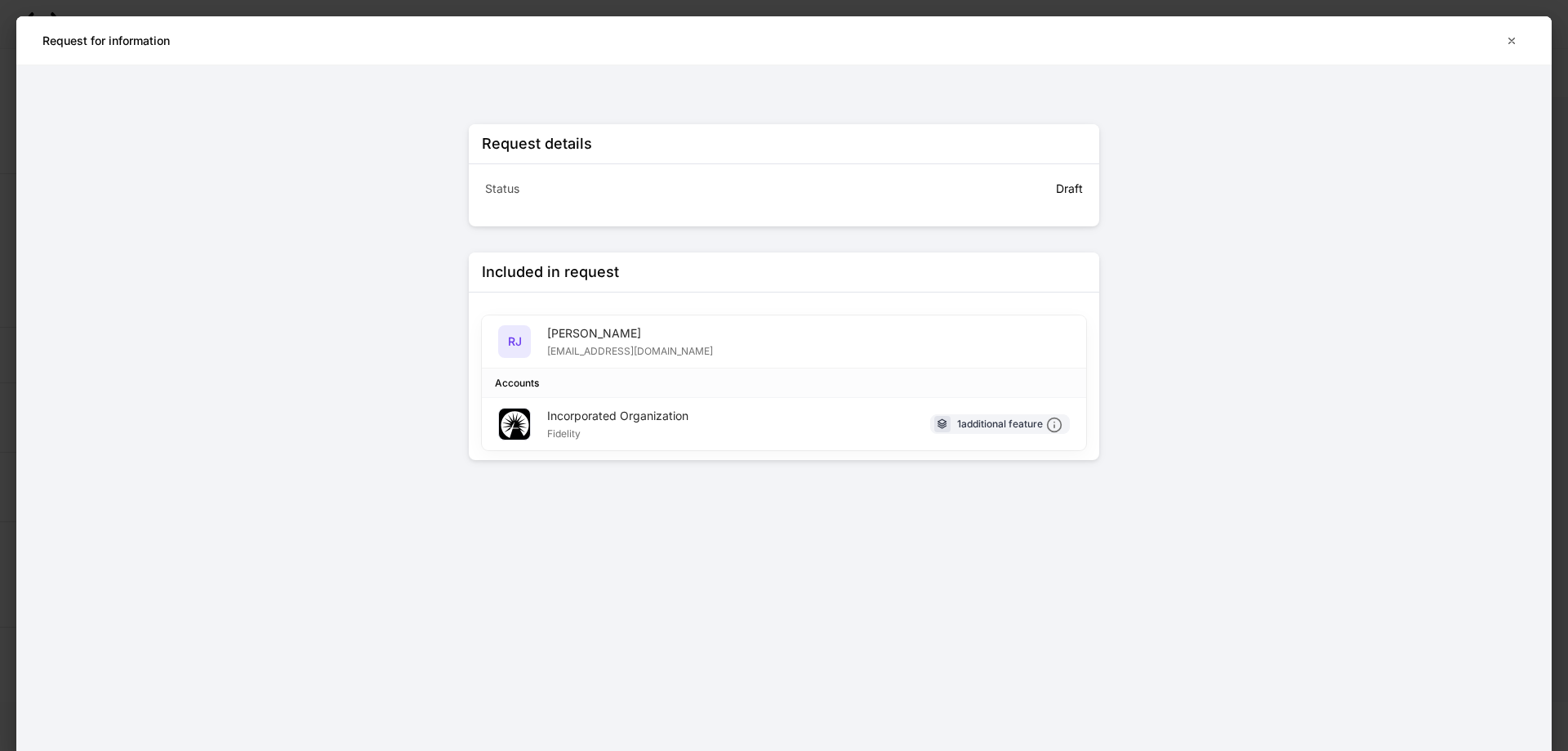
click at [630, 346] on div "TEST@EMAIL.COM" at bounding box center [630, 349] width 166 height 17
click at [1012, 426] on div "1 additional feature" at bounding box center [1009, 424] width 105 height 18
click at [693, 330] on div "RJ Ronnie Jenkins TEST@EMAIL.COM" at bounding box center [784, 341] width 605 height 53
click at [1504, 38] on button "button" at bounding box center [1511, 40] width 27 height 26
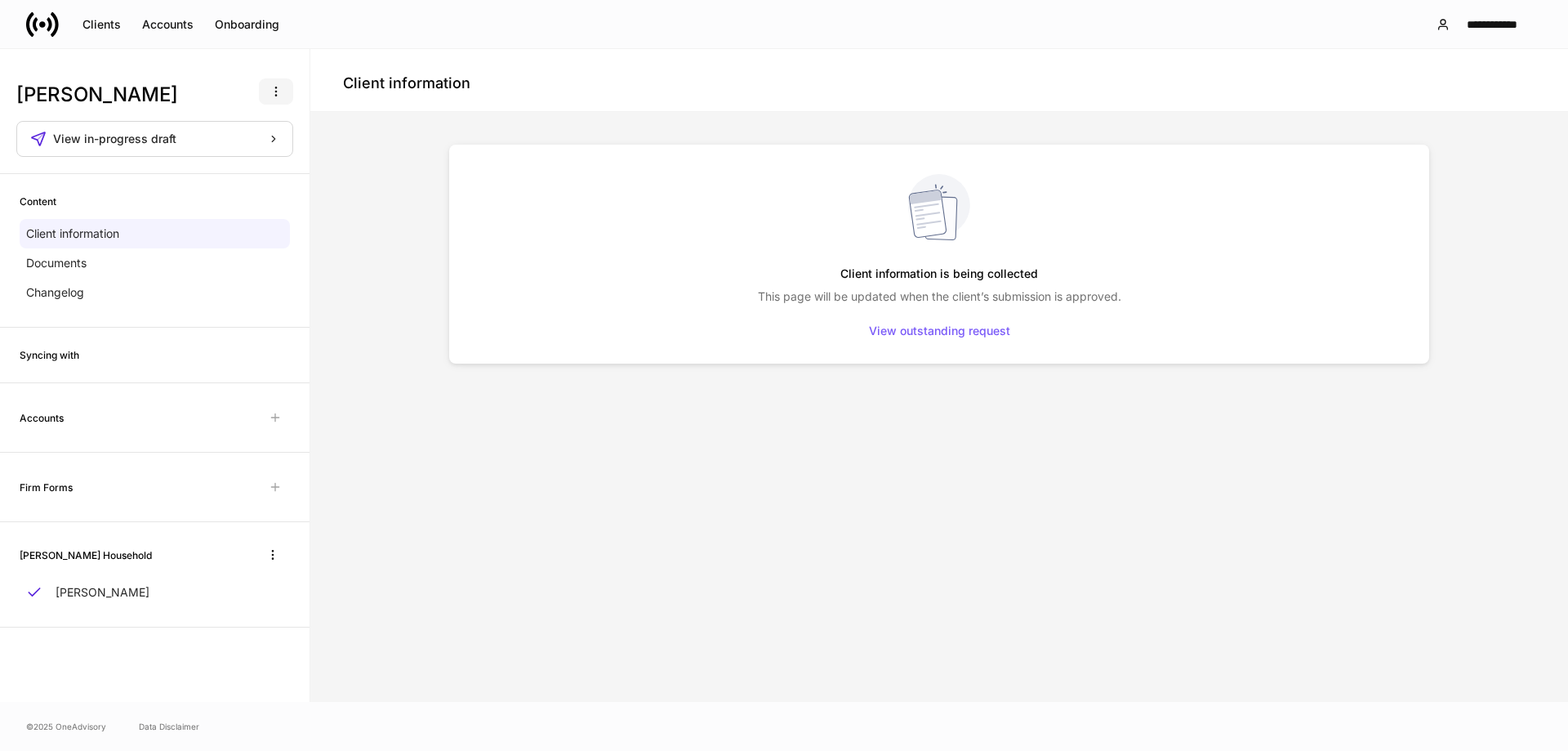
click at [276, 95] on icon "button" at bounding box center [275, 92] width 1 height 9
click at [276, 95] on div at bounding box center [784, 376] width 1568 height 751
click at [943, 329] on div "View outstanding request" at bounding box center [939, 331] width 141 height 12
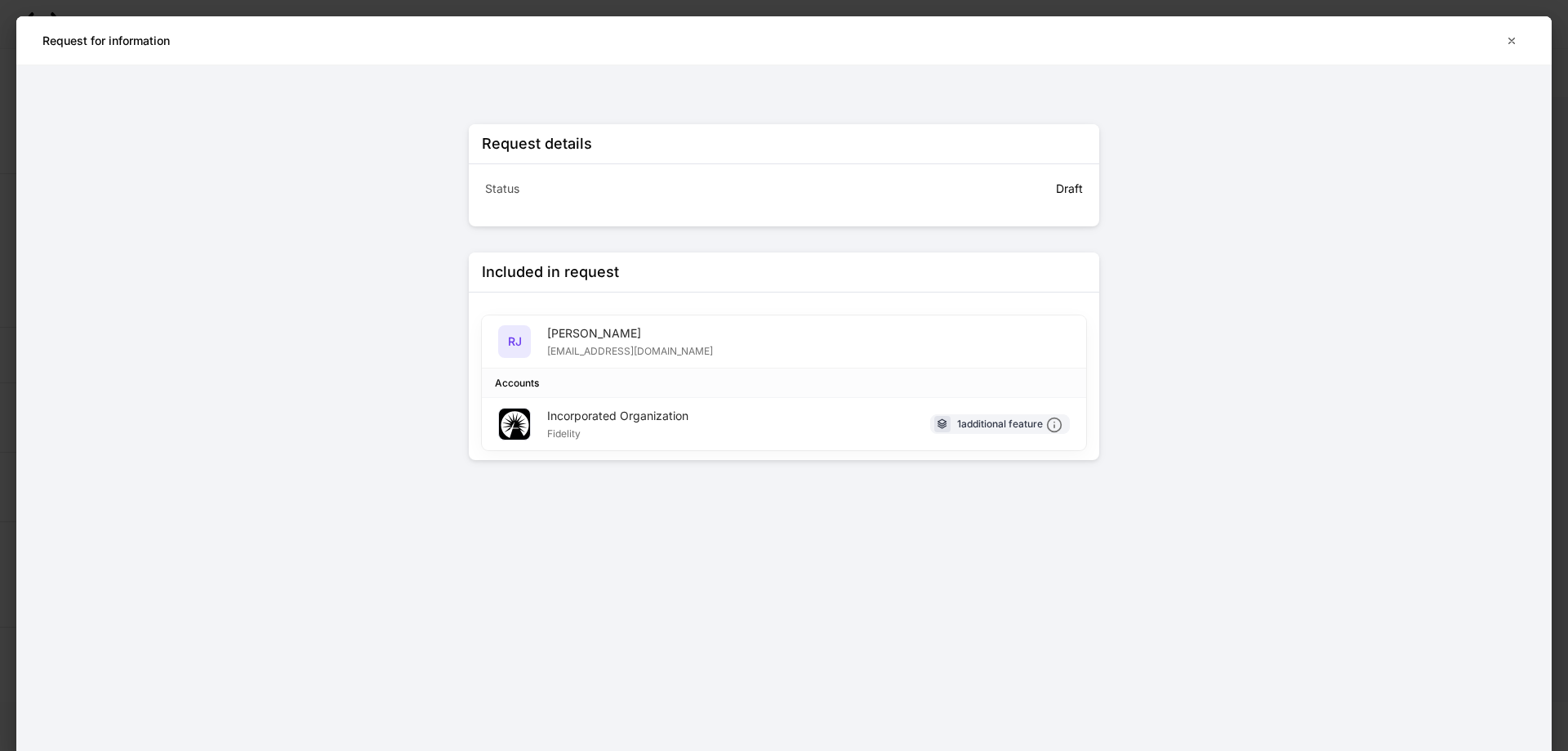
drag, startPoint x: 741, startPoint y: 324, endPoint x: 734, endPoint y: 338, distance: 15.7
click at [740, 325] on div "RJ Ronnie Jenkins TEST@EMAIL.COM" at bounding box center [784, 341] width 605 height 53
click at [733, 340] on div "RJ Ronnie Jenkins TEST@EMAIL.COM" at bounding box center [784, 341] width 605 height 53
click at [1510, 42] on icon "button" at bounding box center [1512, 41] width 6 height 6
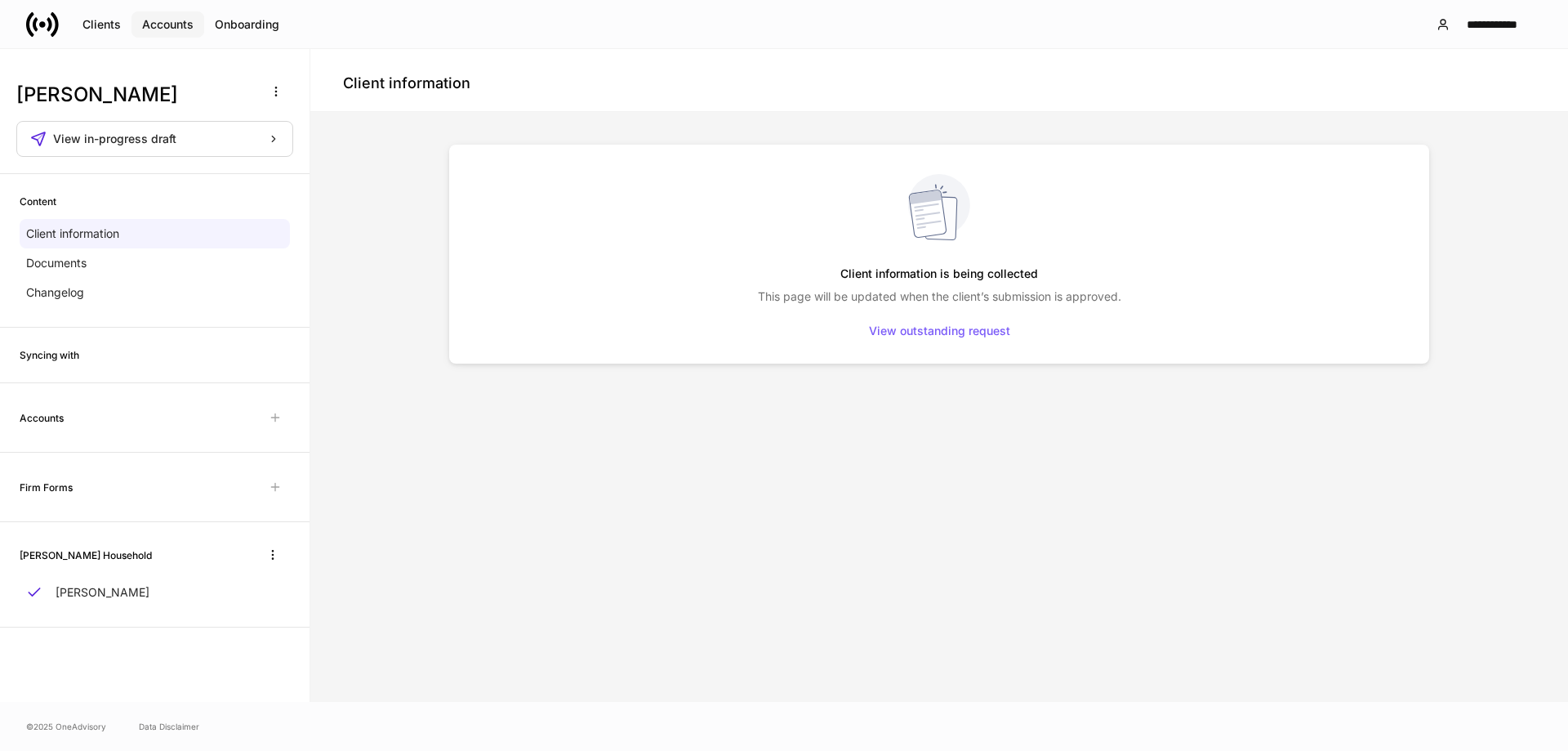
click at [152, 22] on div "Accounts" at bounding box center [168, 24] width 52 height 12
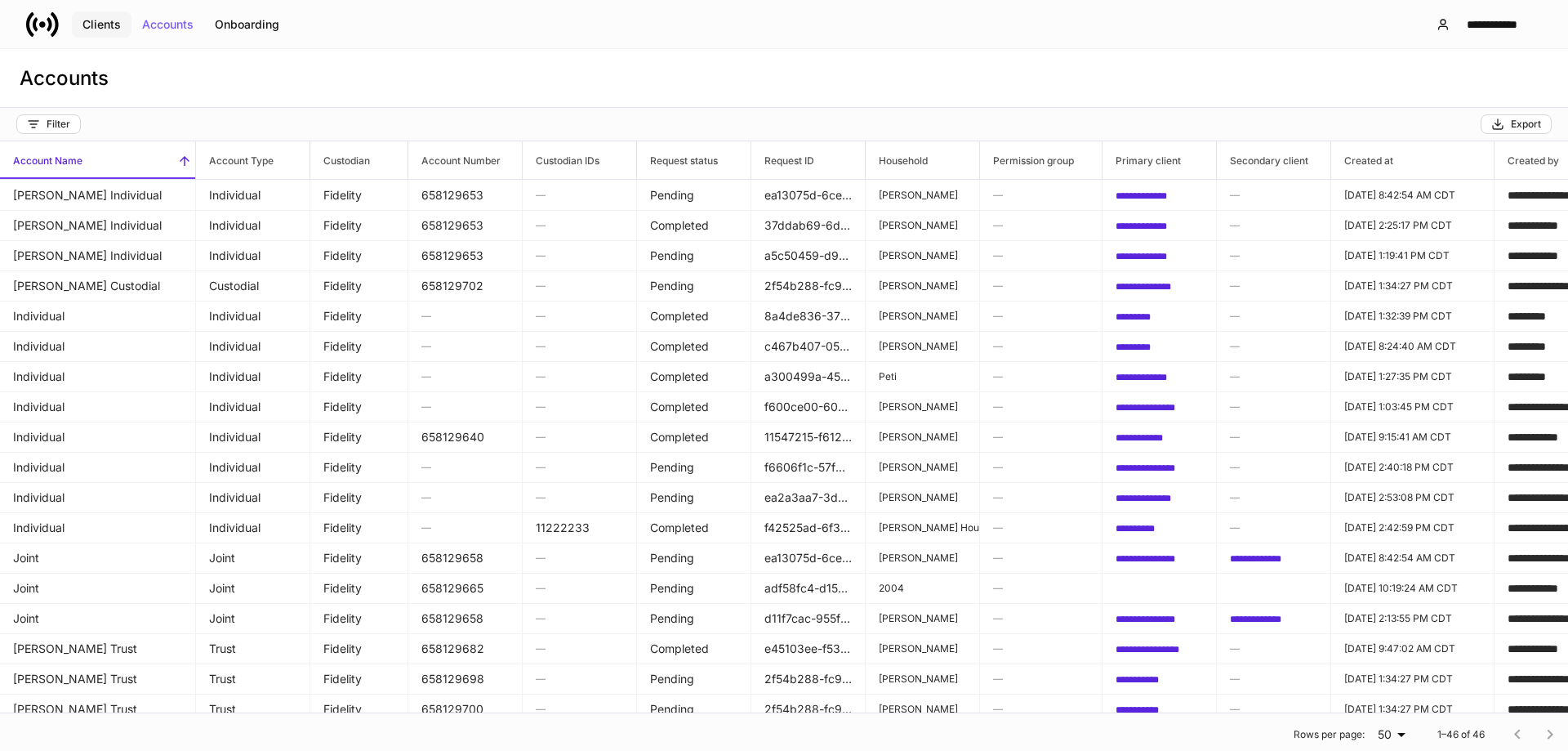
click at [122, 23] on button "Clients" at bounding box center [101, 24] width 59 height 26
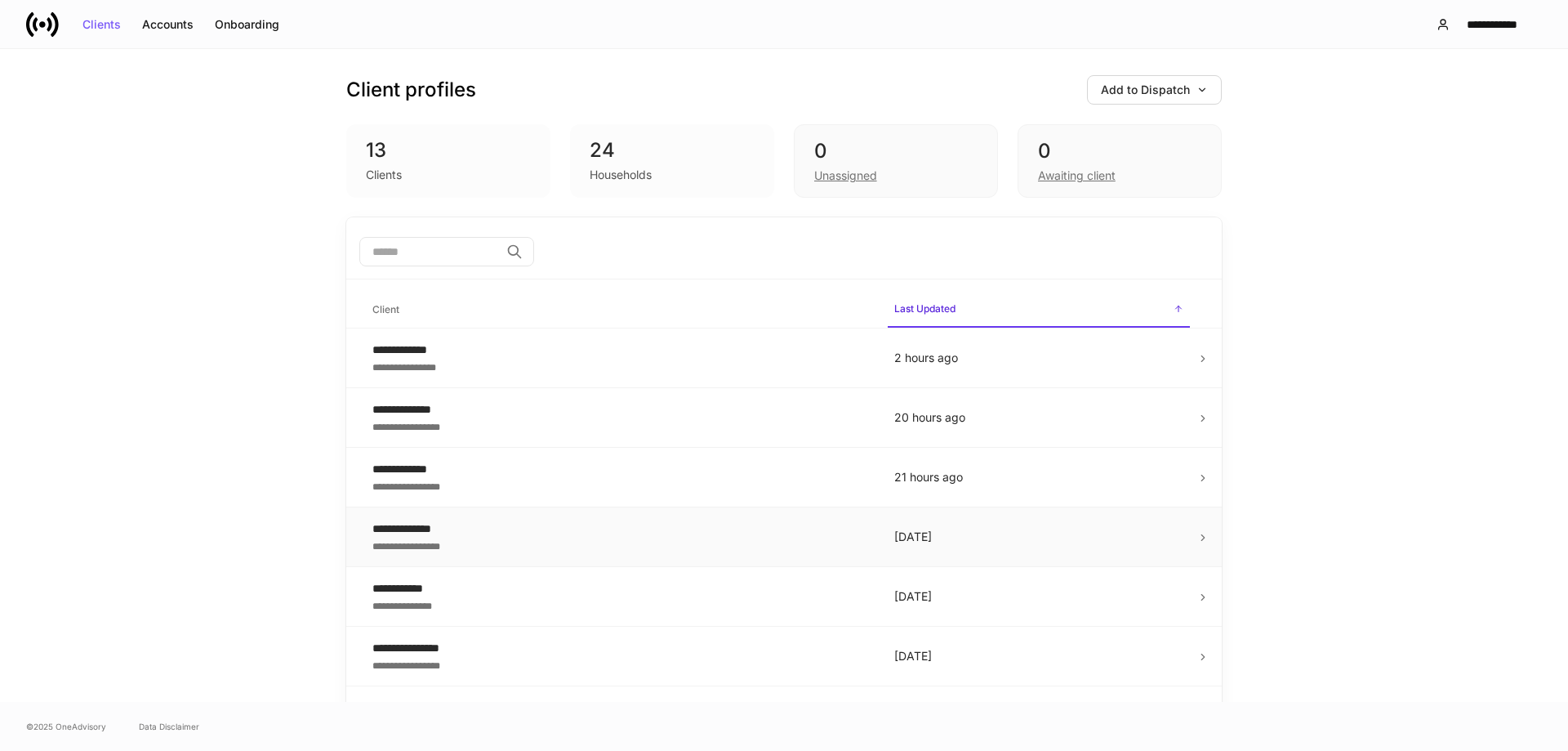
click at [796, 535] on div "**********" at bounding box center [620, 528] width 495 height 17
click at [450, 256] on input "search" at bounding box center [429, 252] width 140 height 29
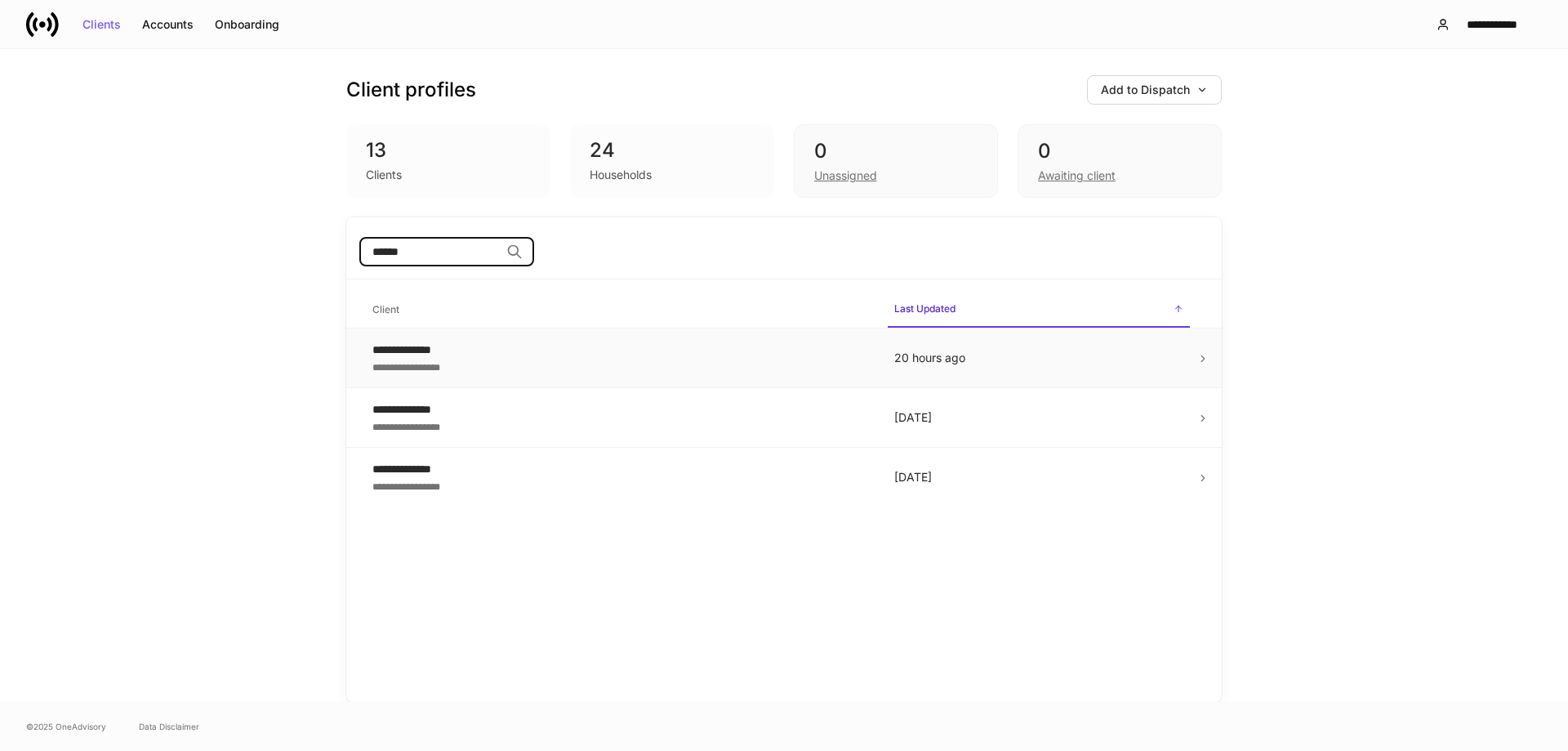
type input "******"
click at [833, 368] on div "**********" at bounding box center [620, 366] width 495 height 17
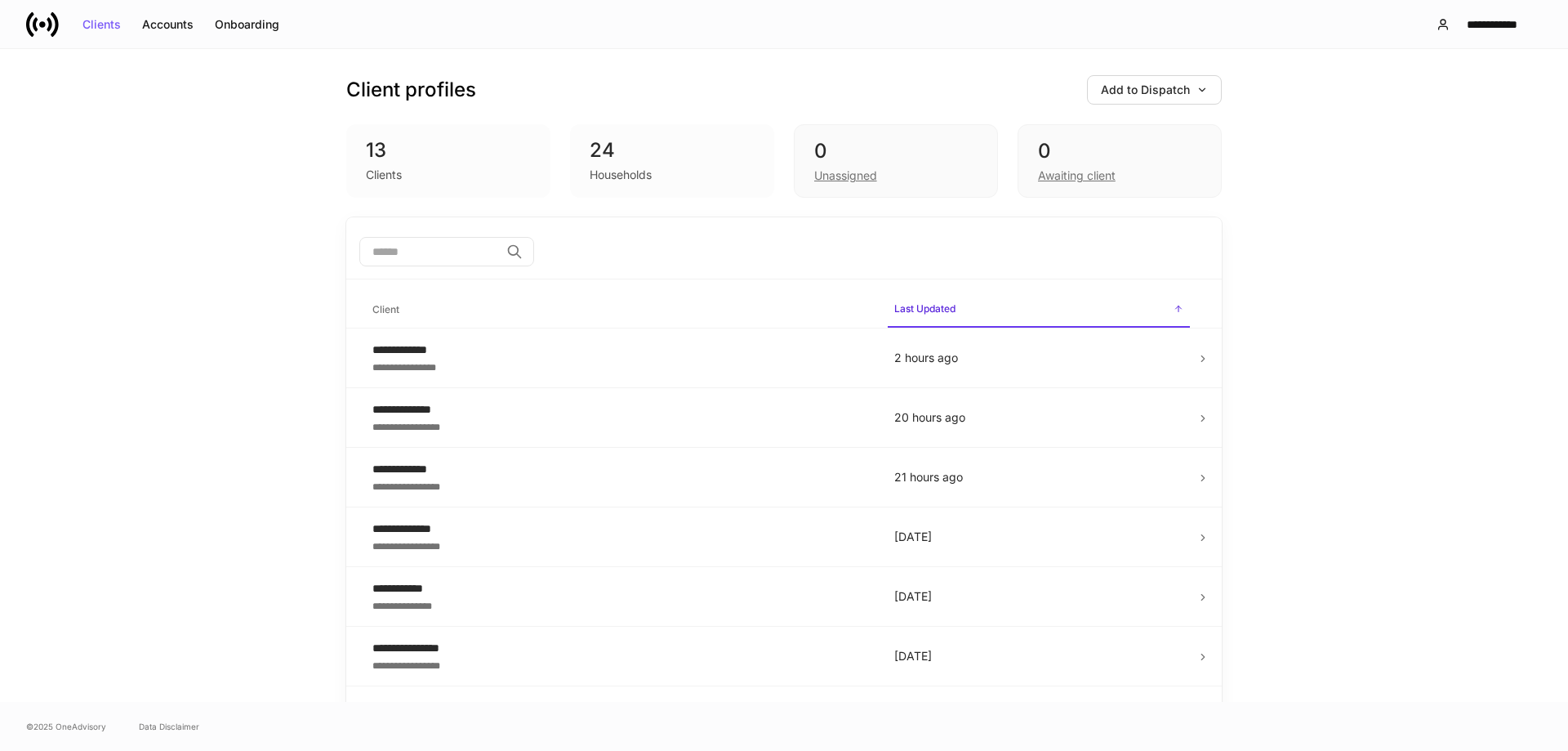
click at [449, 236] on div "​" at bounding box center [784, 254] width 876 height 53
click at [442, 254] on input "search" at bounding box center [429, 252] width 140 height 29
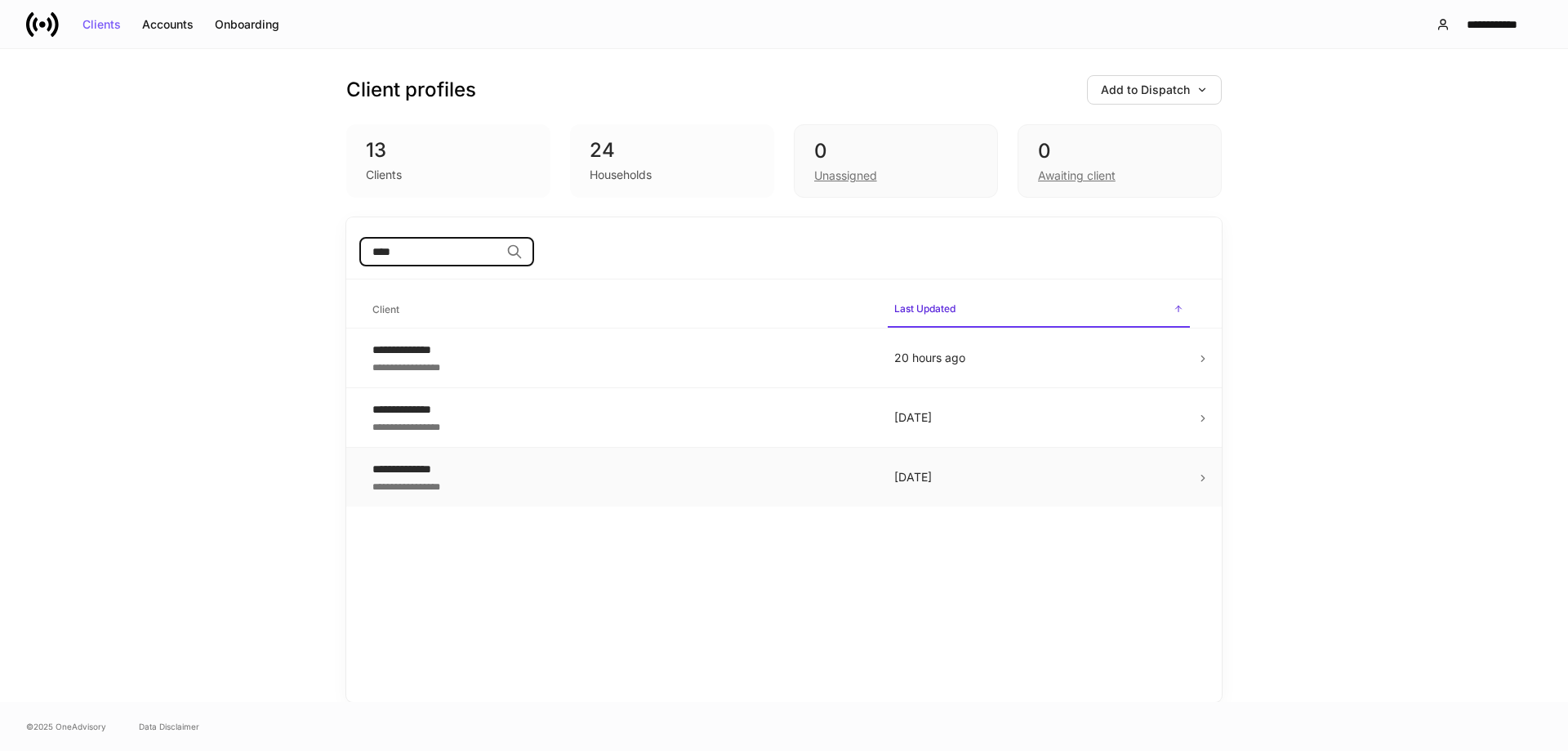
type input "****"
click at [660, 467] on div "**********" at bounding box center [620, 468] width 495 height 17
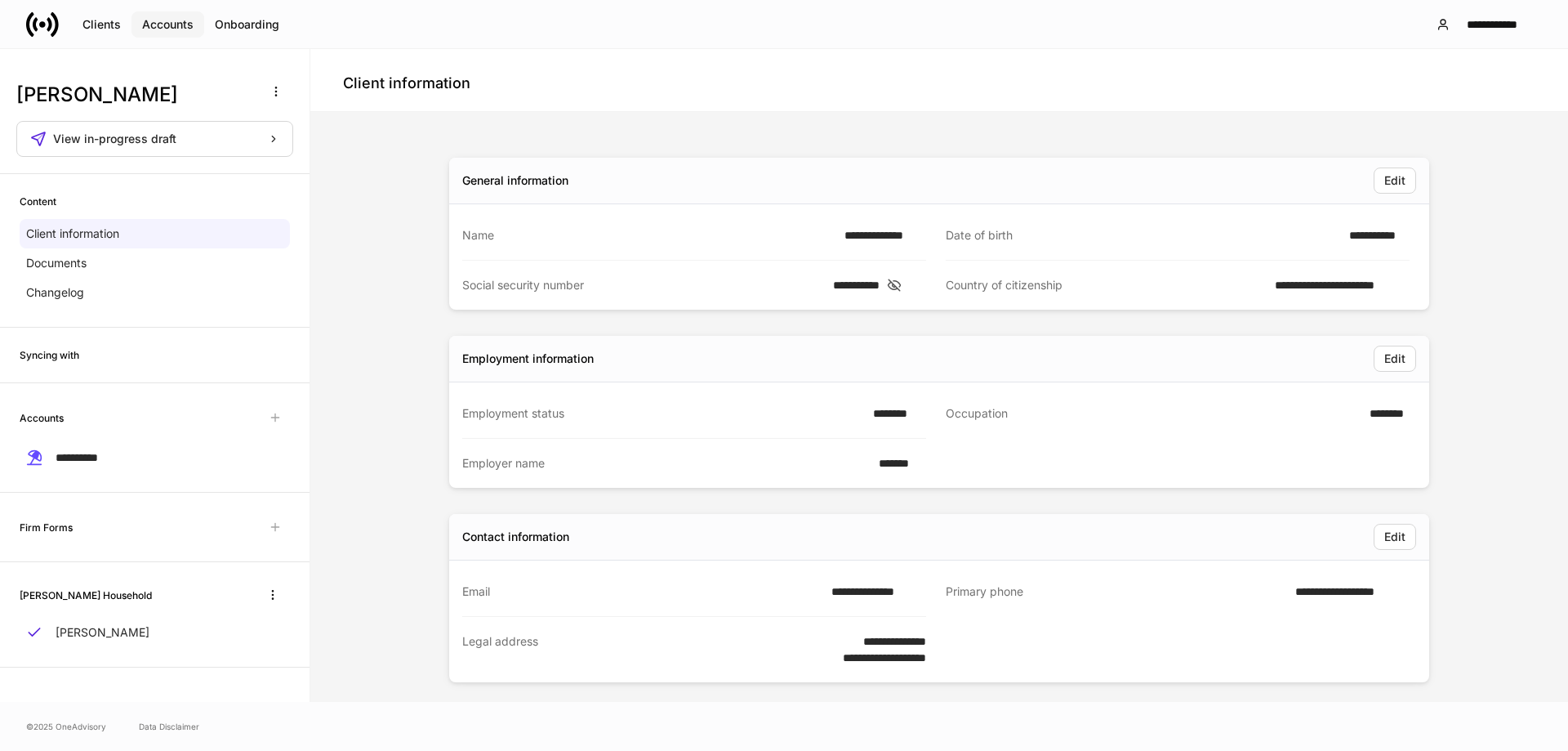
click at [152, 30] on div "Accounts" at bounding box center [168, 24] width 52 height 12
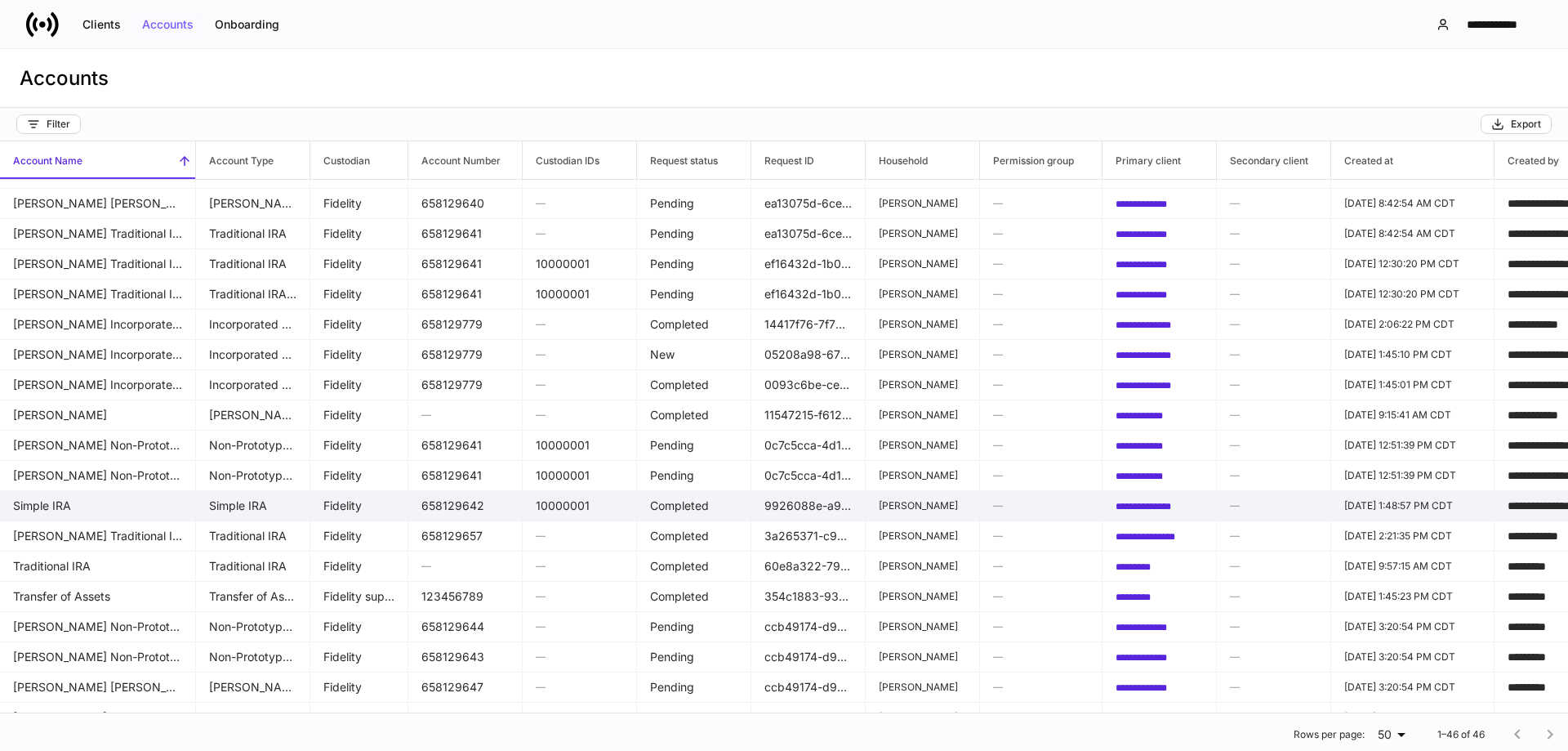
scroll to position [870, 0]
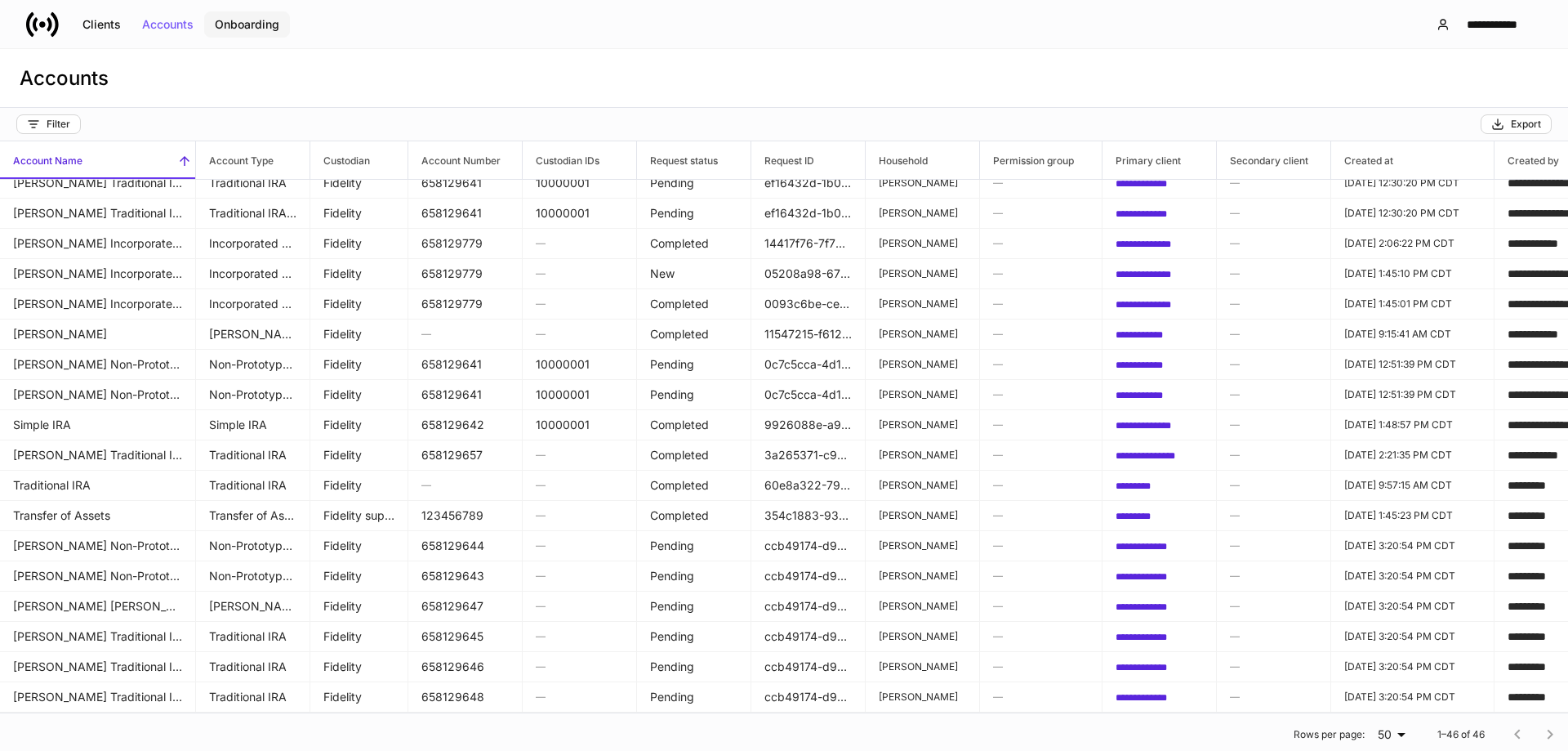
click at [265, 29] on div "Onboarding" at bounding box center [247, 24] width 64 height 12
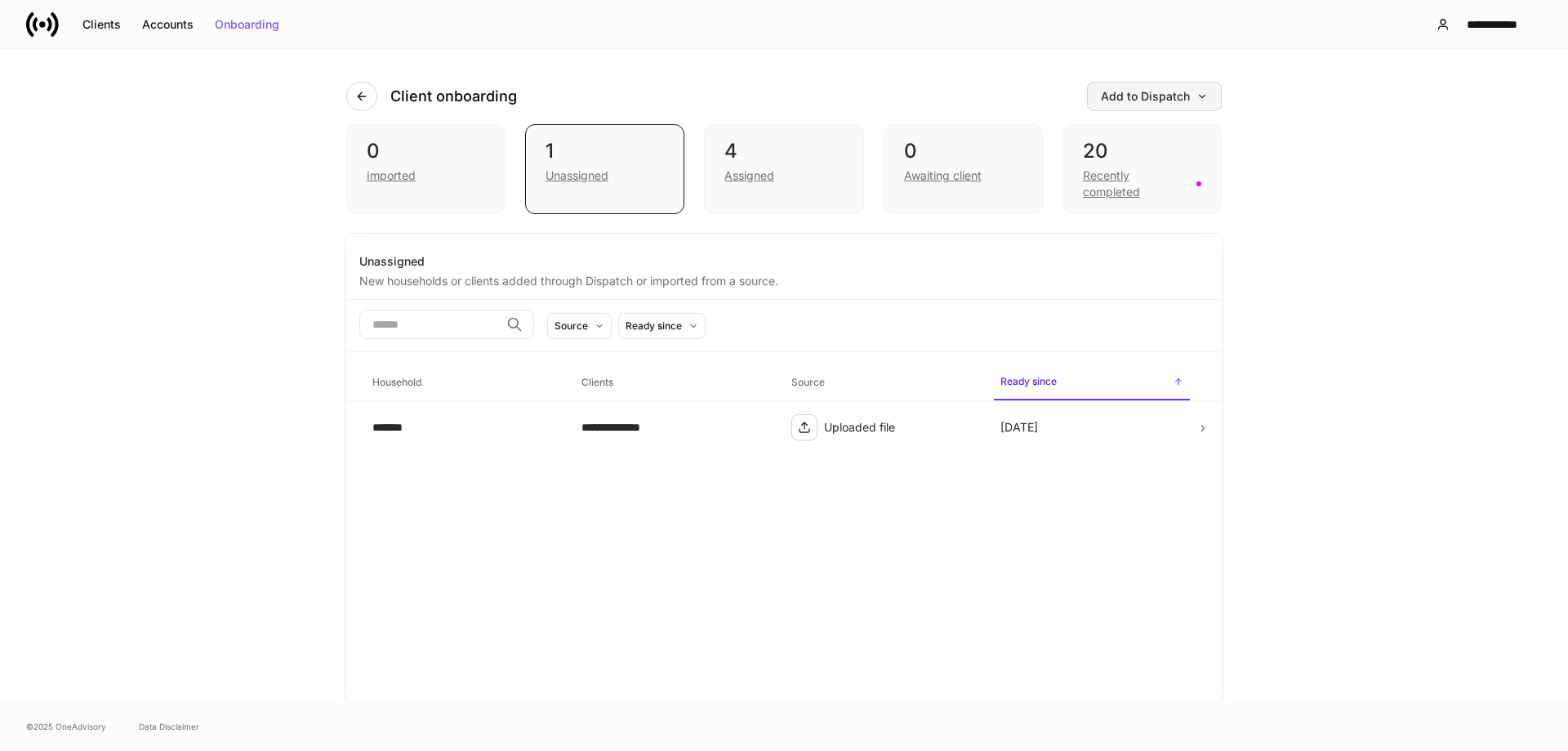
click at [1192, 98] on div "Add to Dispatch" at bounding box center [1155, 97] width 107 height 12
click at [1123, 269] on div "View uploaded accounts" at bounding box center [1128, 261] width 133 height 17
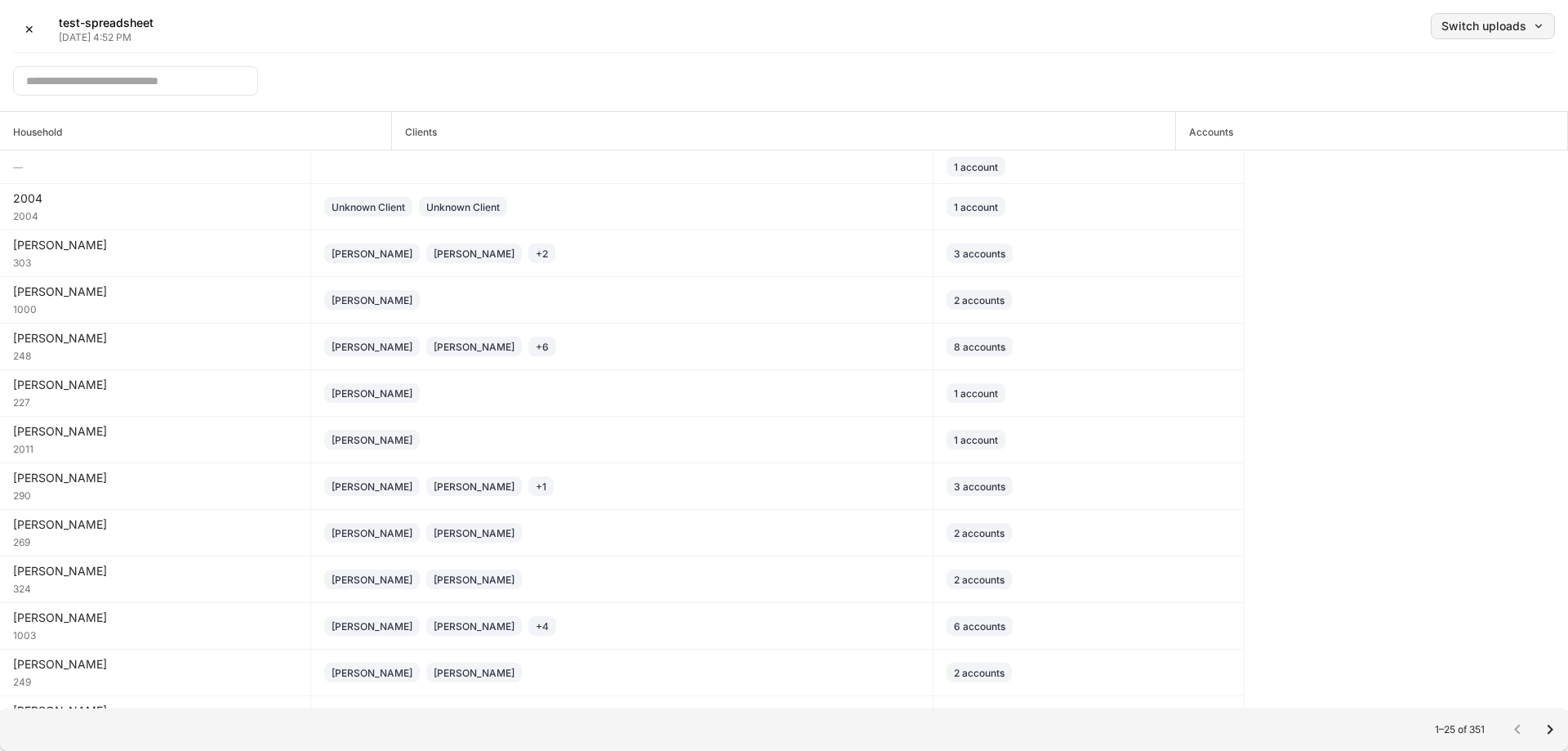
click at [1464, 27] on div "Switch uploads" at bounding box center [1493, 26] width 103 height 12
click at [1443, 93] on li "Sep 9, 2025" at bounding box center [1456, 99] width 196 height 29
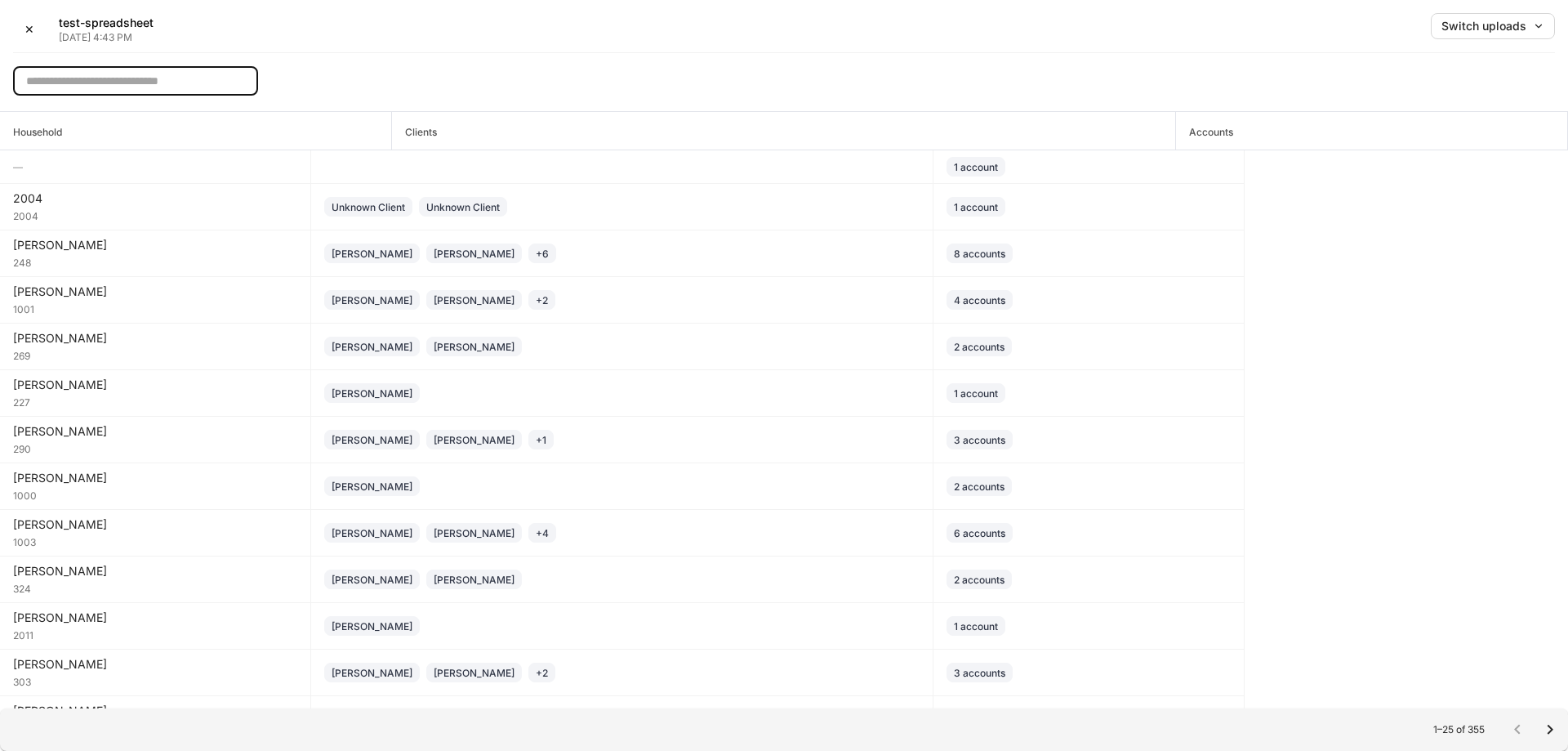
click at [177, 87] on input "text" at bounding box center [135, 81] width 245 height 29
type input "*******"
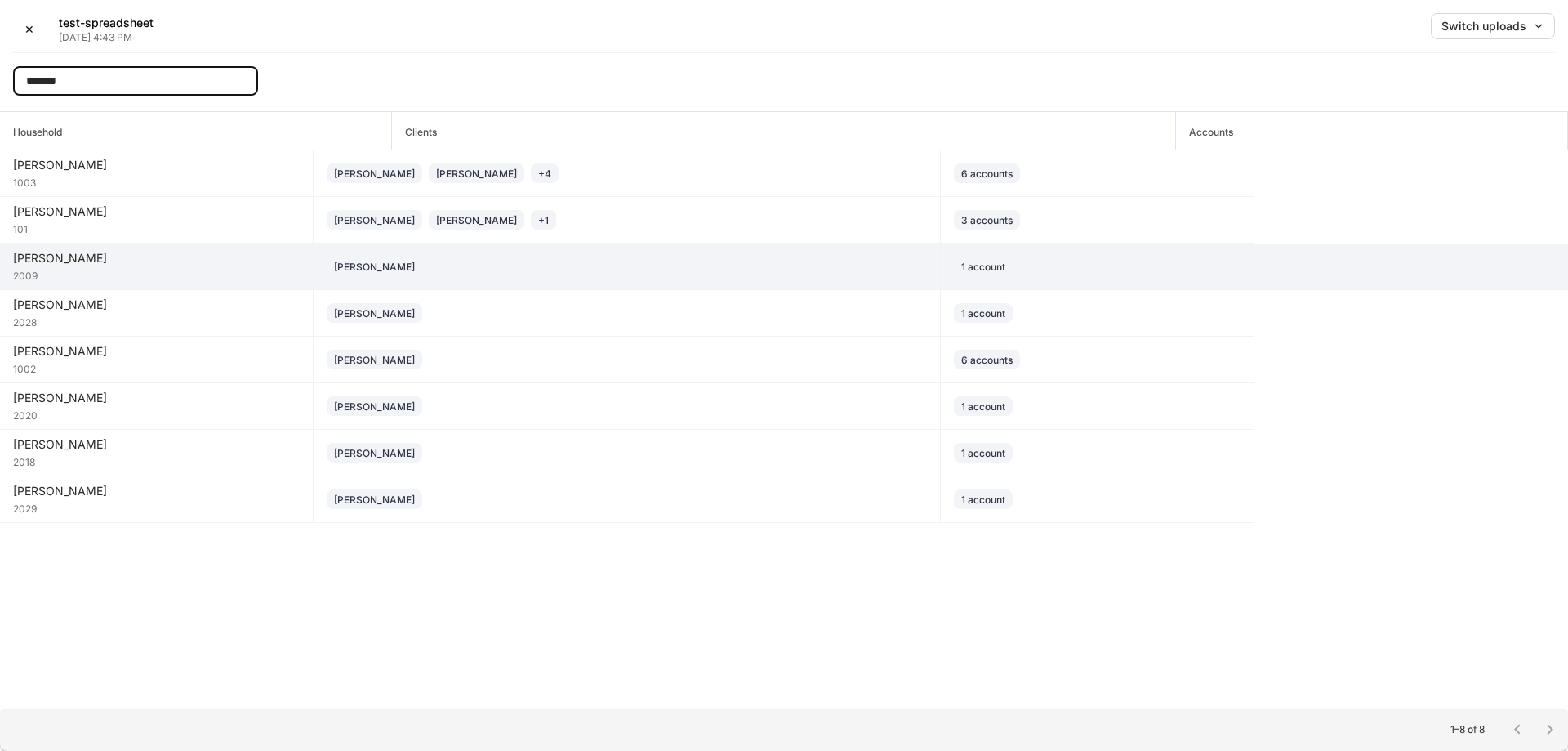
click at [626, 257] on div "Ronnie Jenkins" at bounding box center [626, 266] width 600 height 20
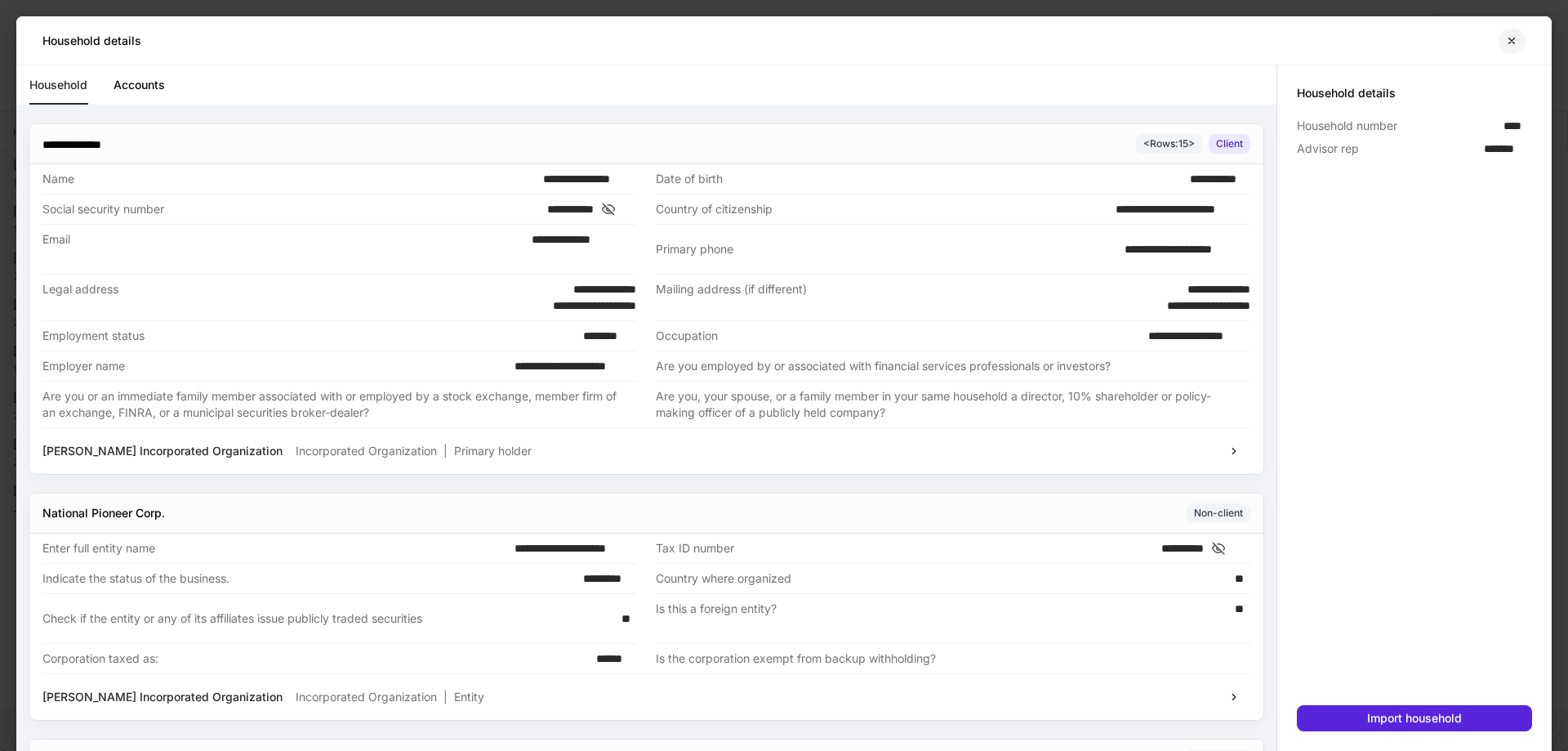
click at [1516, 32] on button "button" at bounding box center [1511, 40] width 27 height 26
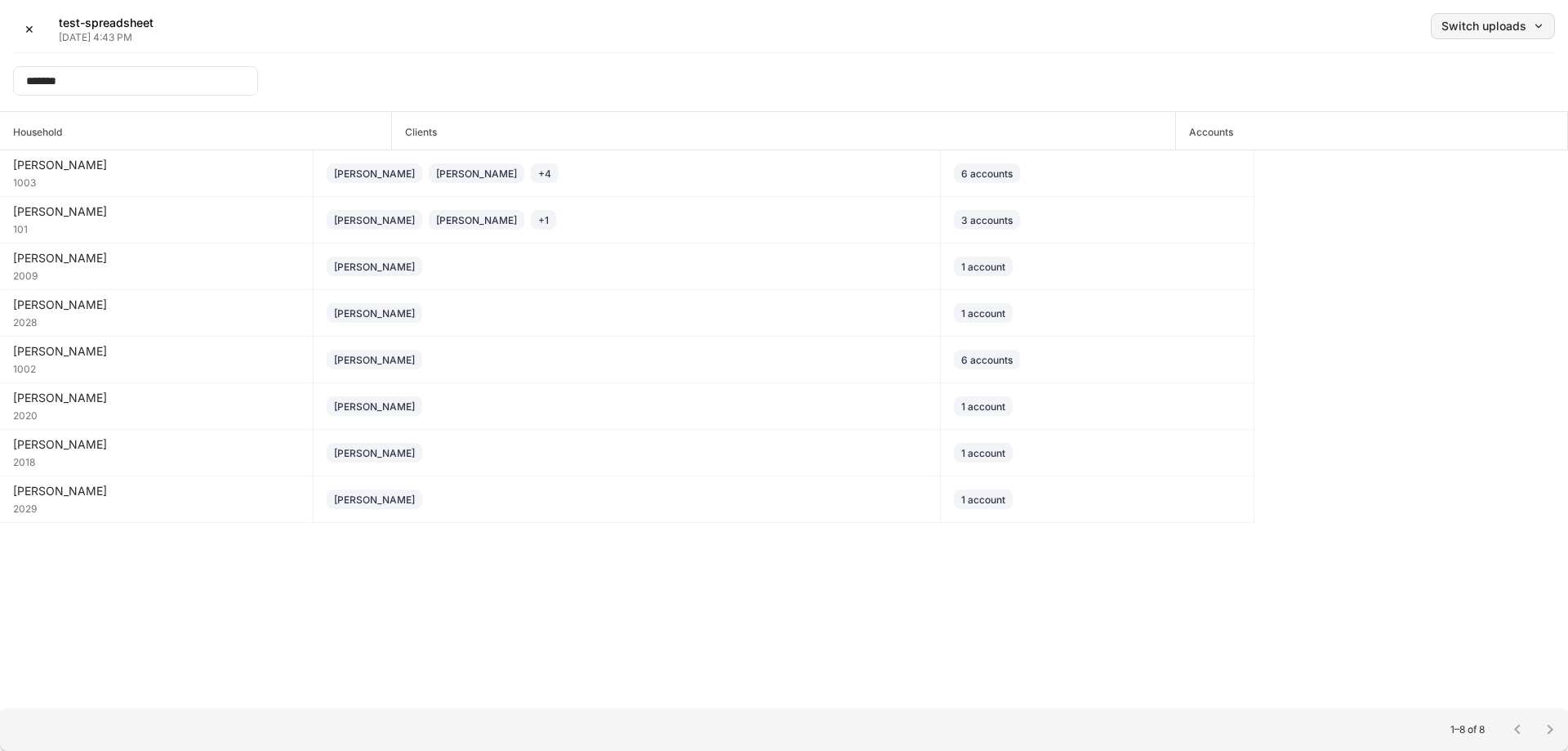
click at [1485, 21] on div "Switch uploads" at bounding box center [1493, 26] width 103 height 12
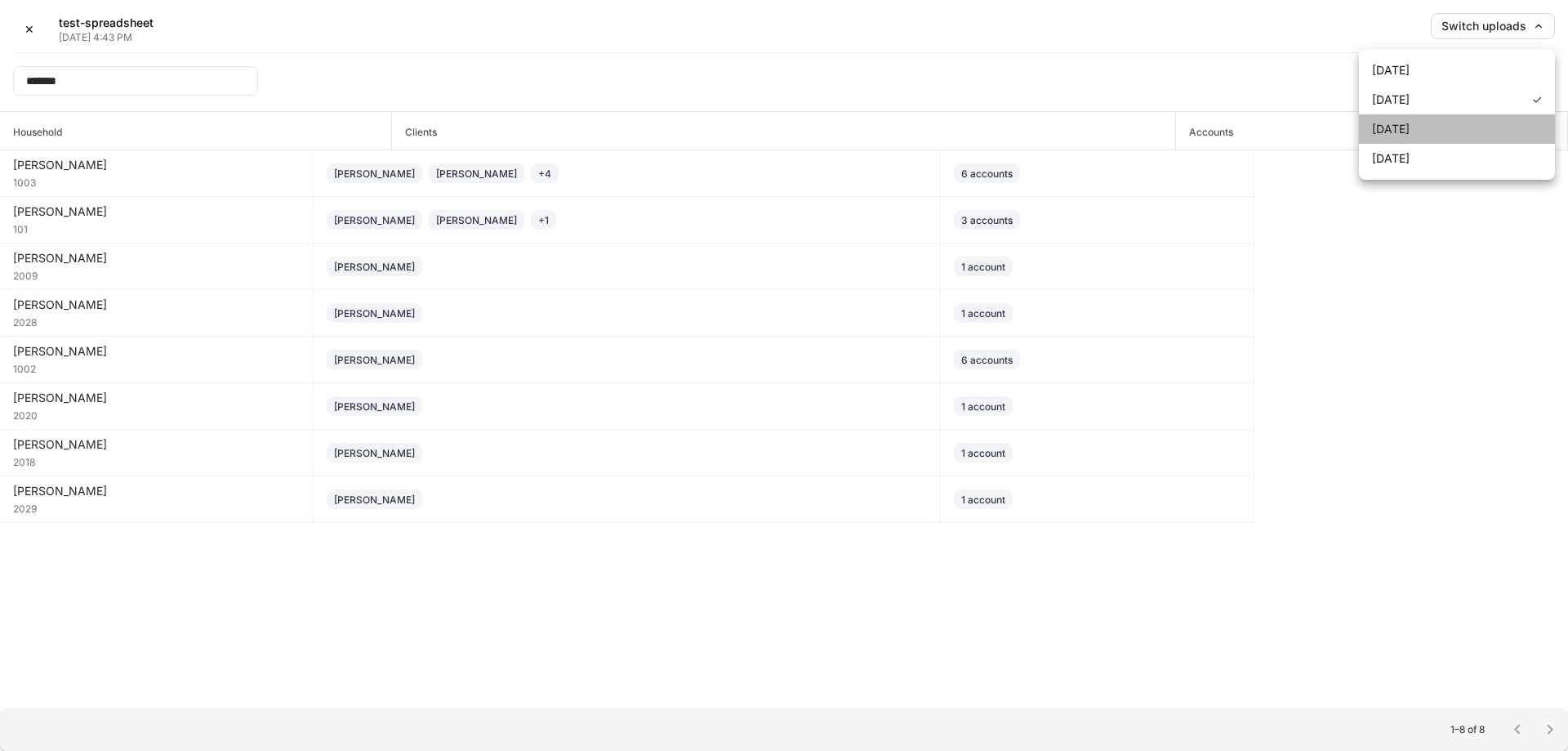
click at [1453, 127] on li "Sep 5, 2025" at bounding box center [1456, 129] width 196 height 29
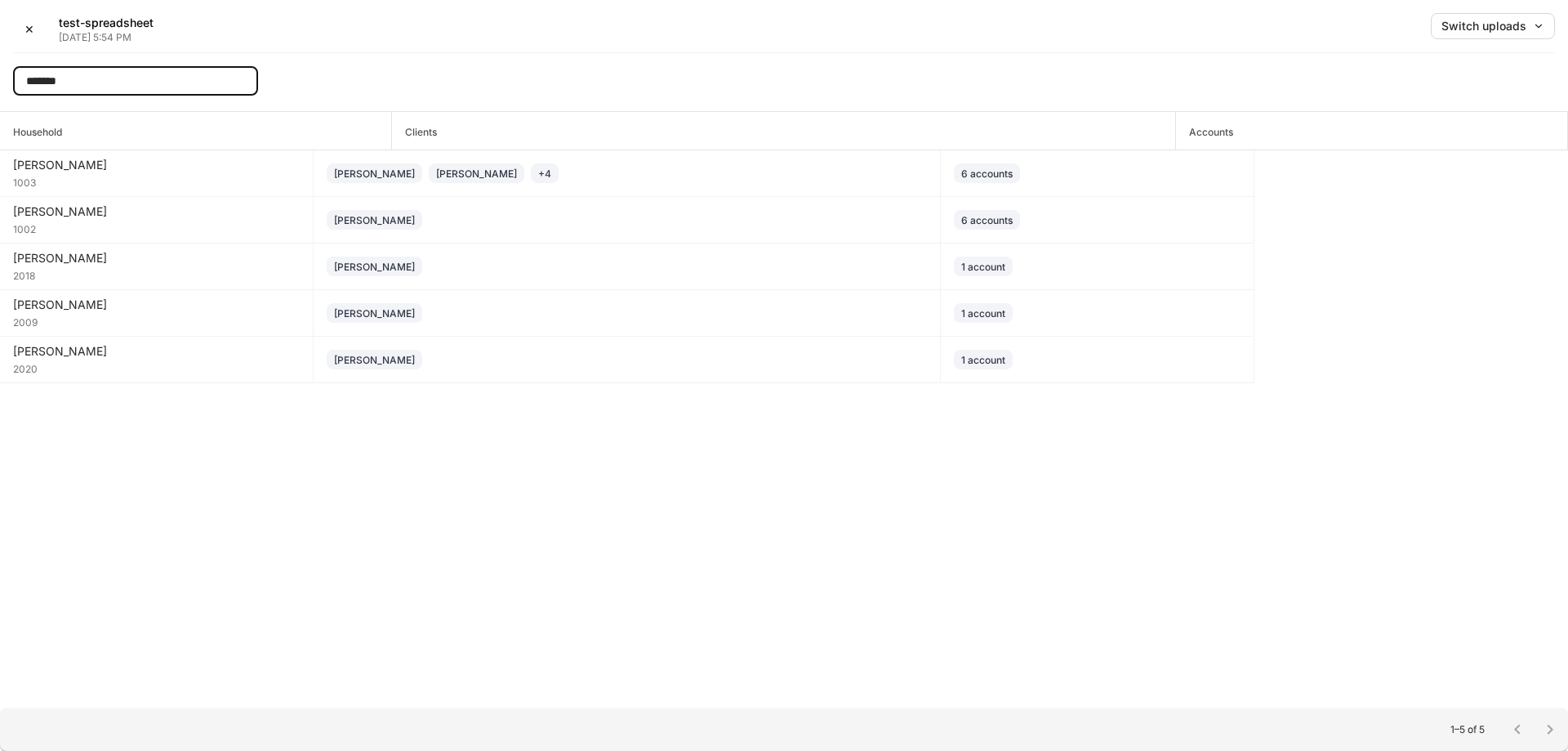
click at [183, 81] on input "*******" at bounding box center [135, 81] width 245 height 29
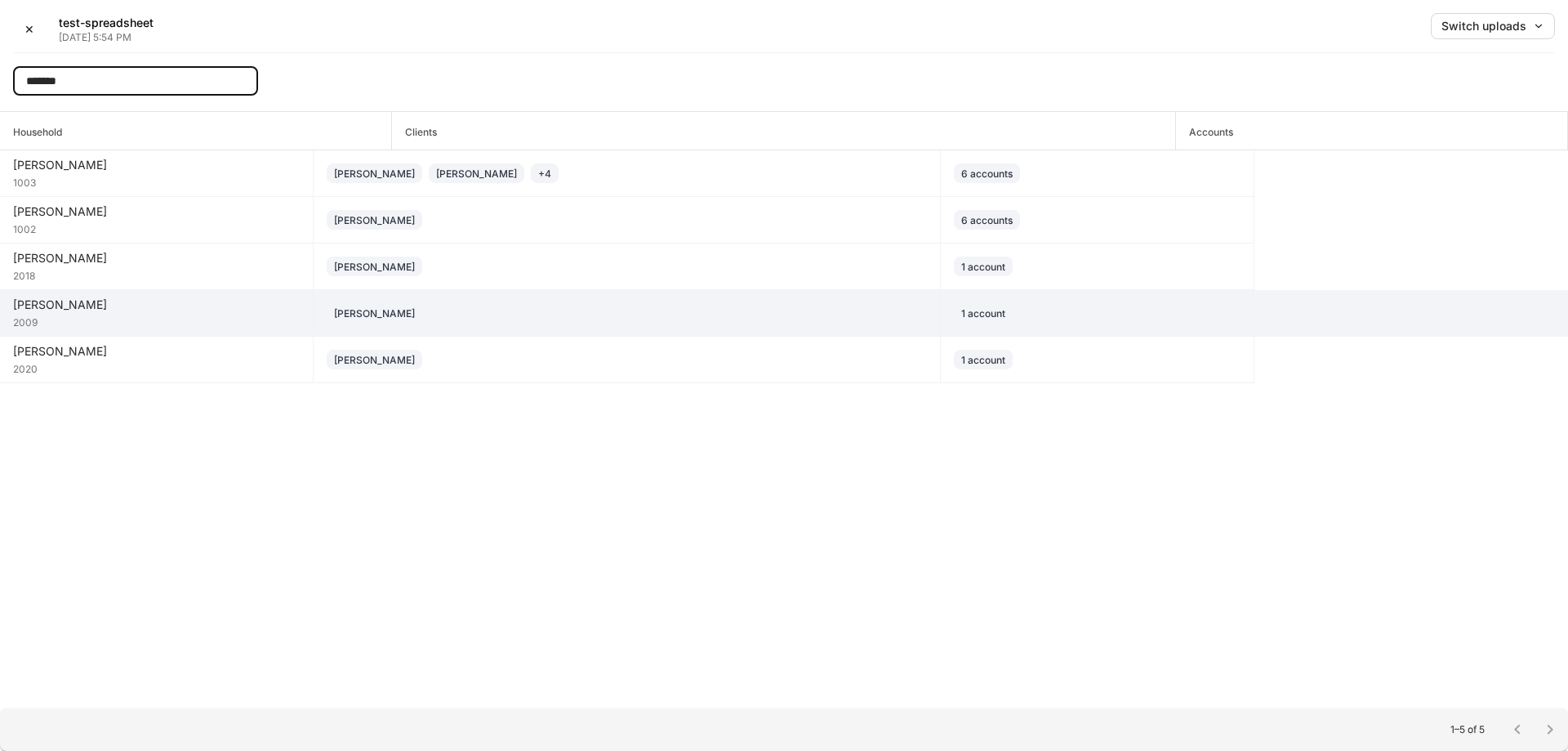
click at [180, 314] on div "2009" at bounding box center [156, 321] width 287 height 17
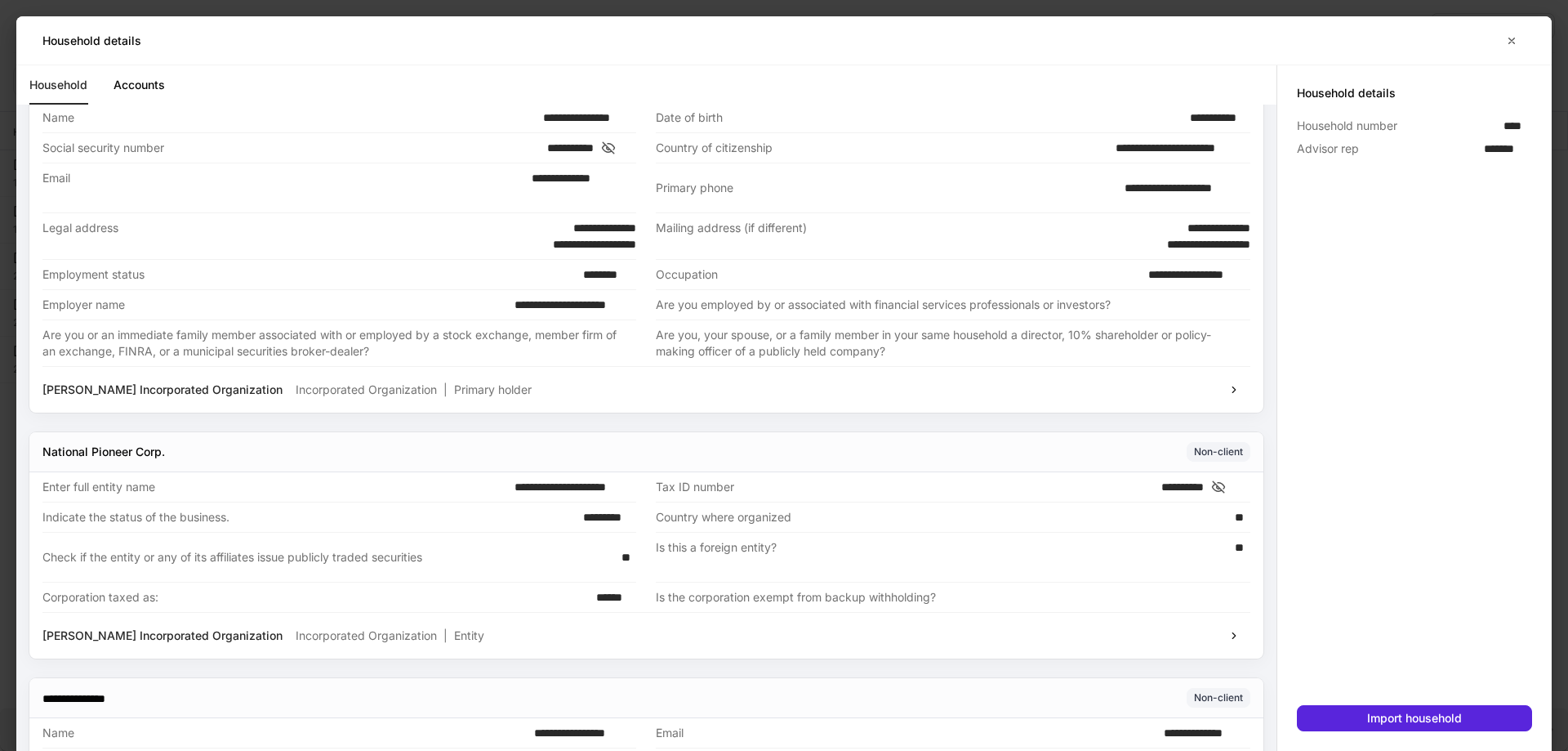
scroll to position [124, 0]
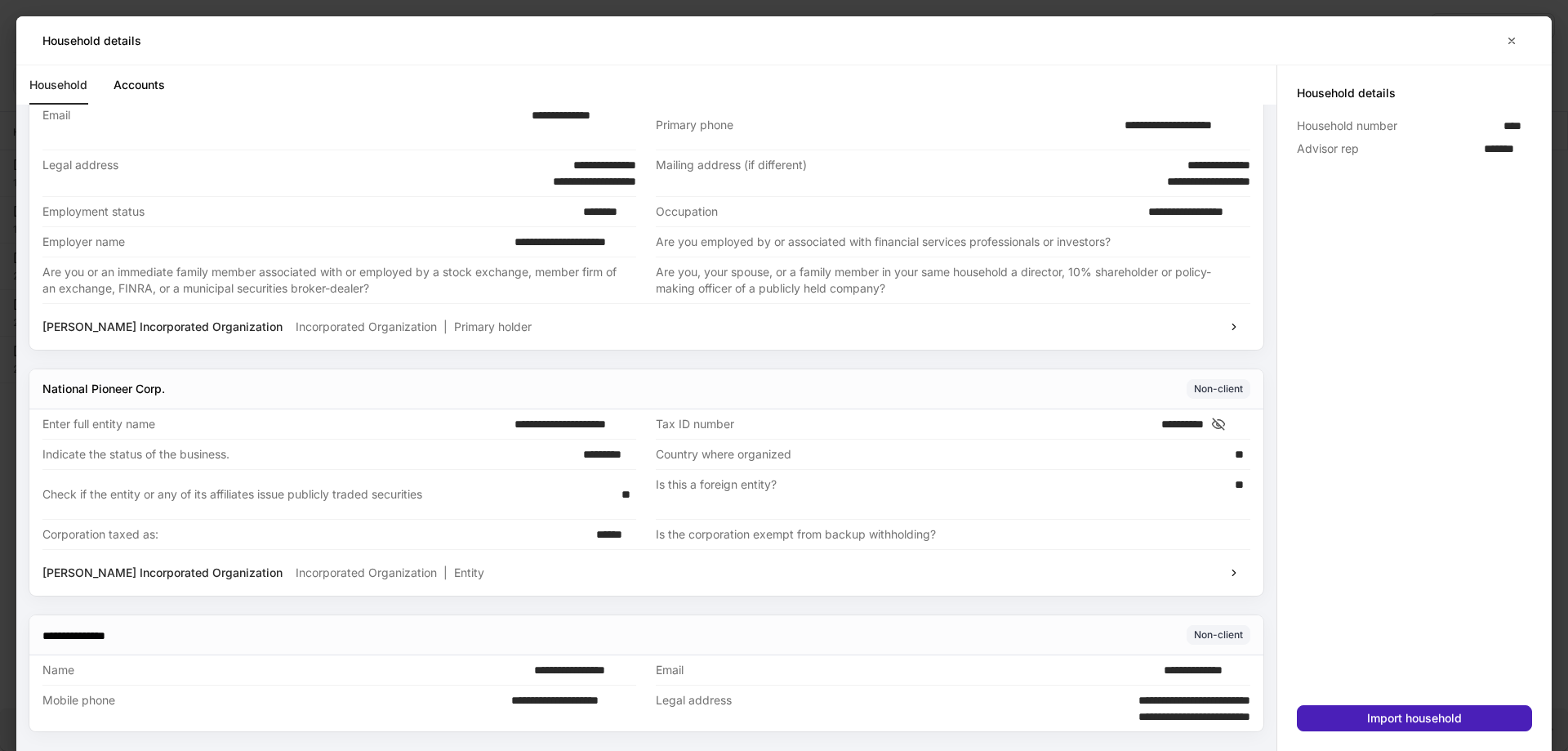
click at [1368, 714] on div "Import household" at bounding box center [1414, 718] width 95 height 12
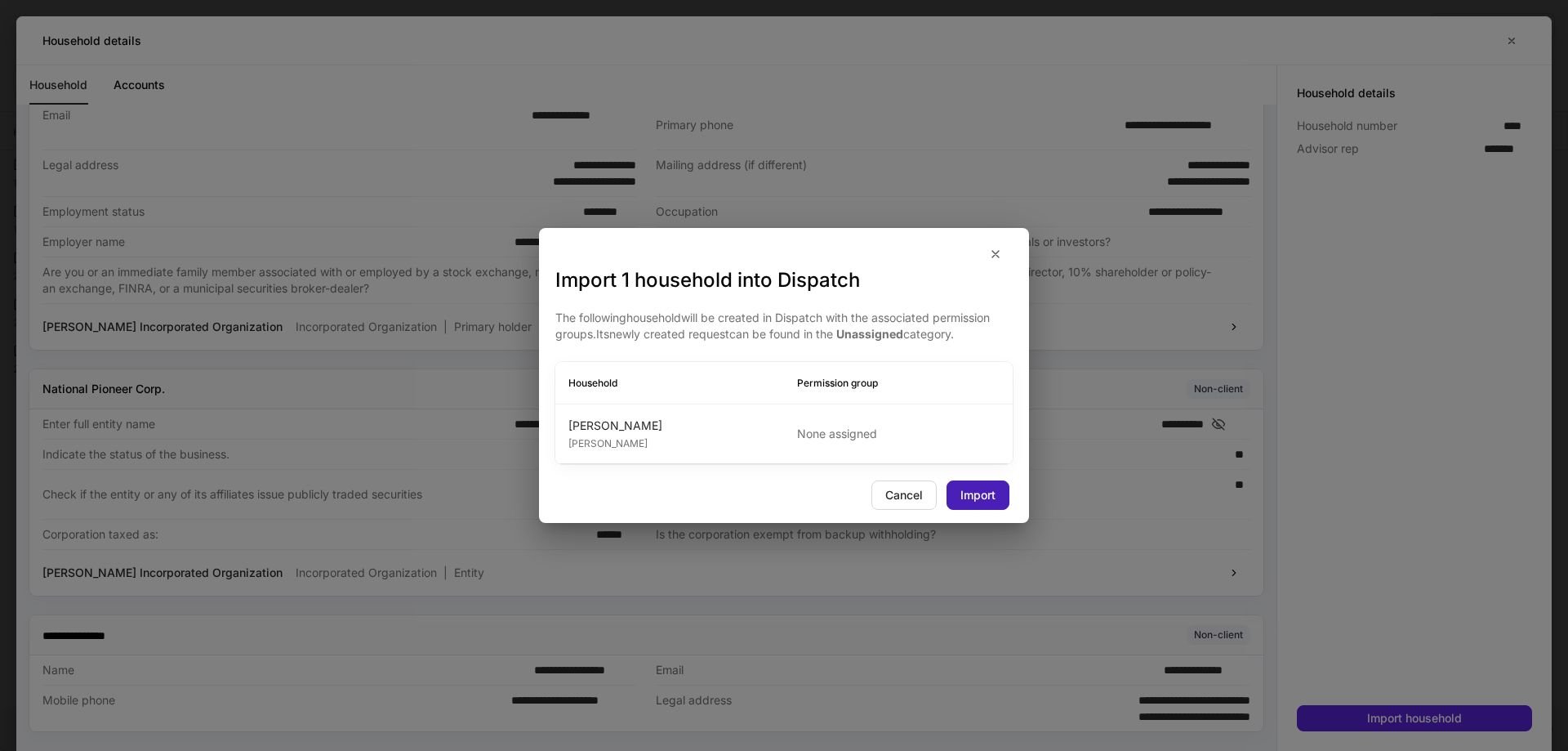
click at [967, 498] on div "Import" at bounding box center [978, 495] width 35 height 12
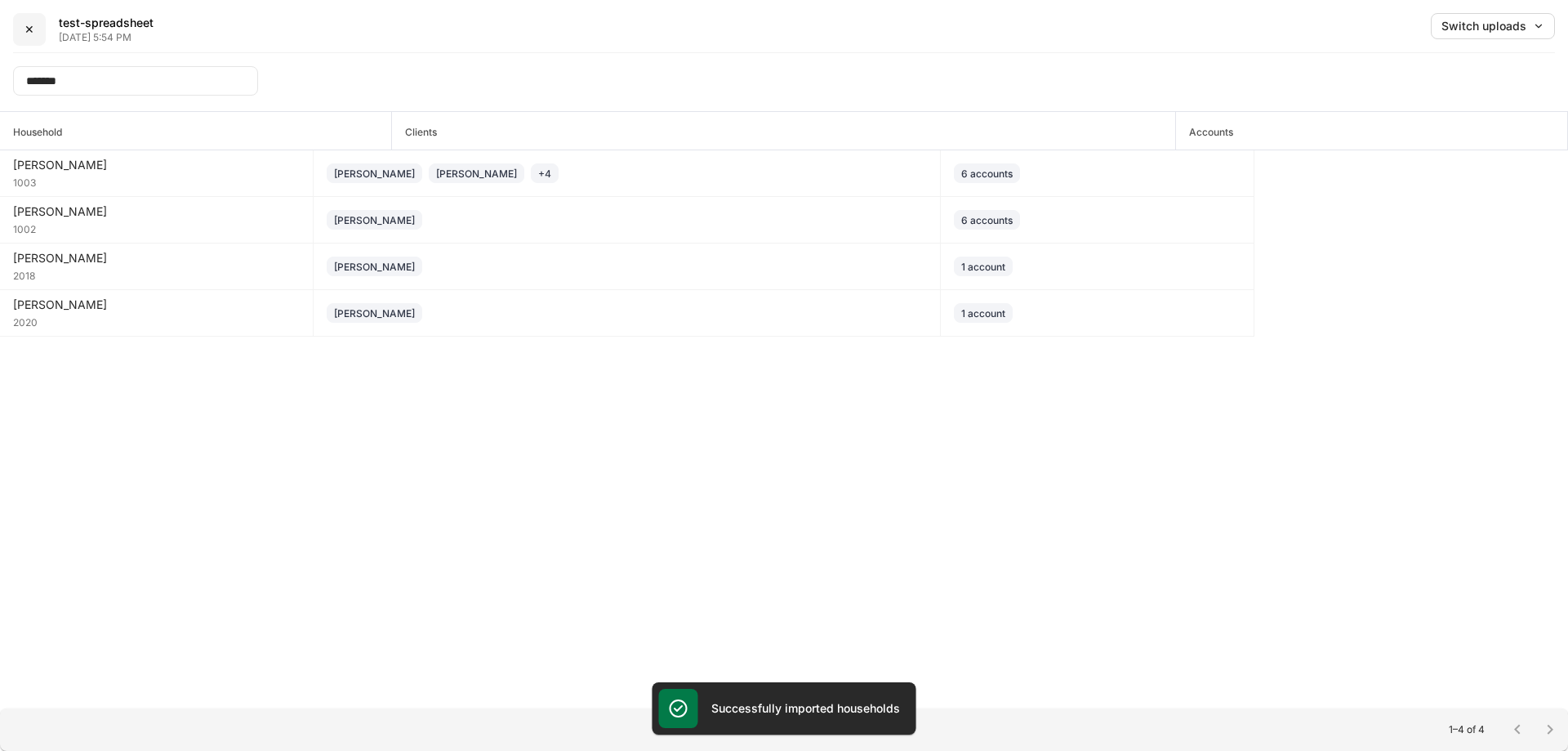
click at [26, 29] on div "✕" at bounding box center [29, 29] width 10 height 12
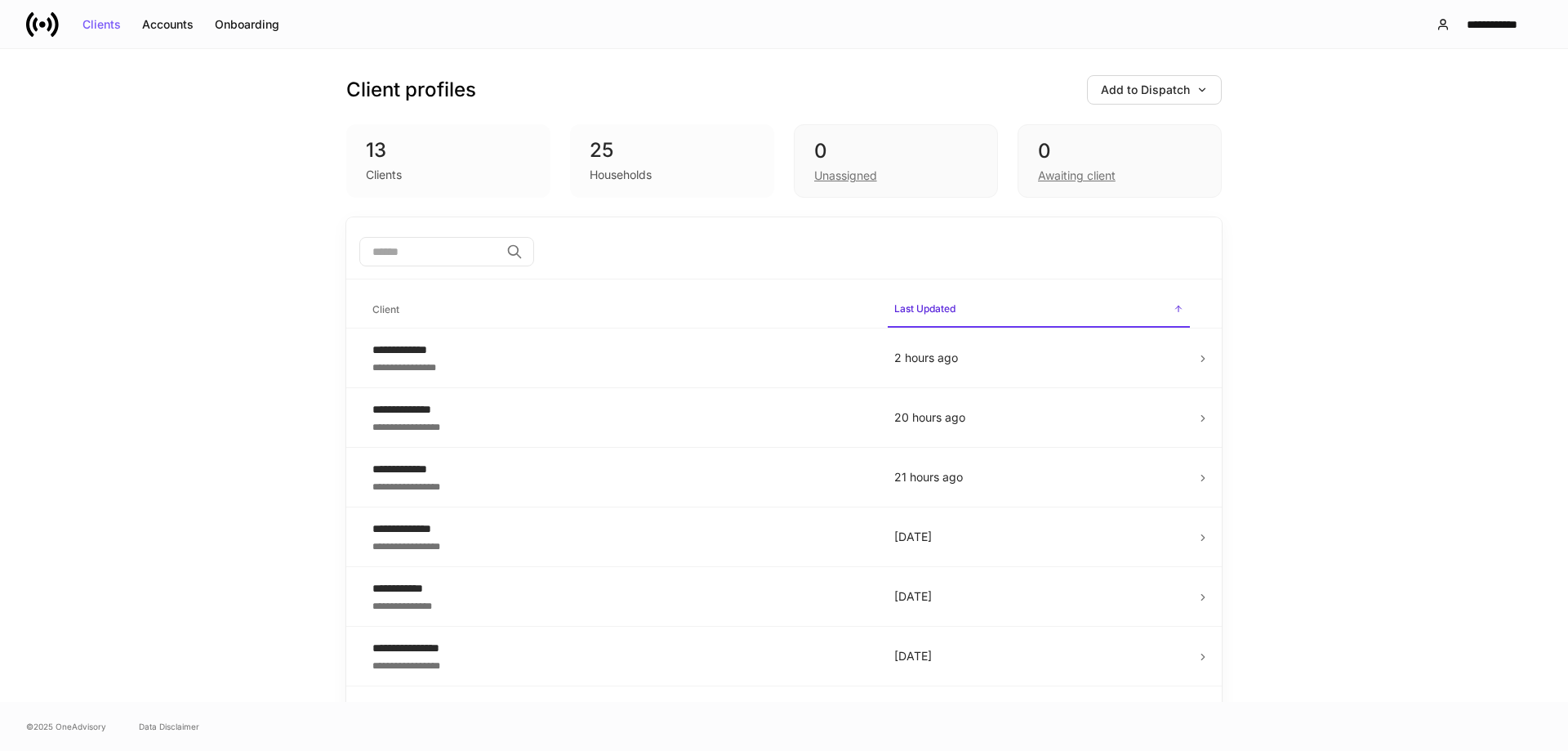
click at [480, 252] on input "search" at bounding box center [429, 252] width 140 height 29
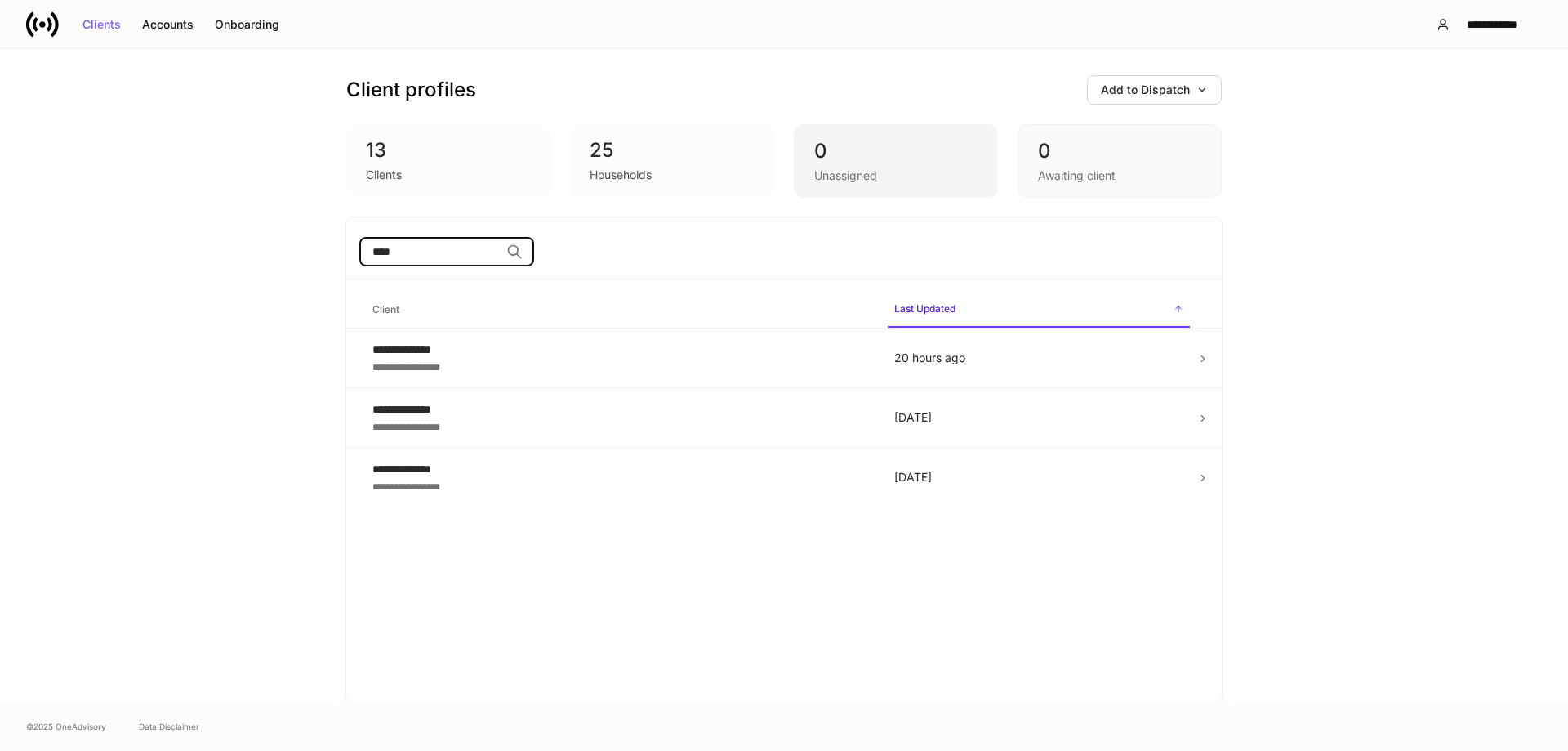
type input "****"
click at [843, 184] on div "0 Unassigned" at bounding box center [895, 160] width 204 height 73
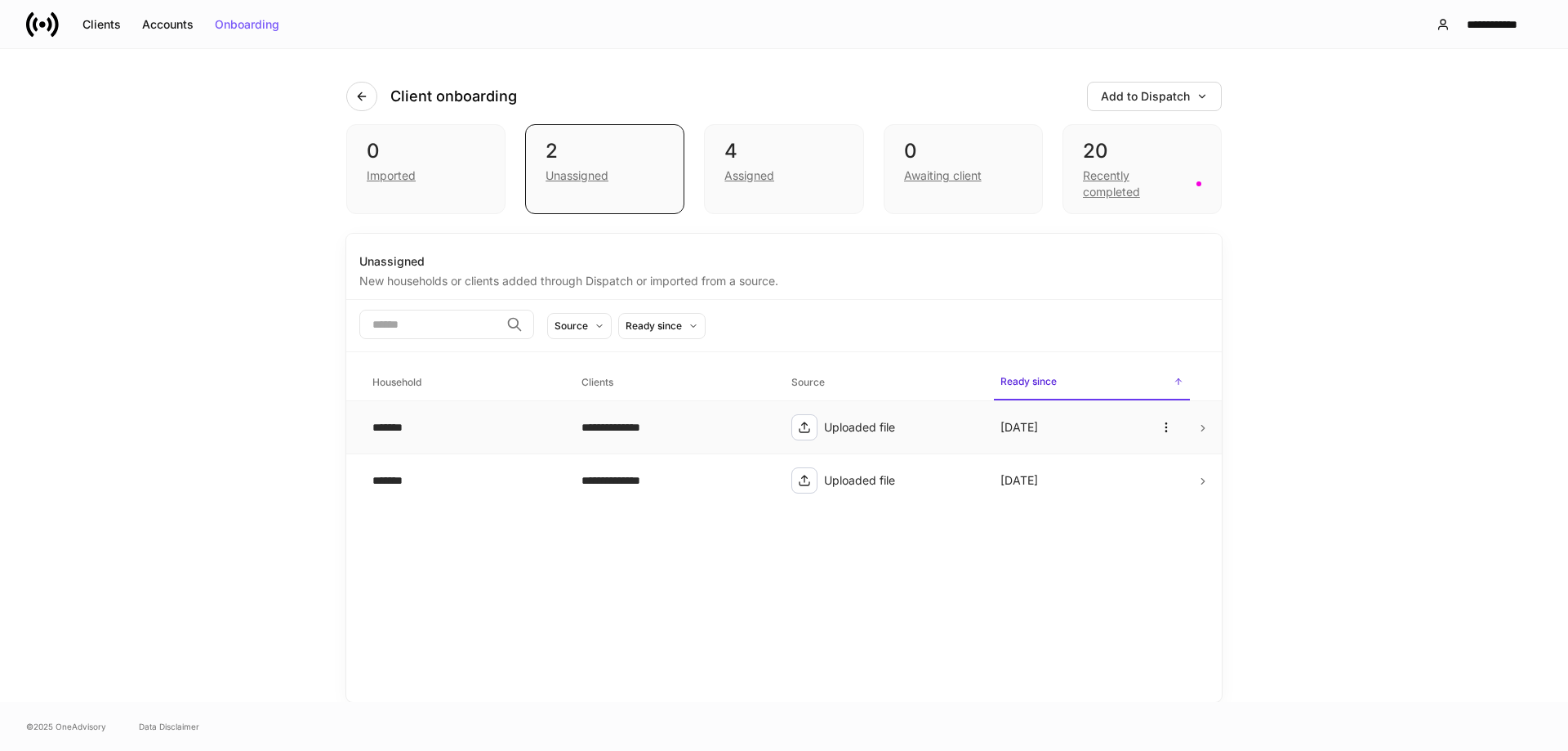
click at [735, 429] on div "**********" at bounding box center [673, 427] width 183 height 17
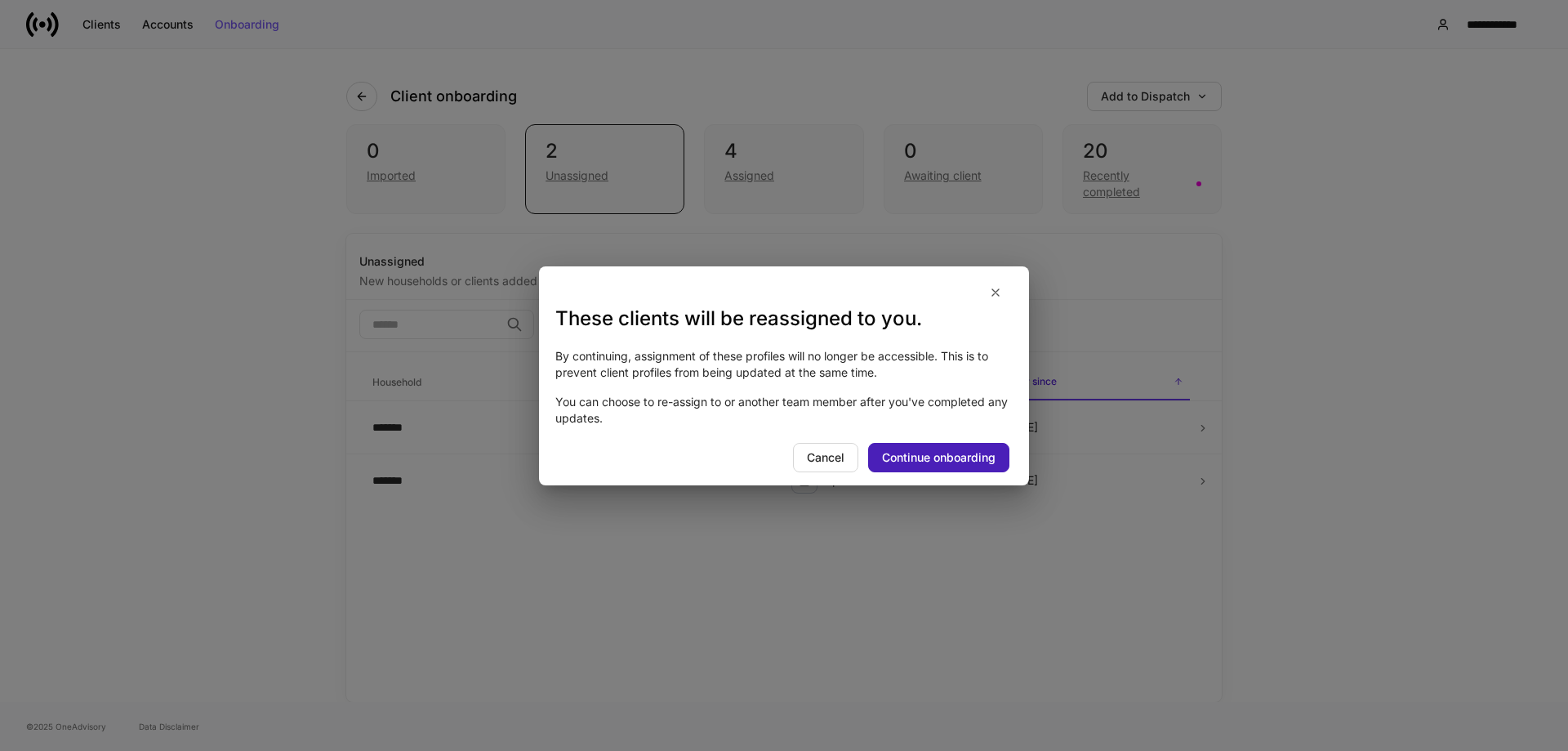
click at [920, 450] on button "Continue onboarding" at bounding box center [938, 457] width 141 height 29
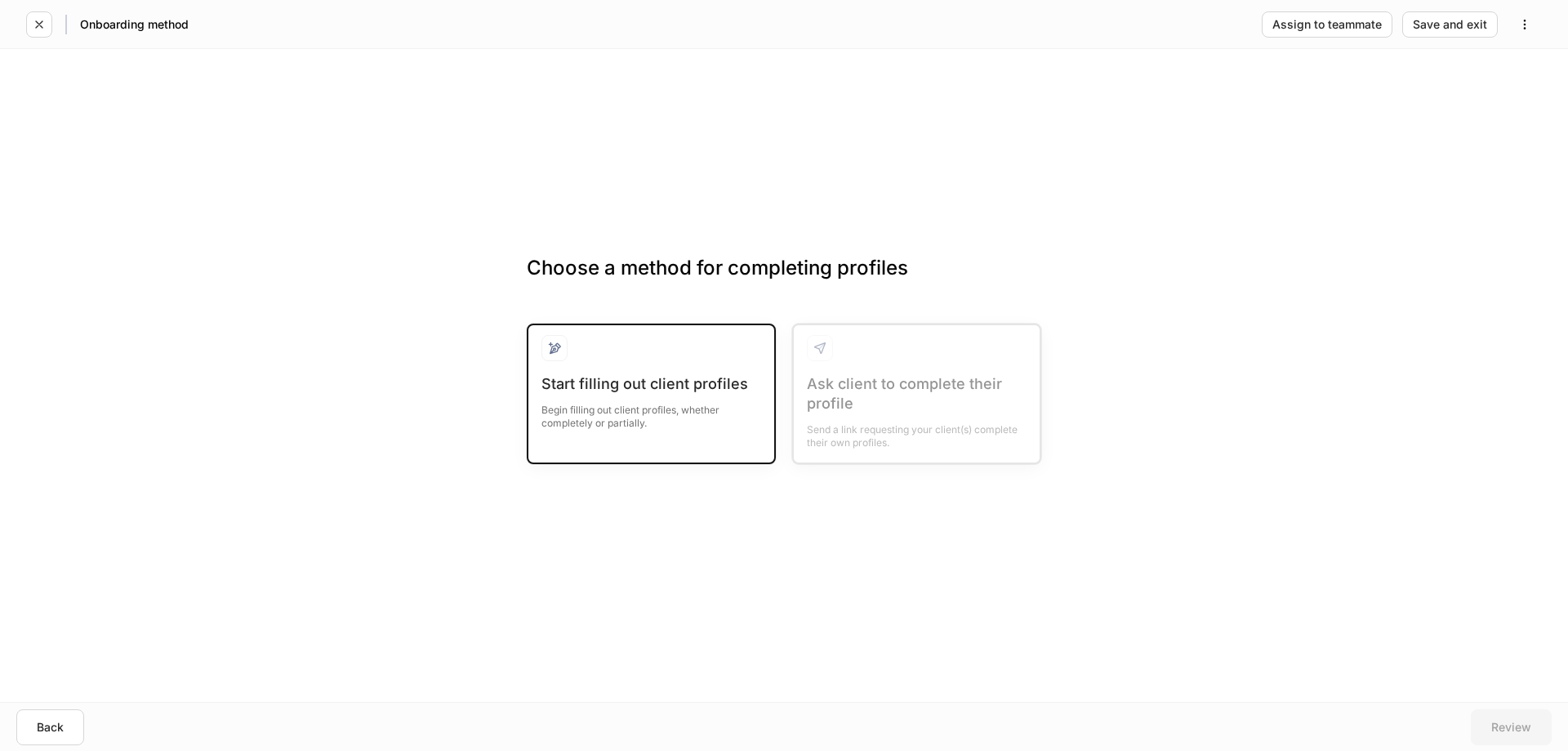
click at [702, 385] on div "Start filling out client profiles" at bounding box center [650, 384] width 219 height 20
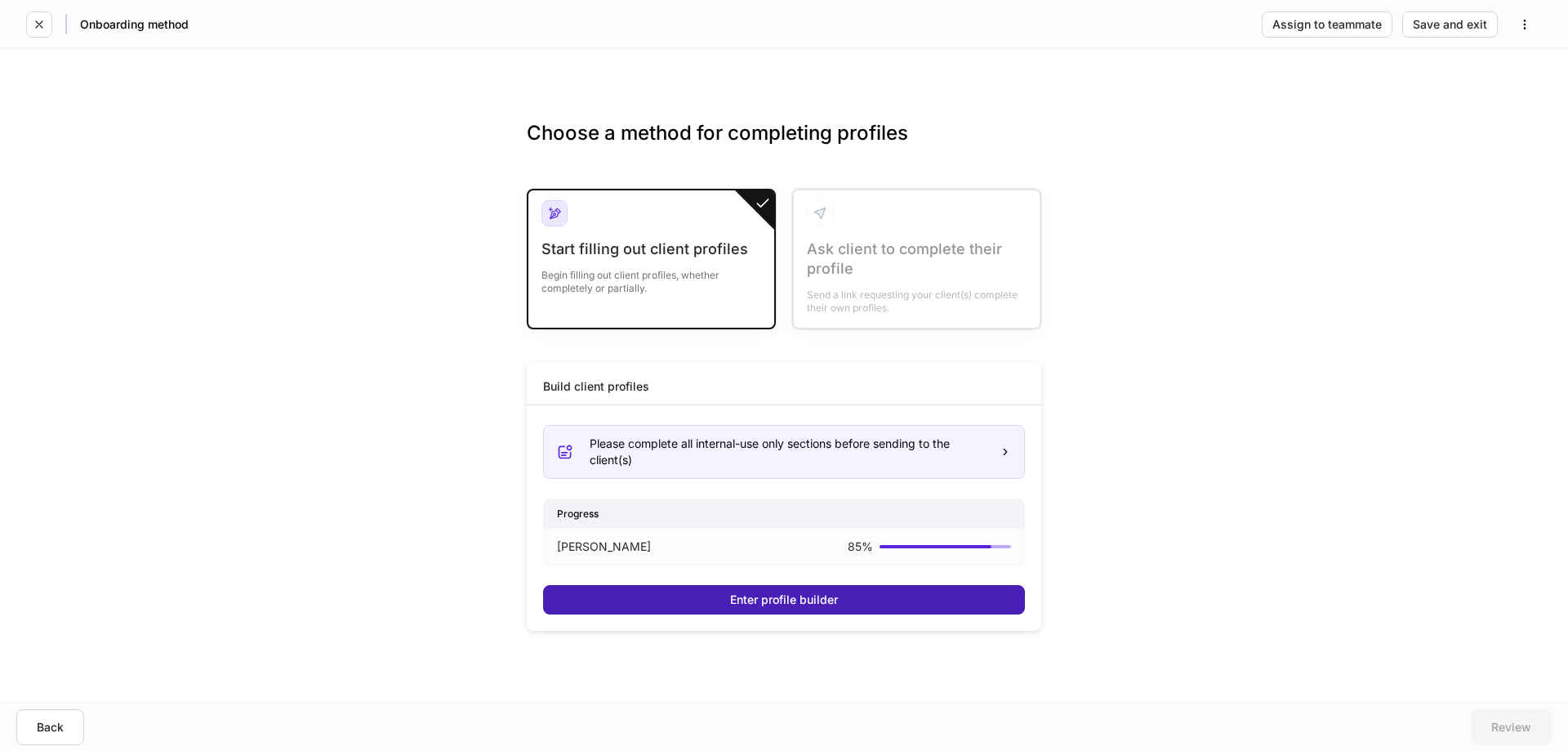
click at [816, 596] on div "Enter profile builder" at bounding box center [784, 600] width 108 height 12
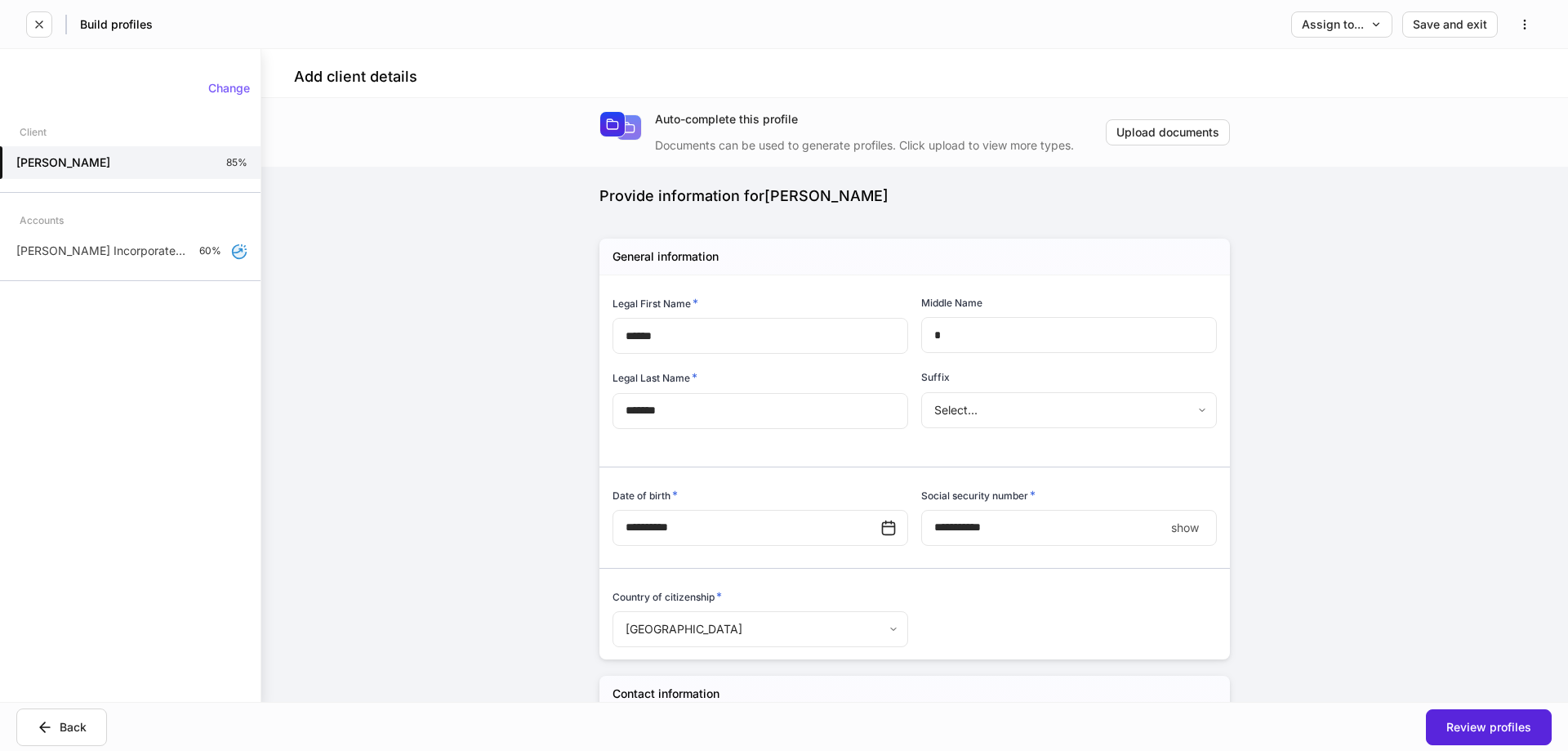
type input "**********"
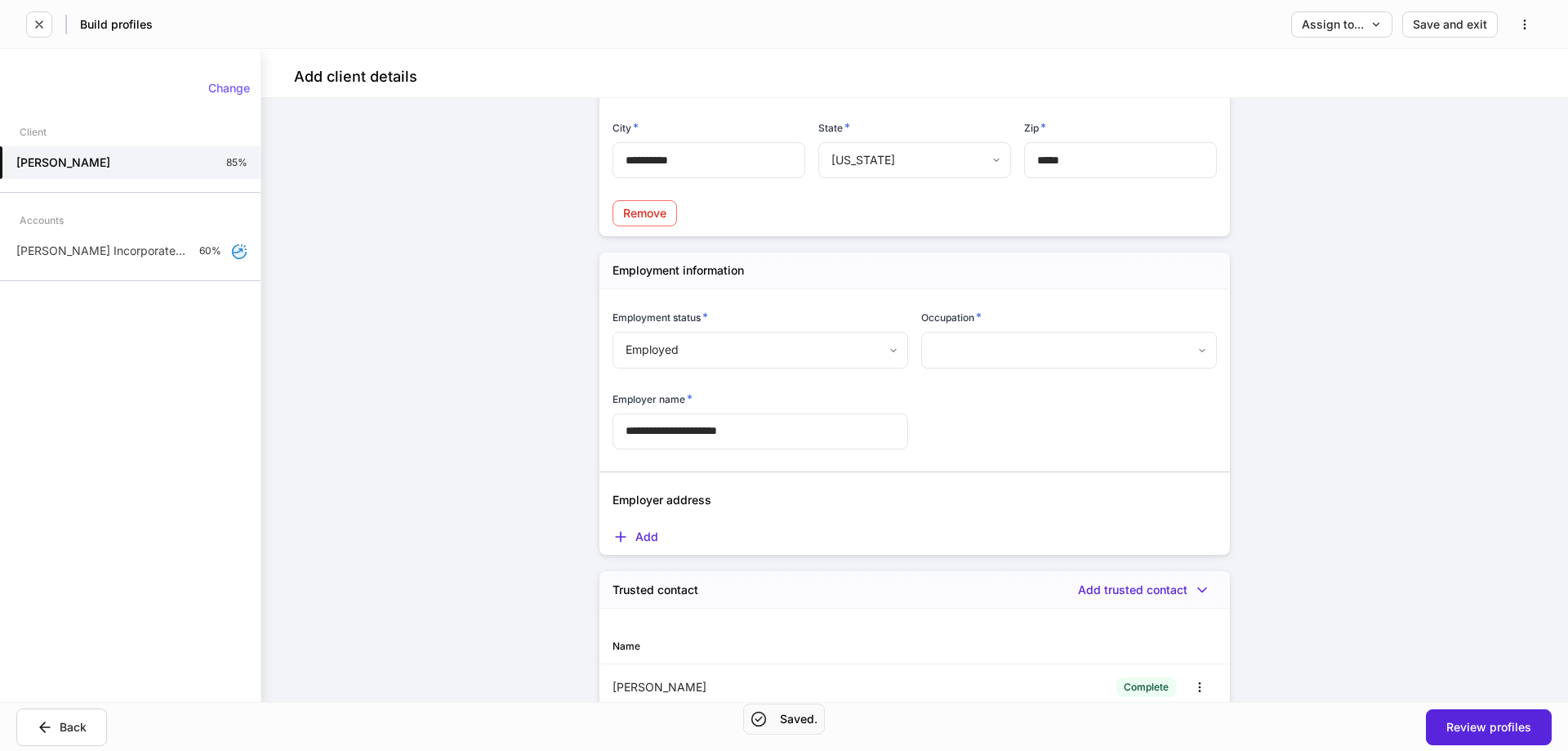
scroll to position [1307, 0]
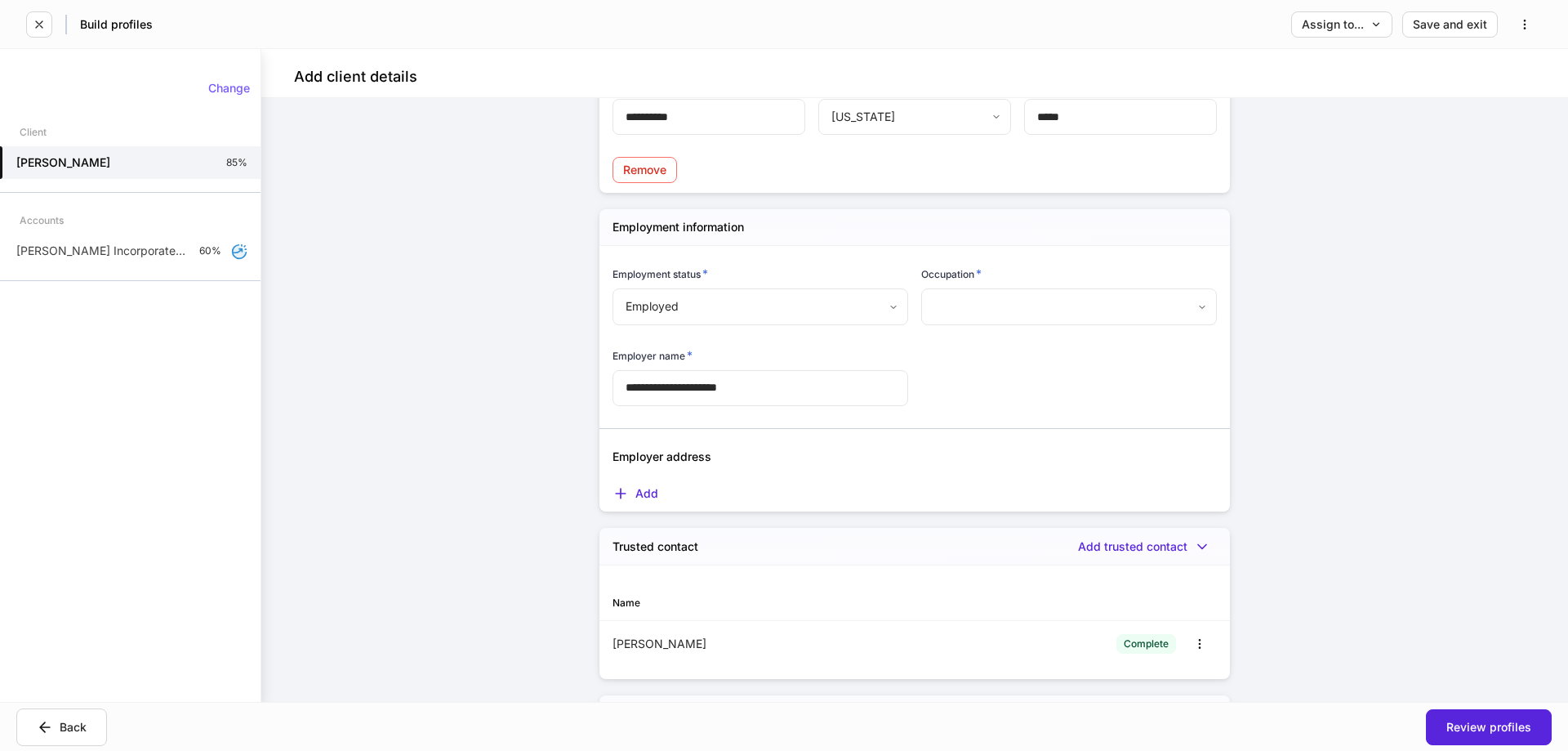
click at [150, 269] on div "Change Client Ronnie Jenkins 85% Accounts Ronnie Jenkins's Incorporated Organiz…" at bounding box center [130, 180] width 260 height 225
click at [138, 260] on div "Ronnie Jenkins's Incorporated Organization 60%" at bounding box center [130, 250] width 260 height 32
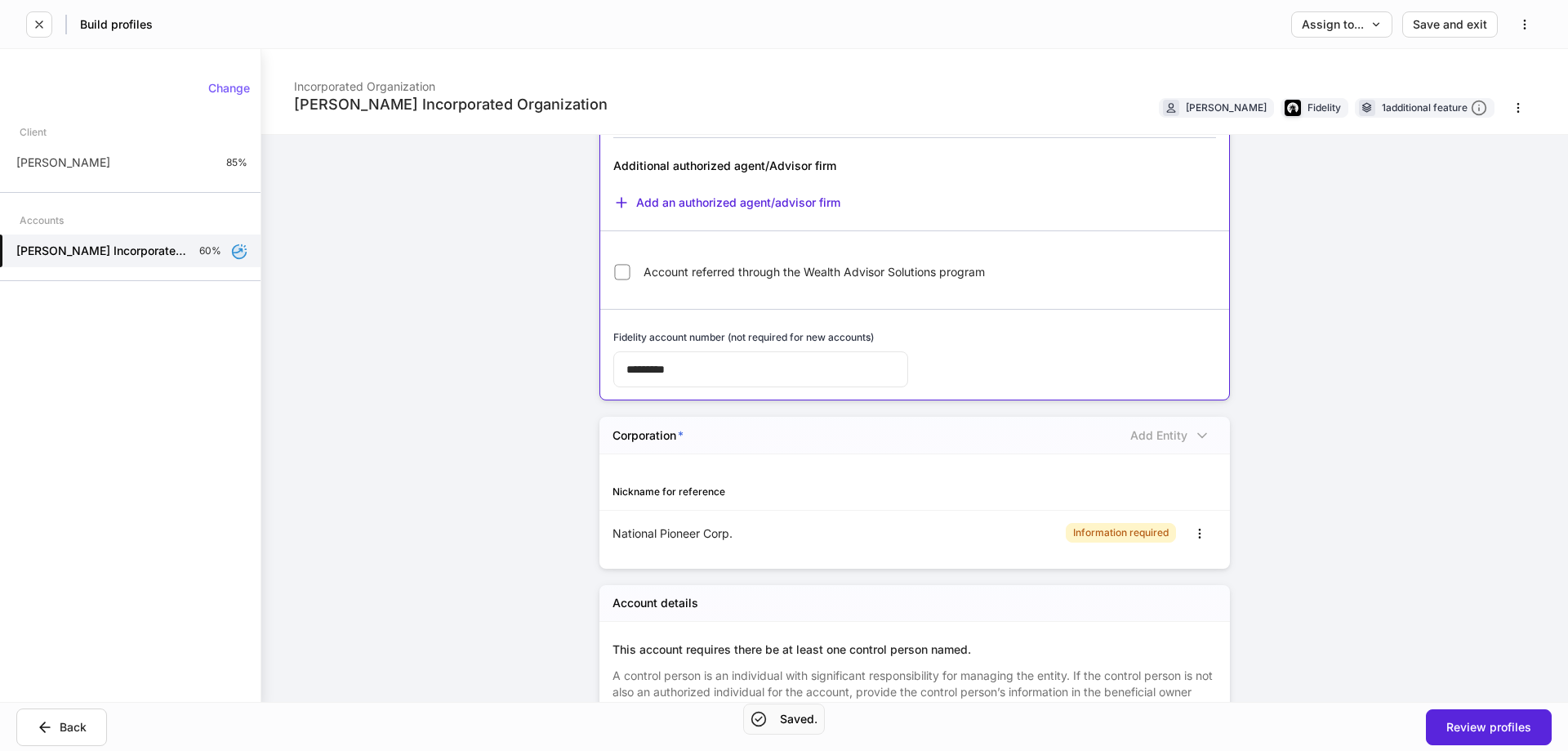
scroll to position [327, 0]
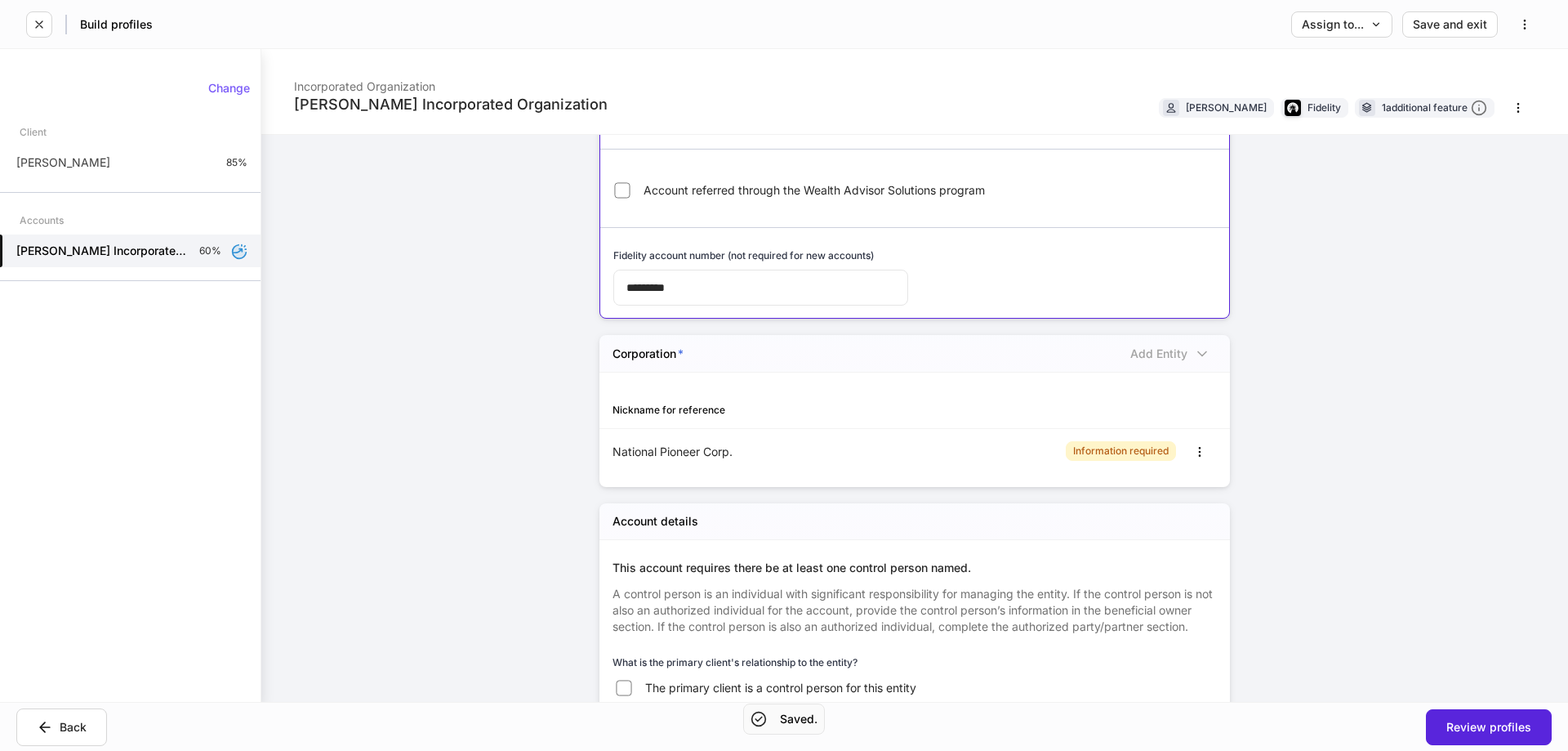
click at [1032, 410] on div "Nickname for reference" at bounding box center [915, 410] width 630 height 36
click at [987, 454] on div "Information required" at bounding box center [1072, 452] width 289 height 26
drag, startPoint x: 824, startPoint y: 451, endPoint x: 843, endPoint y: 449, distance: 19.1
click at [822, 451] on div "National Pioneer Corp." at bounding box center [764, 452] width 302 height 17
click at [1112, 446] on div "Information required" at bounding box center [1120, 451] width 96 height 16
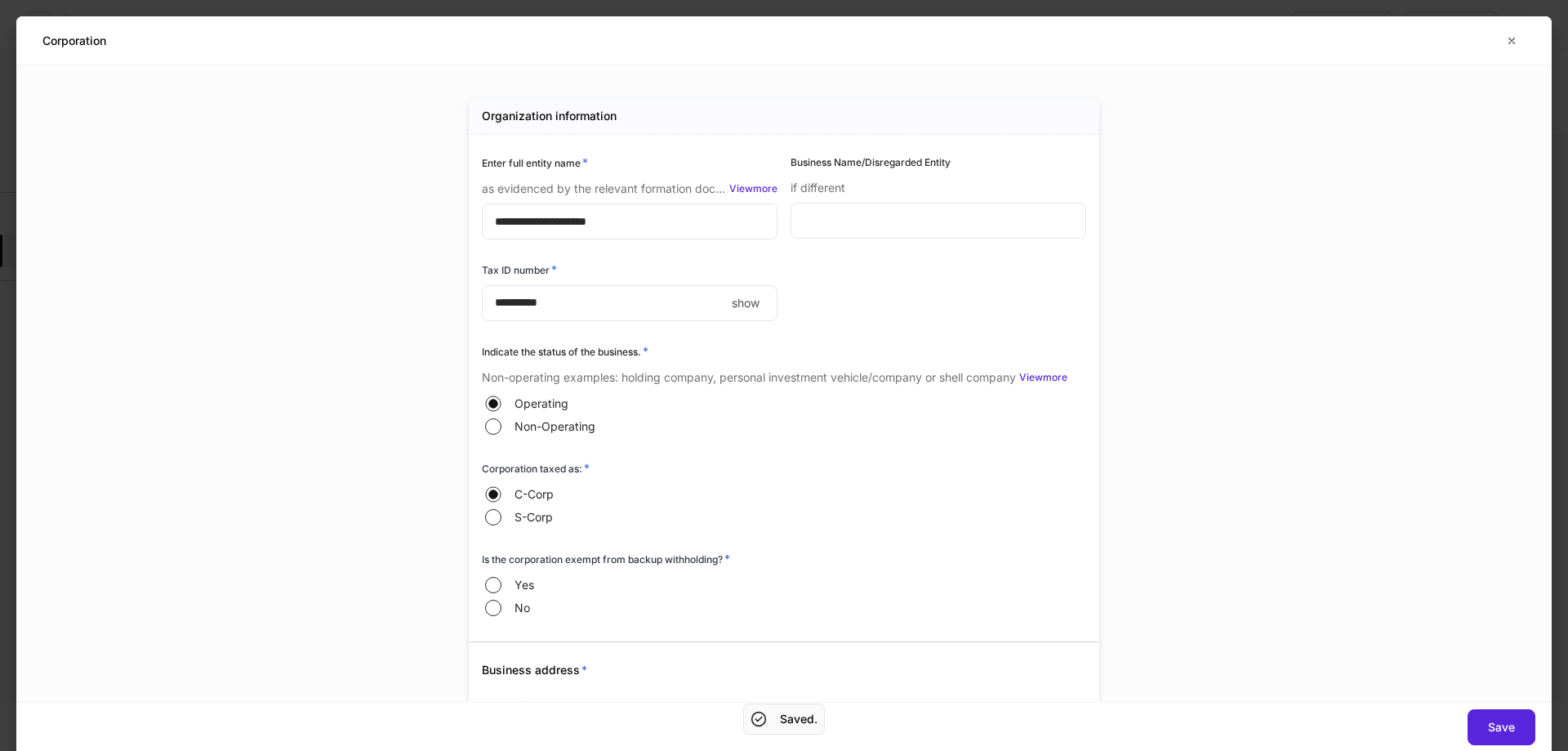
type input "**********"
click at [1510, 40] on icon "button" at bounding box center [1512, 41] width 6 height 6
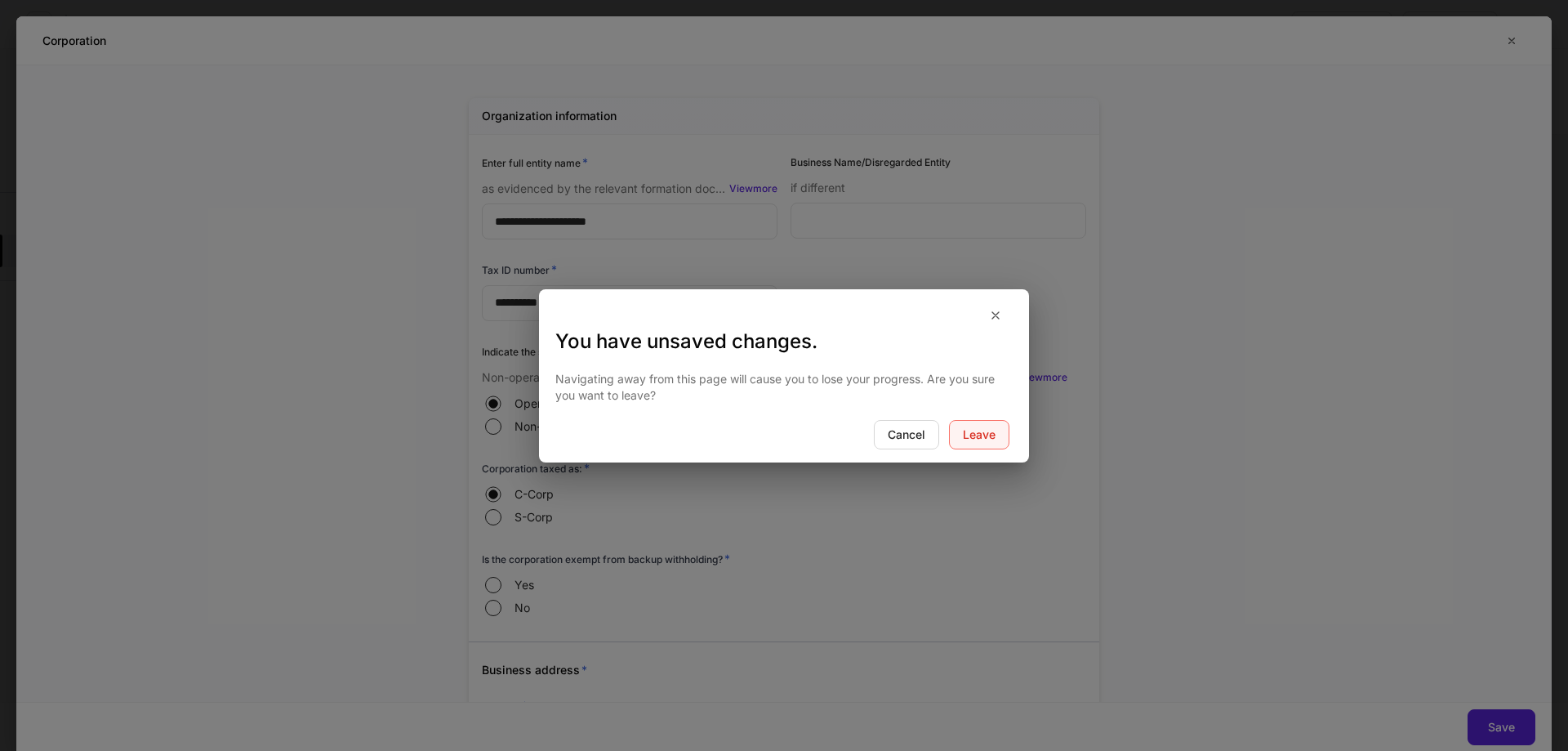
click at [974, 429] on div "Leave" at bounding box center [978, 435] width 32 height 12
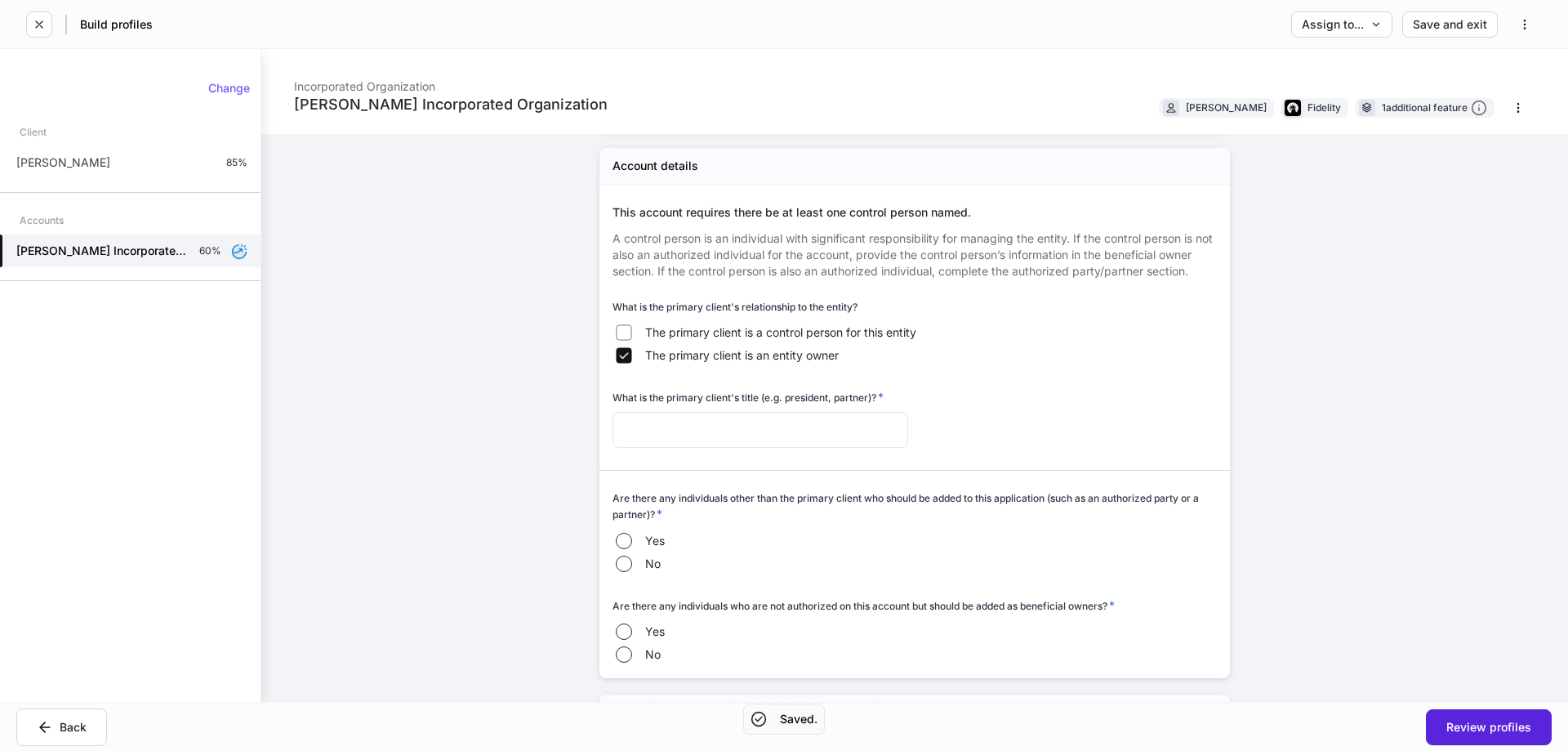
scroll to position [572, 0]
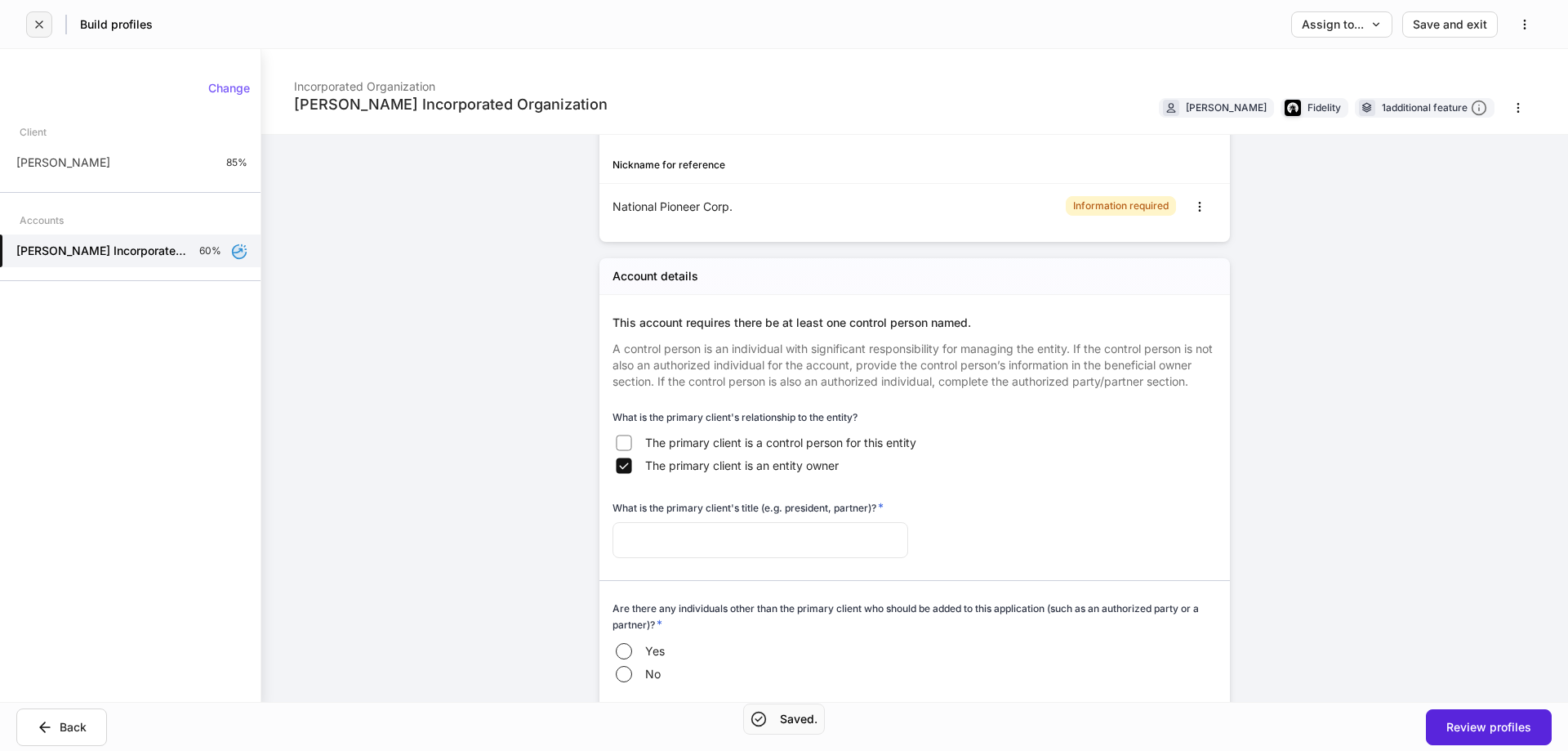
click at [38, 18] on icon "button" at bounding box center [38, 23] width 13 height 13
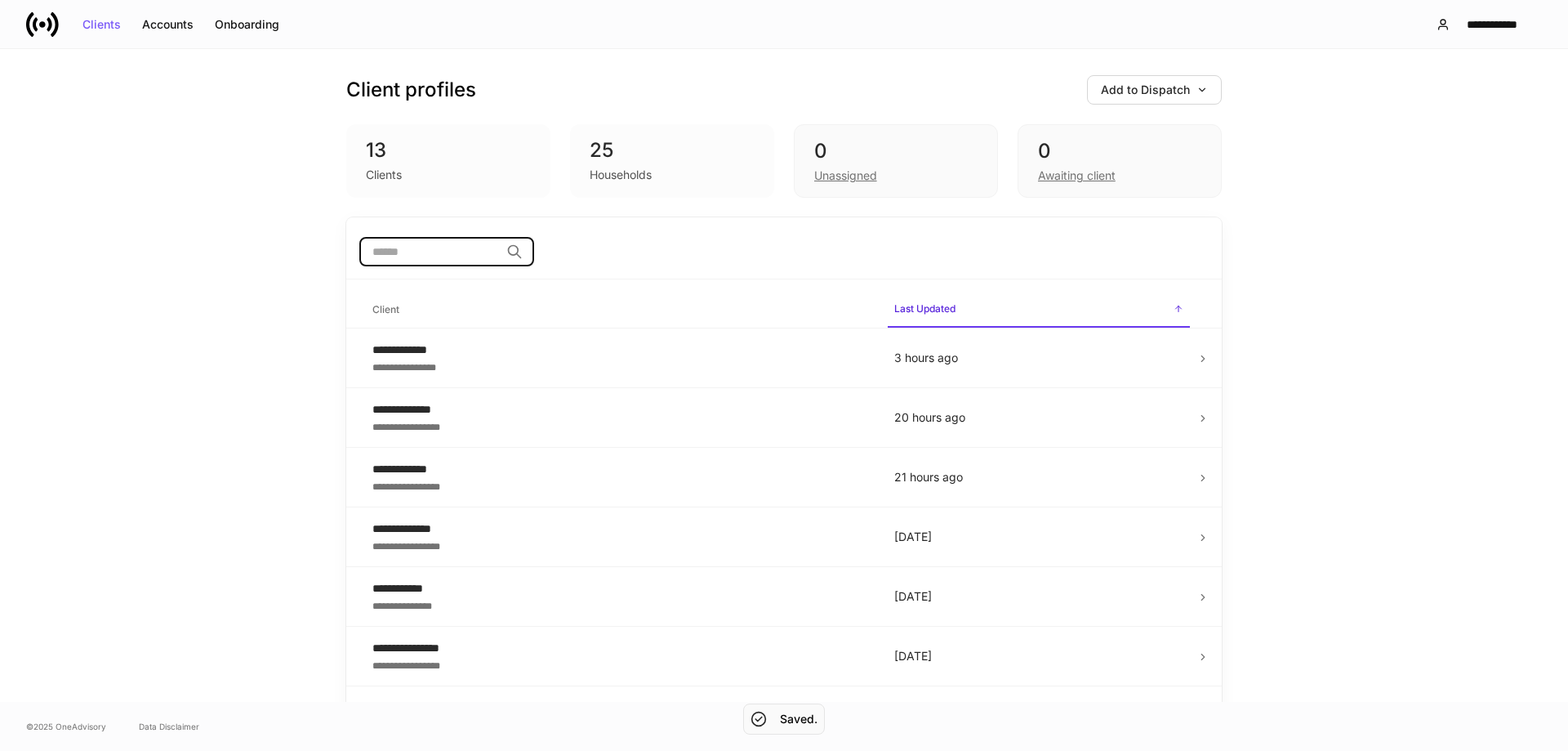
click at [485, 259] on input "search" at bounding box center [429, 252] width 140 height 29
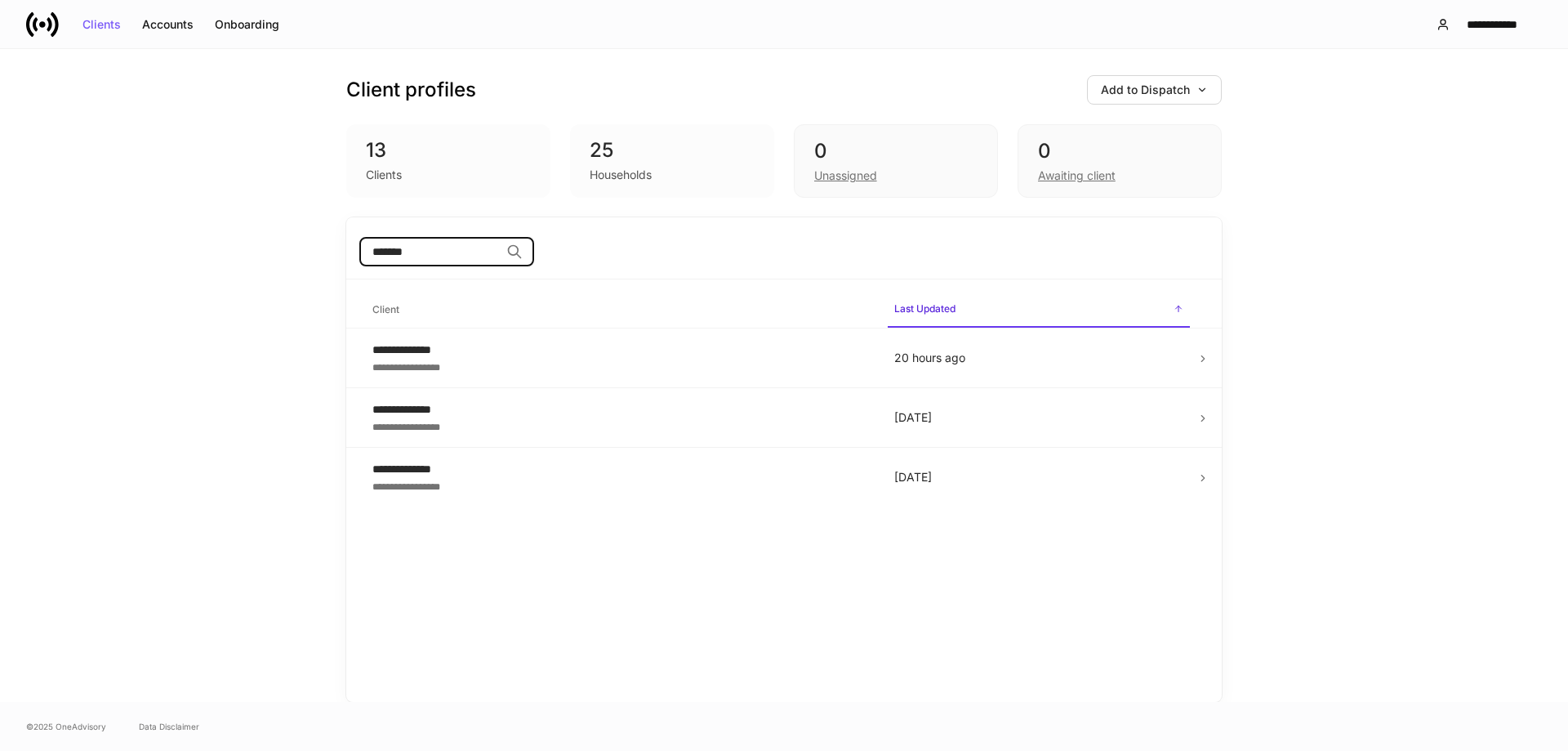
type input "*******"
click at [574, 375] on td "**********" at bounding box center [619, 358] width 522 height 59
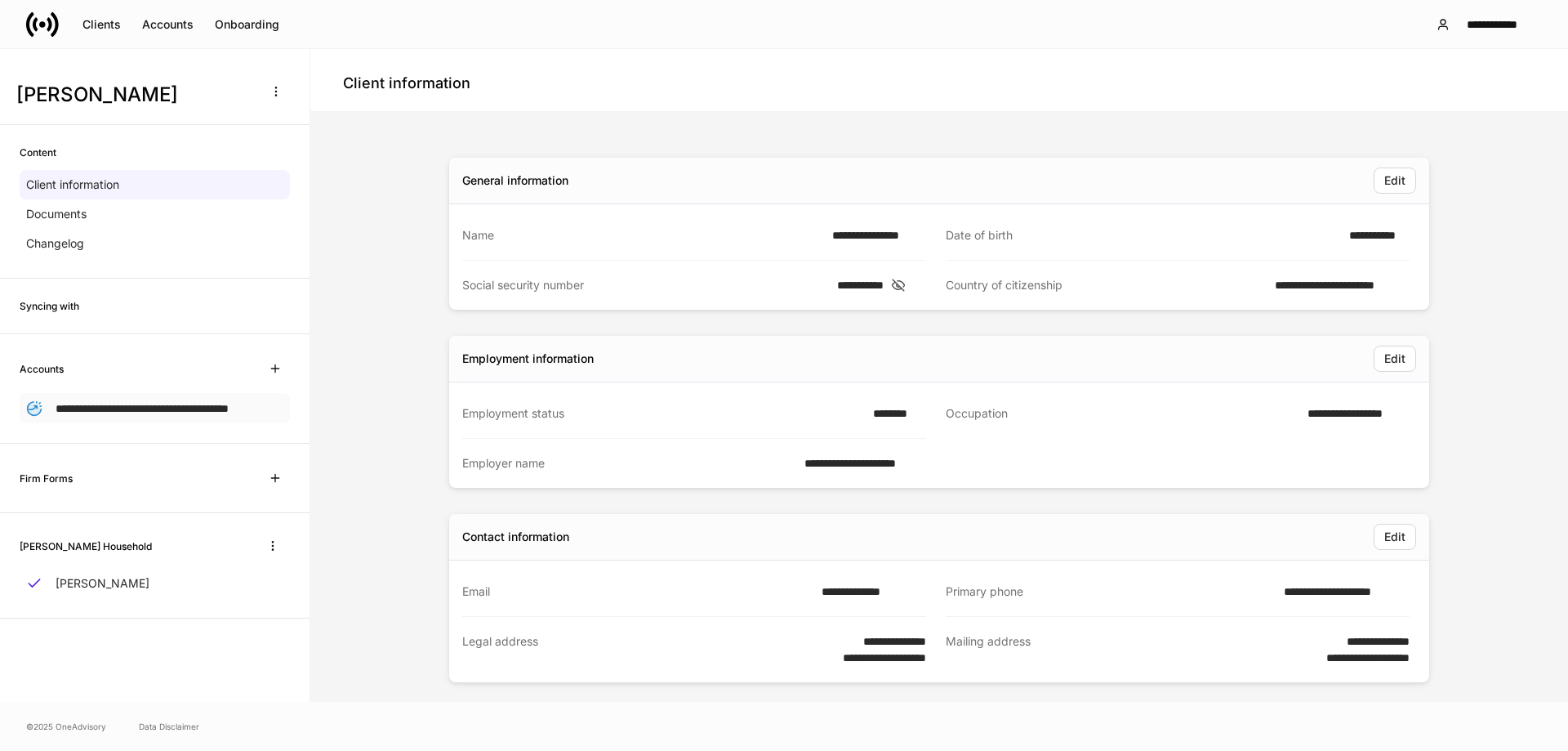
click at [59, 415] on span "**********" at bounding box center [142, 409] width 174 height 12
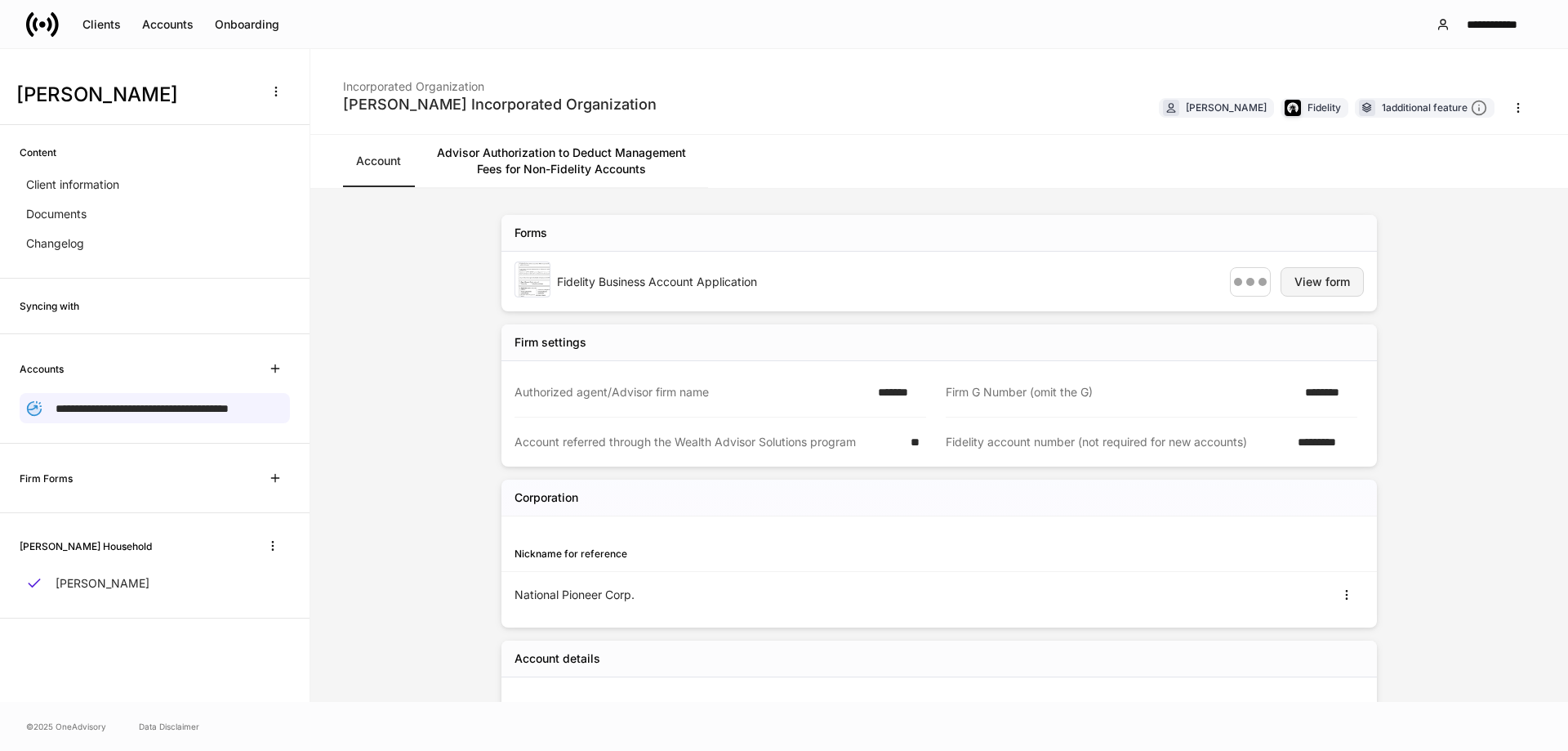
click at [1301, 284] on div "View form" at bounding box center [1321, 282] width 56 height 12
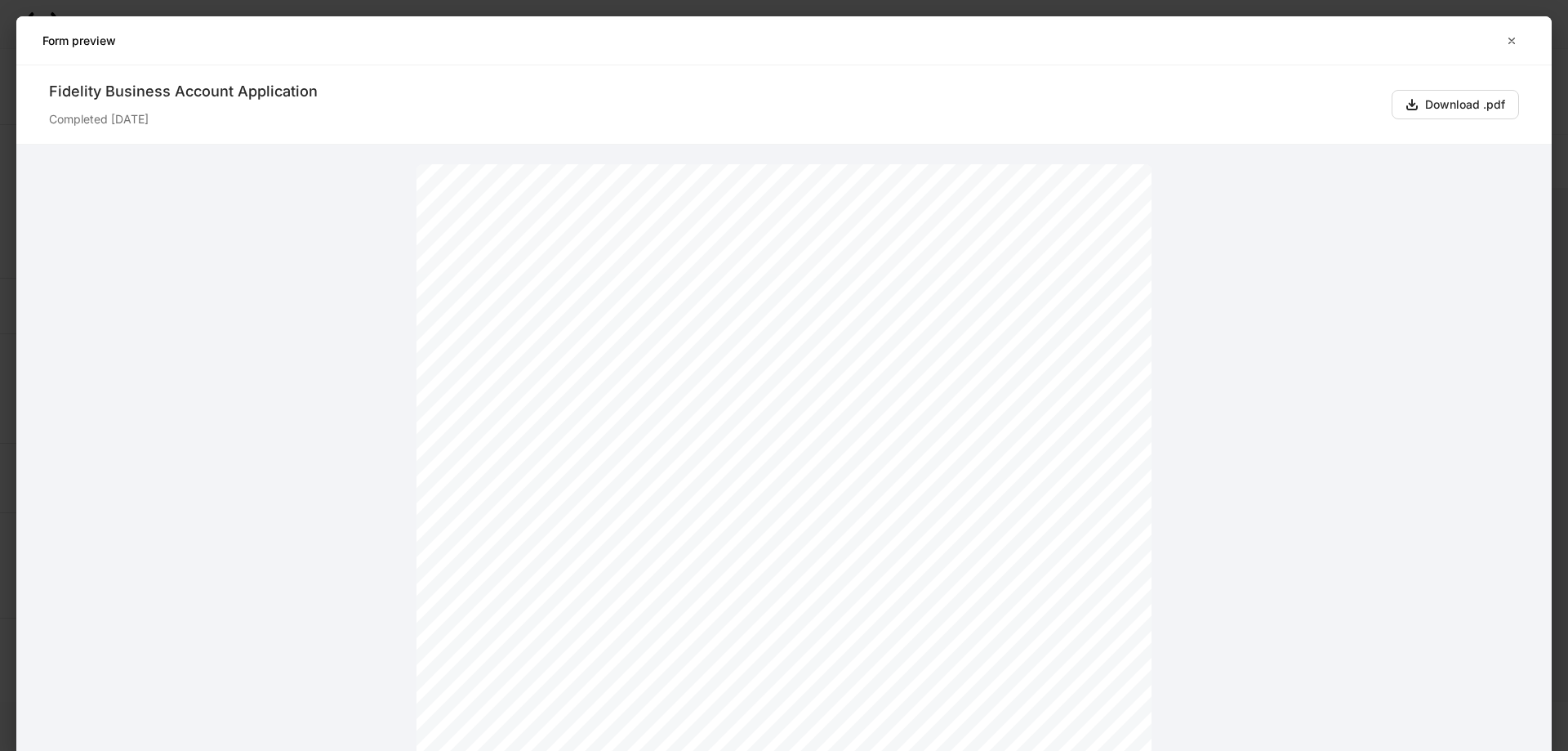
scroll to position [327, 0]
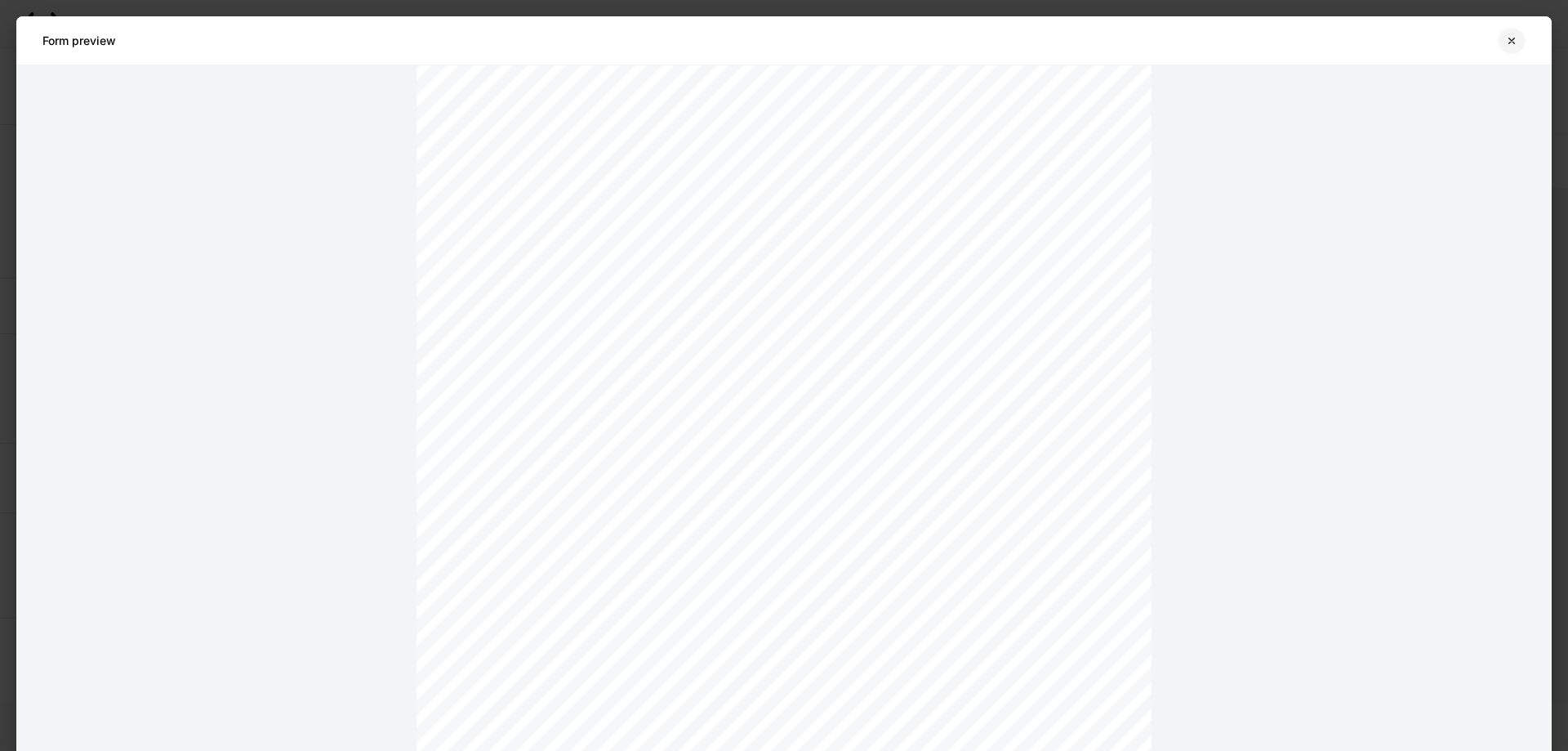
drag, startPoint x: 1514, startPoint y: 48, endPoint x: 1560, endPoint y: 75, distance: 53.3
click at [1514, 48] on button "button" at bounding box center [1511, 40] width 27 height 26
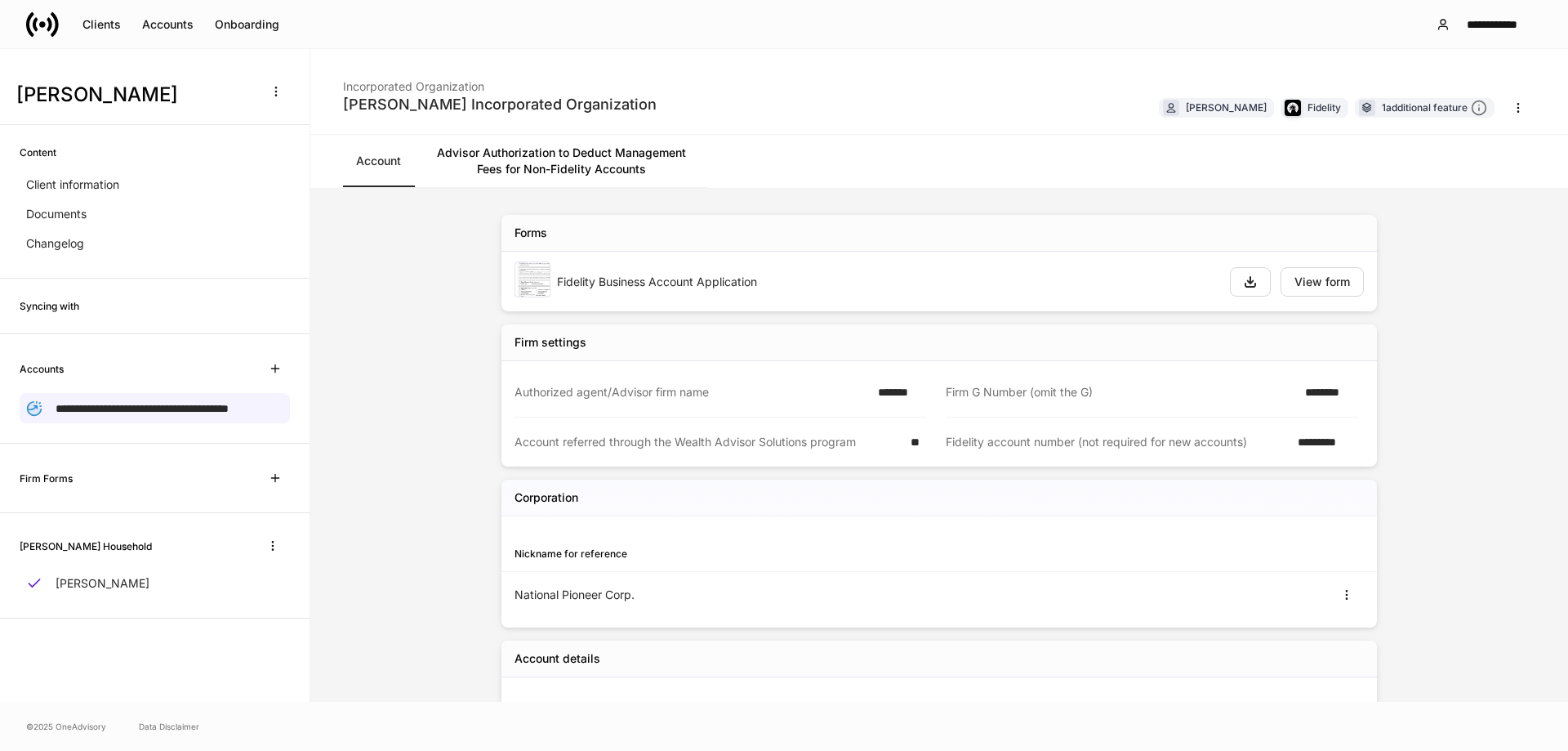
click at [1017, 176] on div "Account Advisor Authorization to Deduct Management Fees for Non-Fidelity Accoun…" at bounding box center [939, 161] width 1258 height 54
click at [637, 157] on link "Advisor Authorization to Deduct Management Fees for Non-Fidelity Accounts" at bounding box center [561, 161] width 294 height 53
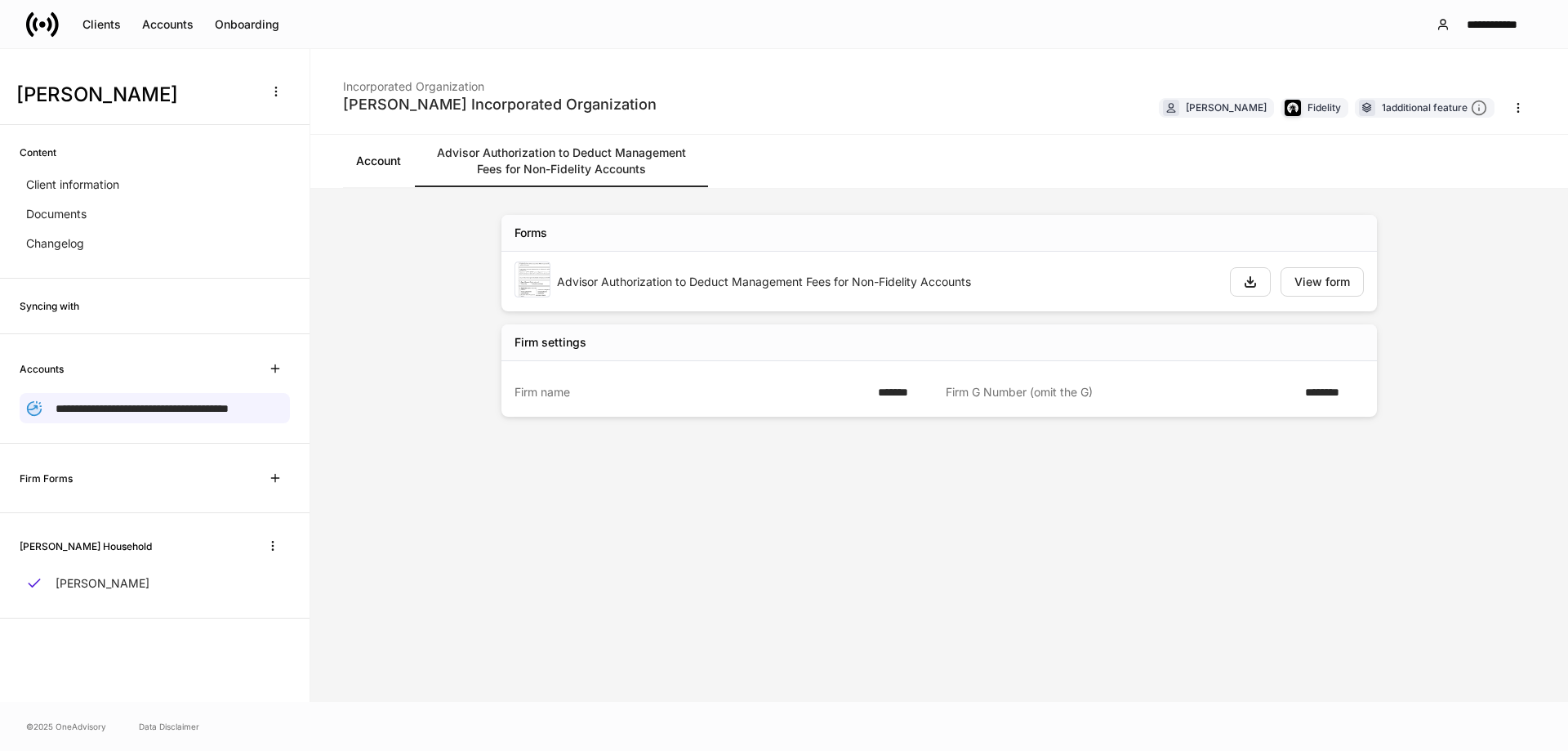
click at [1038, 79] on div "Ronnie Jenkins's Incorporated Organization Incorporated Organization Ronnie Jen…" at bounding box center [939, 92] width 1258 height 86
drag, startPoint x: 931, startPoint y: 488, endPoint x: 957, endPoint y: 435, distance: 59.0
click at [931, 488] on div "Forms Advisor Authorization to Deduct Management Fees for Non-Fidelity Accounts…" at bounding box center [939, 445] width 980 height 513
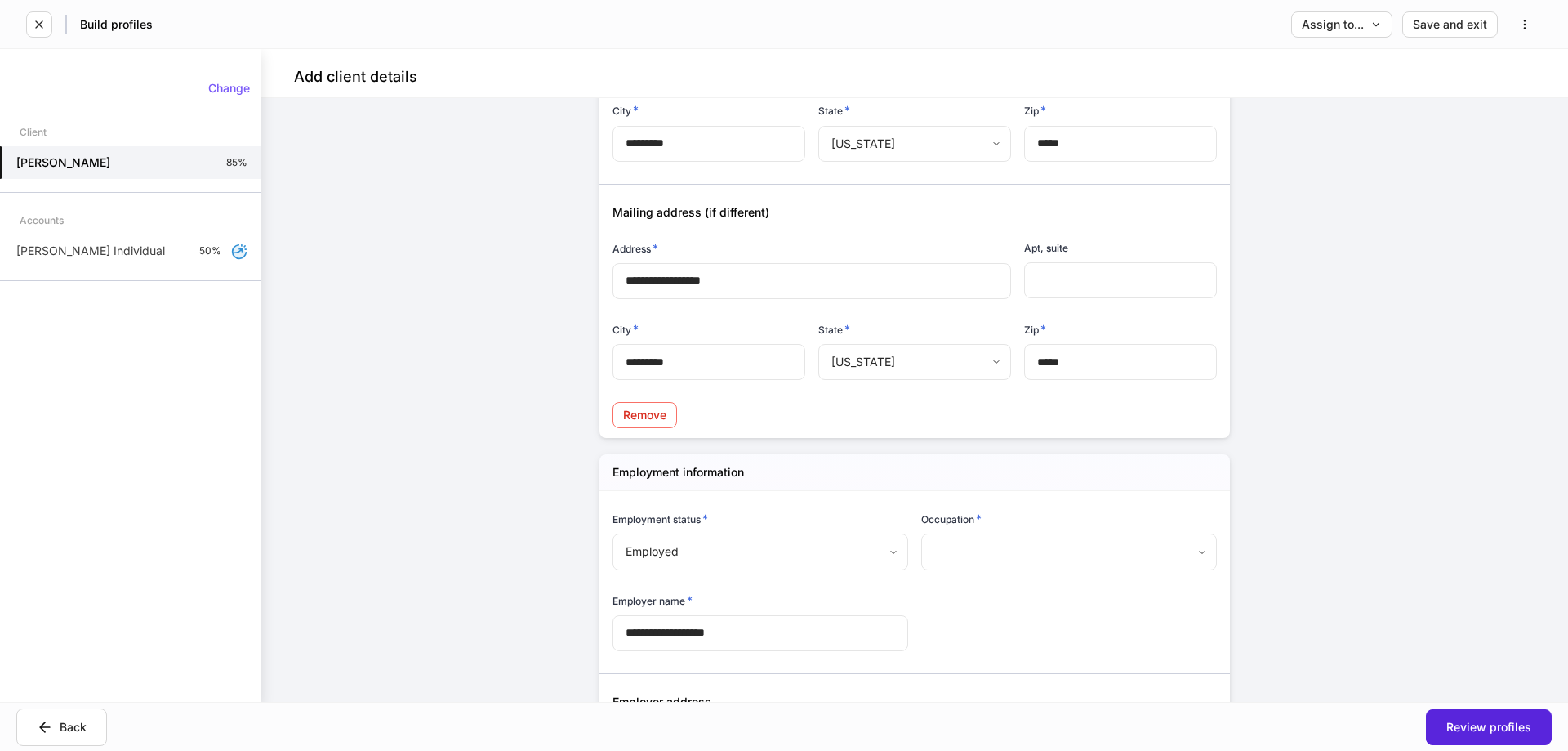
scroll to position [1389, 0]
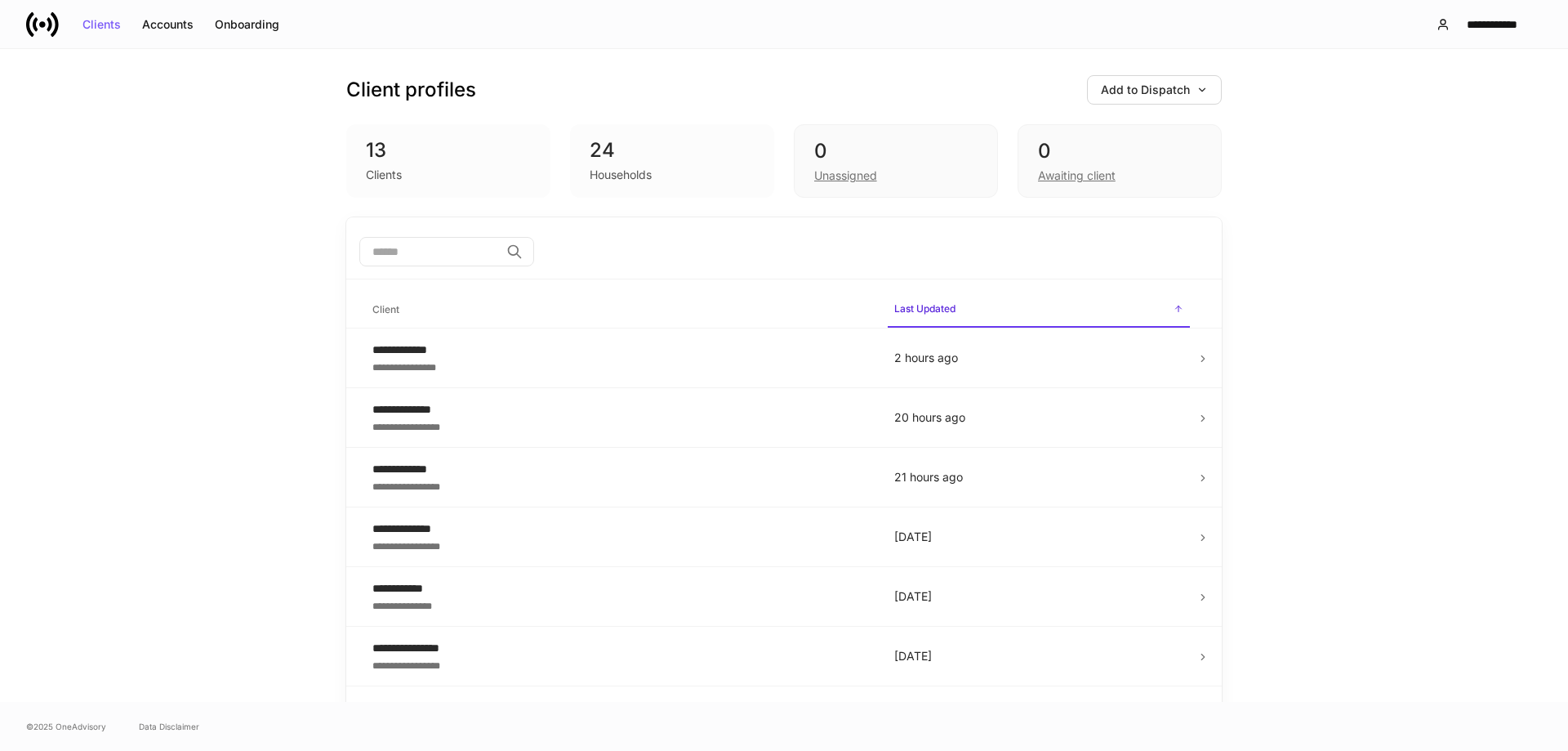
click at [143, 519] on div "**********" at bounding box center [784, 375] width 1568 height 652
